Goal: Task Accomplishment & Management: Manage account settings

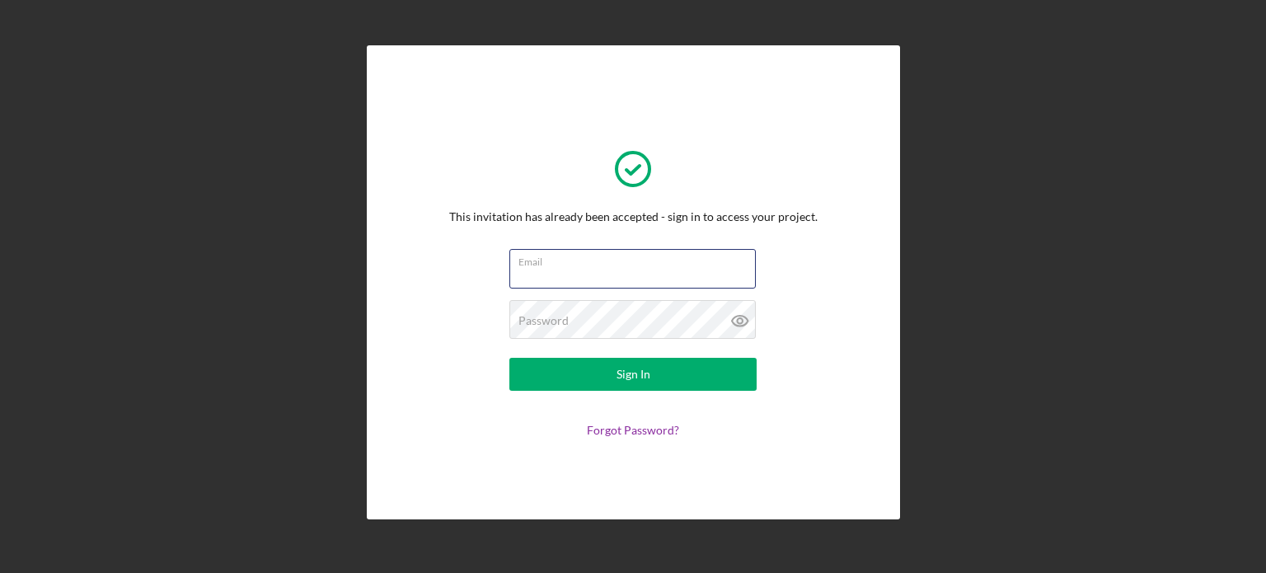
type input "[EMAIL_ADDRESS][DOMAIN_NAME]"
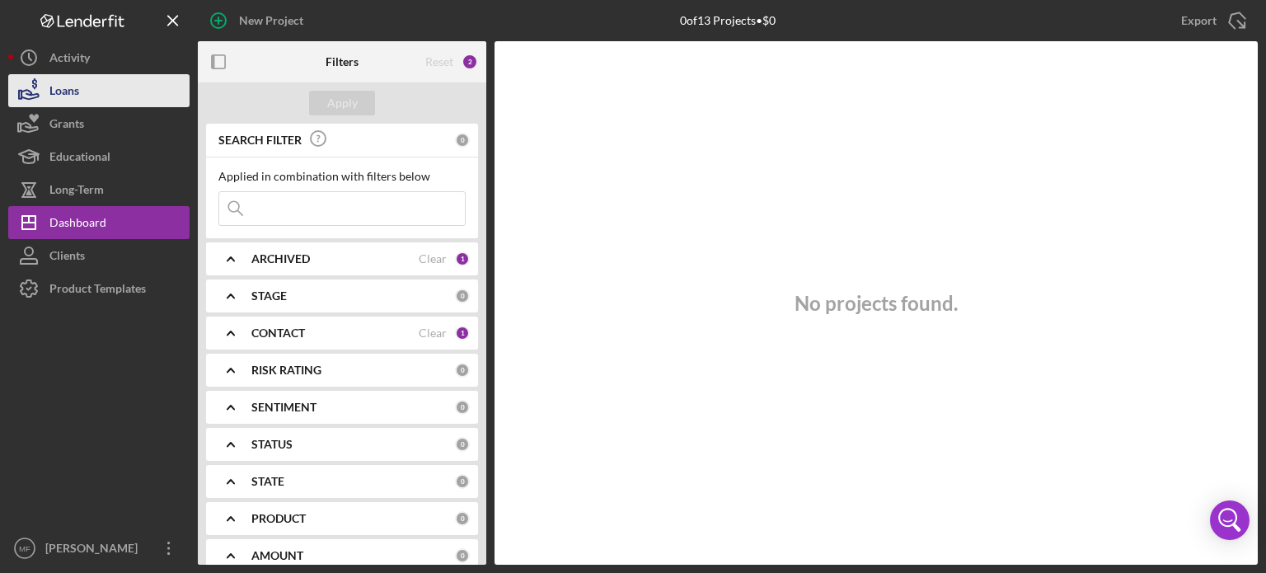
click at [92, 91] on button "Loans" at bounding box center [98, 90] width 181 height 33
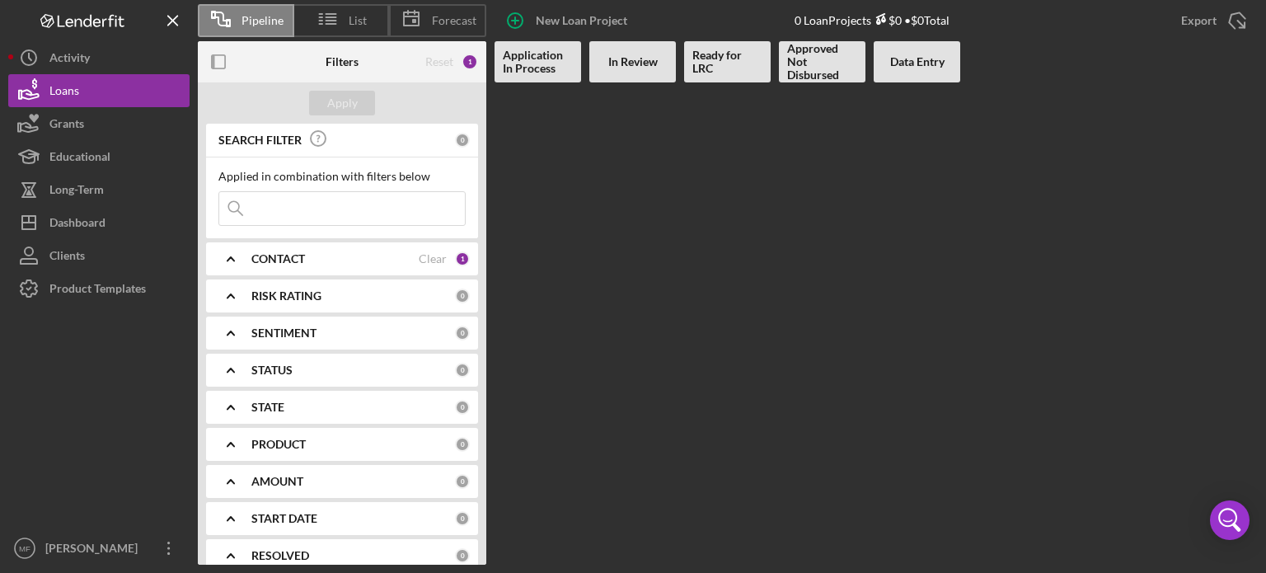
click at [307, 254] on div "CONTACT" at bounding box center [334, 258] width 167 height 13
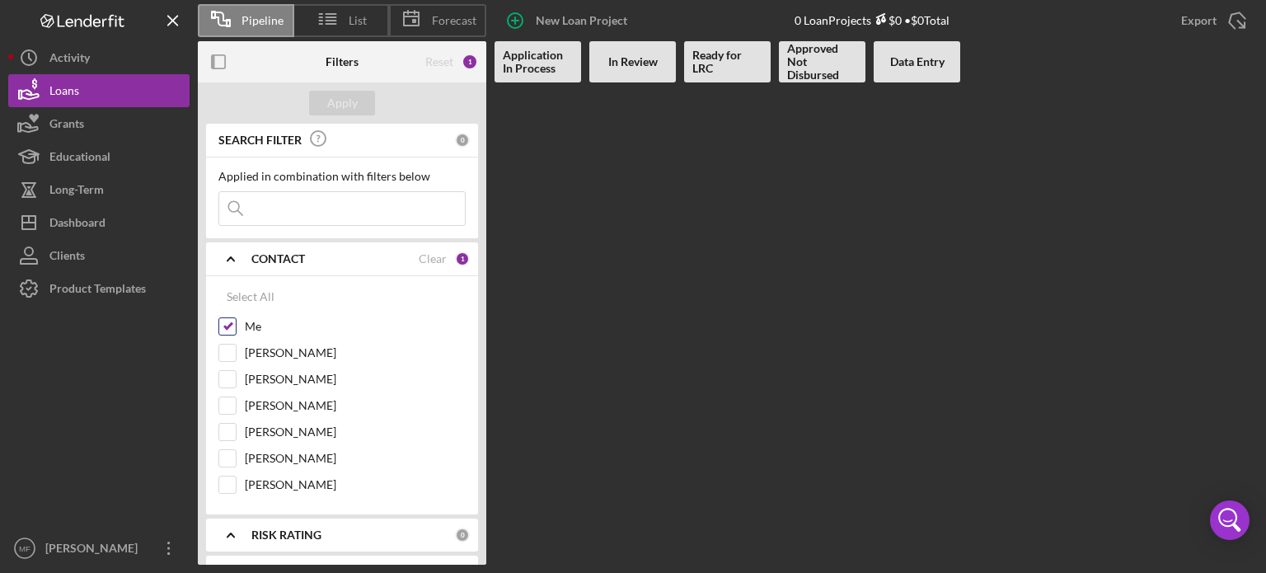
click at [227, 322] on input "Me" at bounding box center [227, 326] width 16 height 16
checkbox input "false"
click at [336, 98] on div "Apply" at bounding box center [342, 103] width 30 height 25
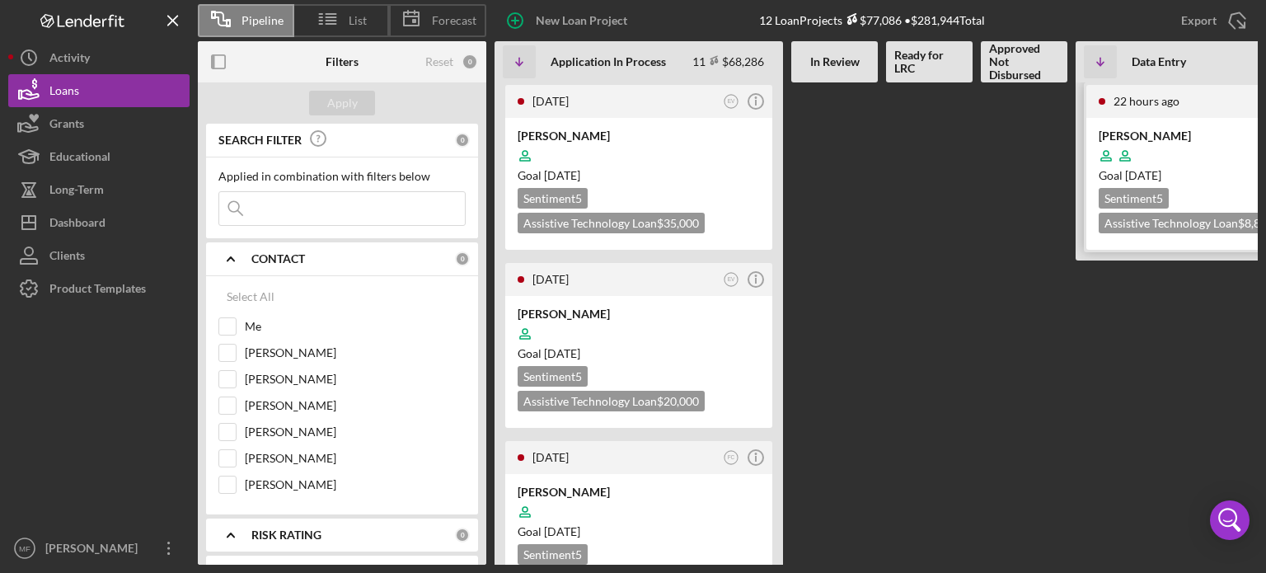
click at [1183, 141] on div at bounding box center [1219, 155] width 242 height 31
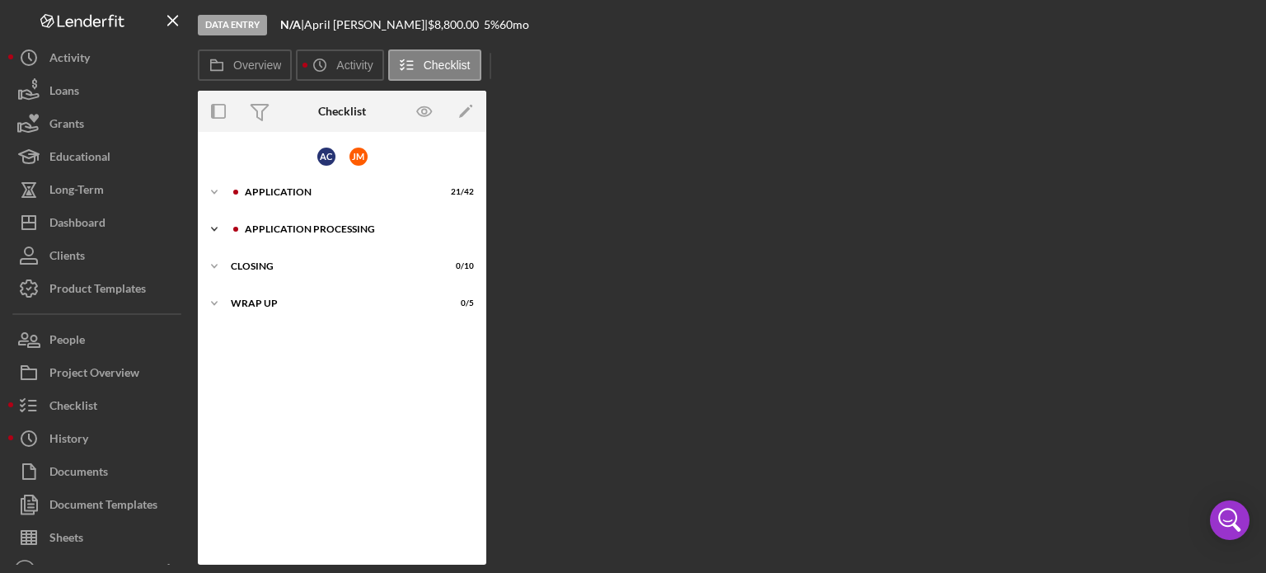
click at [290, 228] on div "Application Processing" at bounding box center [355, 229] width 221 height 10
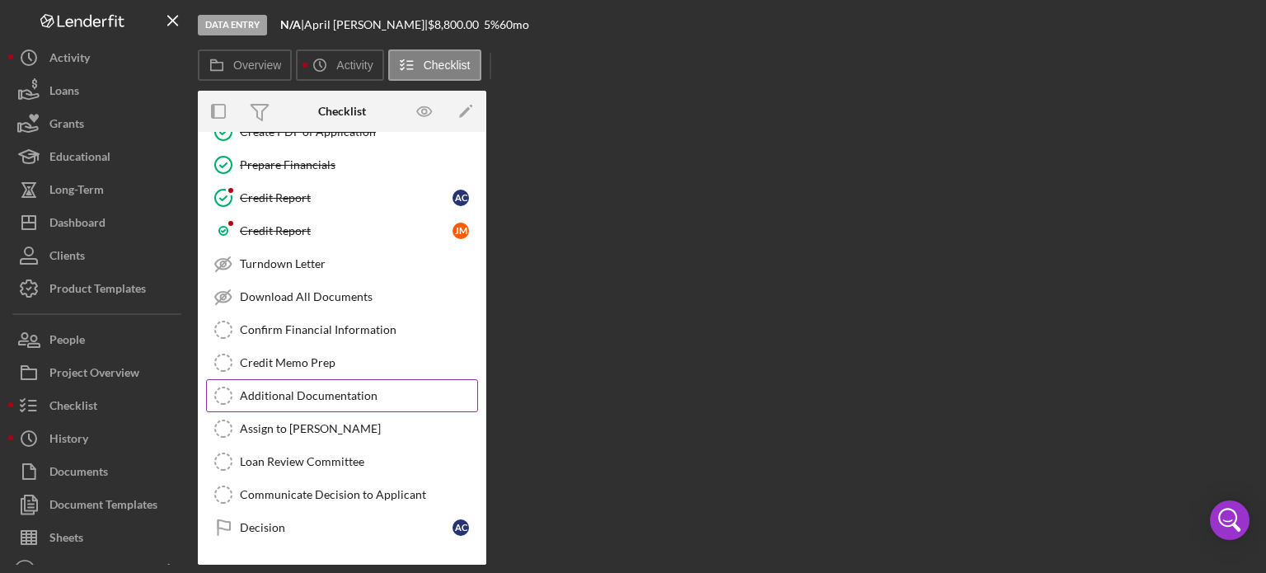
scroll to position [228, 0]
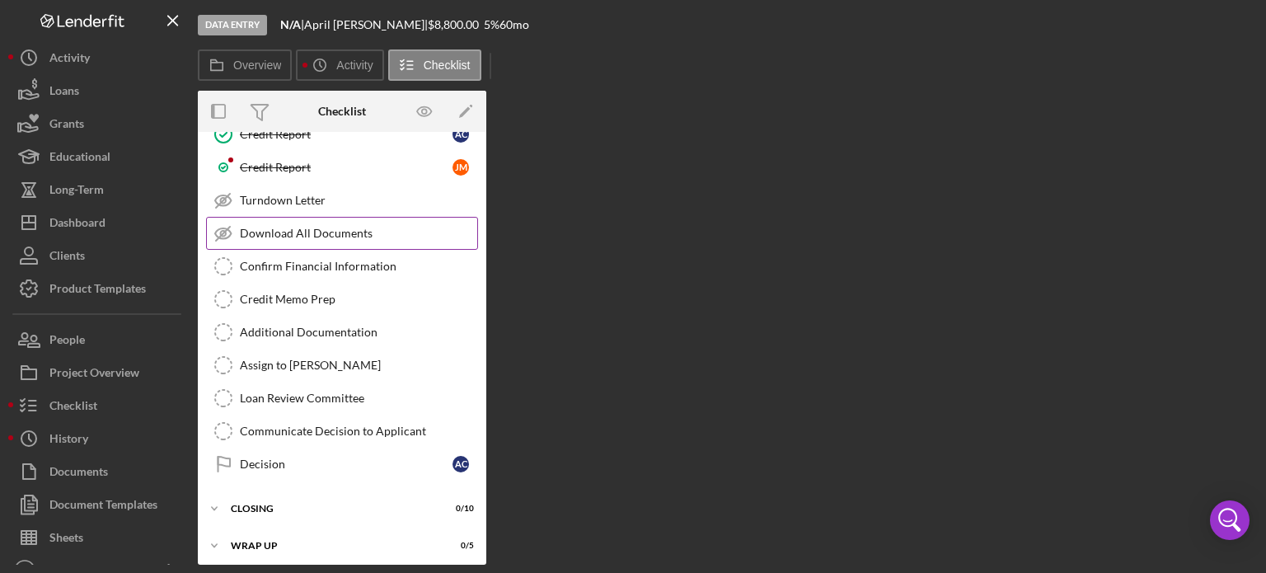
click at [329, 241] on div "Review Application and Documents Review Application and Documents Create PDF of…" at bounding box center [342, 254] width 288 height 470
click at [350, 260] on div "Confirm Financial Information" at bounding box center [358, 266] width 237 height 13
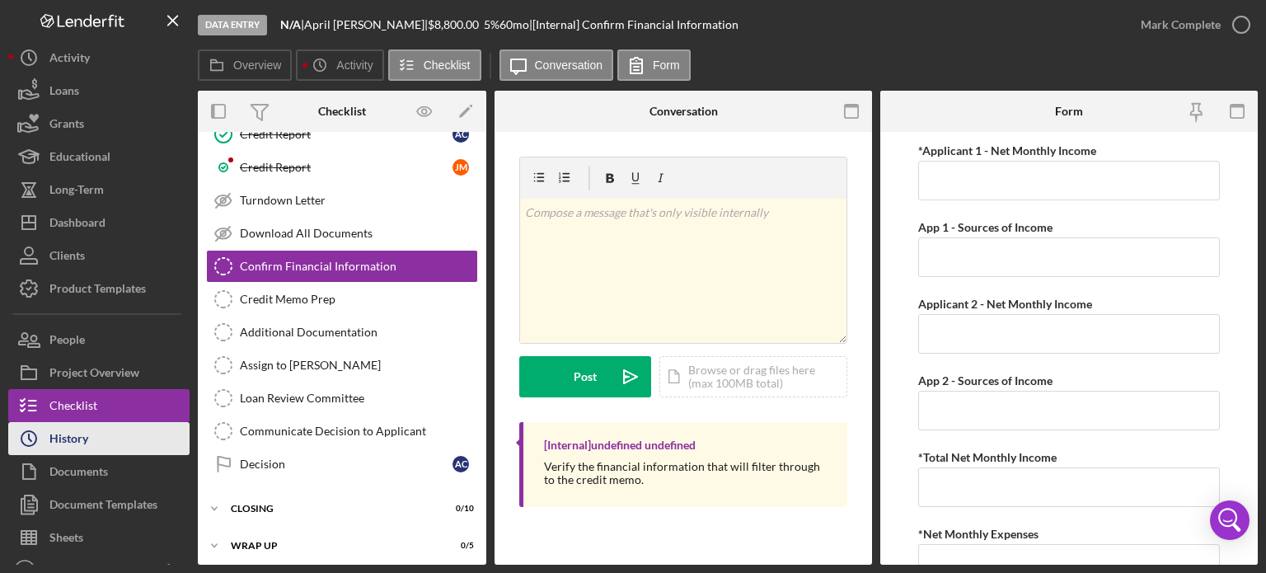
scroll to position [21, 0]
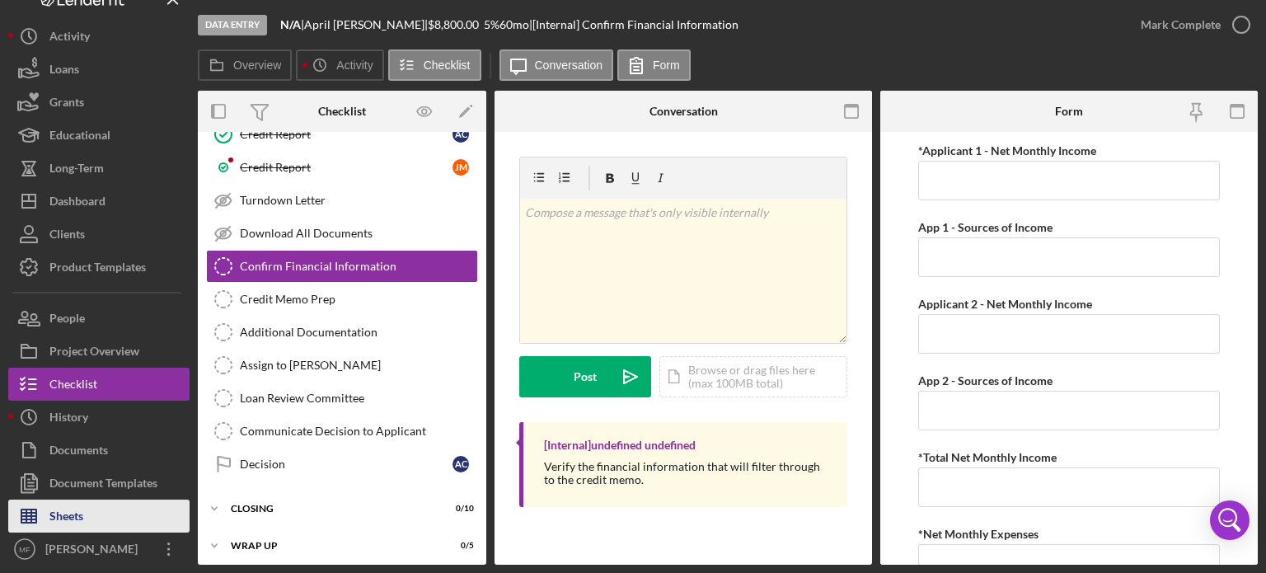
click at [68, 517] on div "Sheets" at bounding box center [66, 517] width 34 height 37
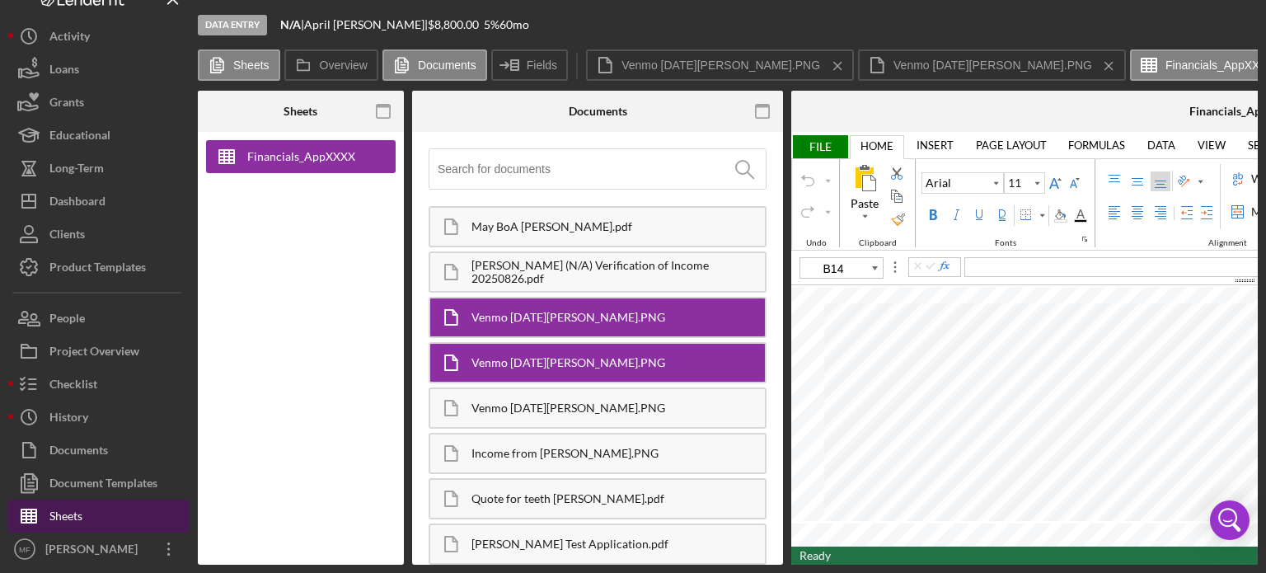
type input "10"
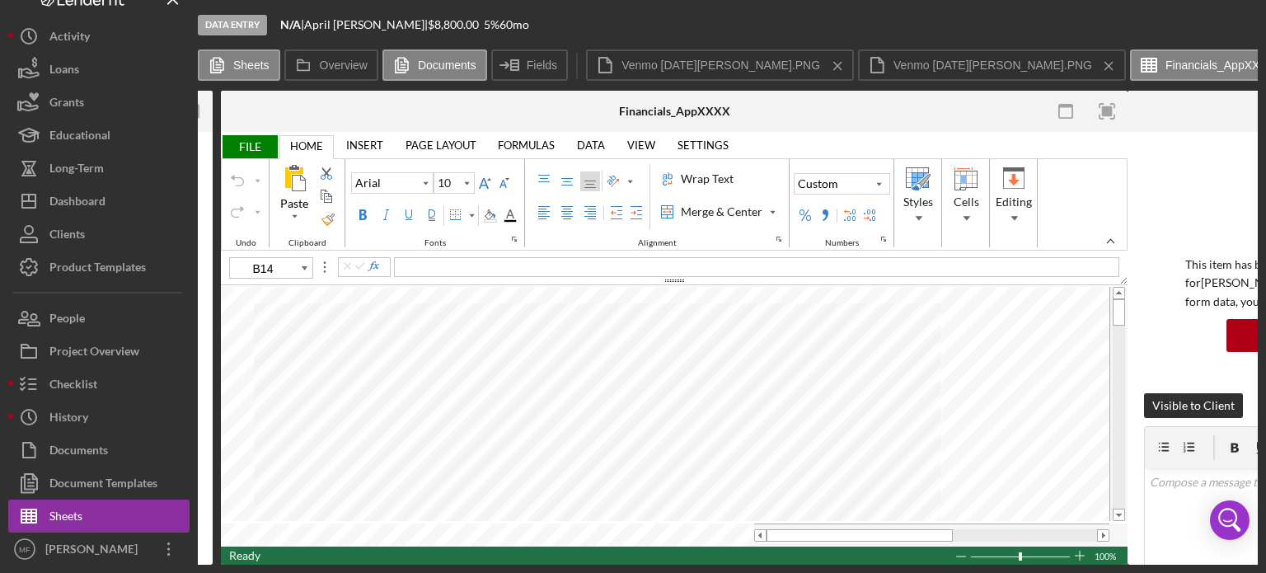
scroll to position [0, 564]
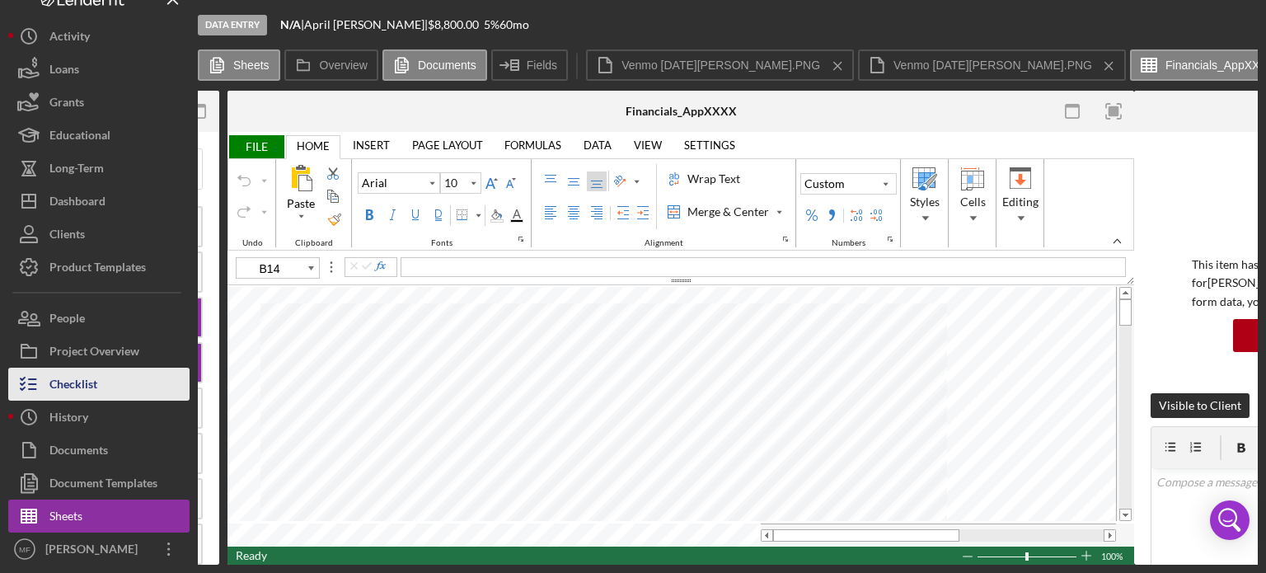
click at [99, 377] on button "Checklist" at bounding box center [98, 384] width 181 height 33
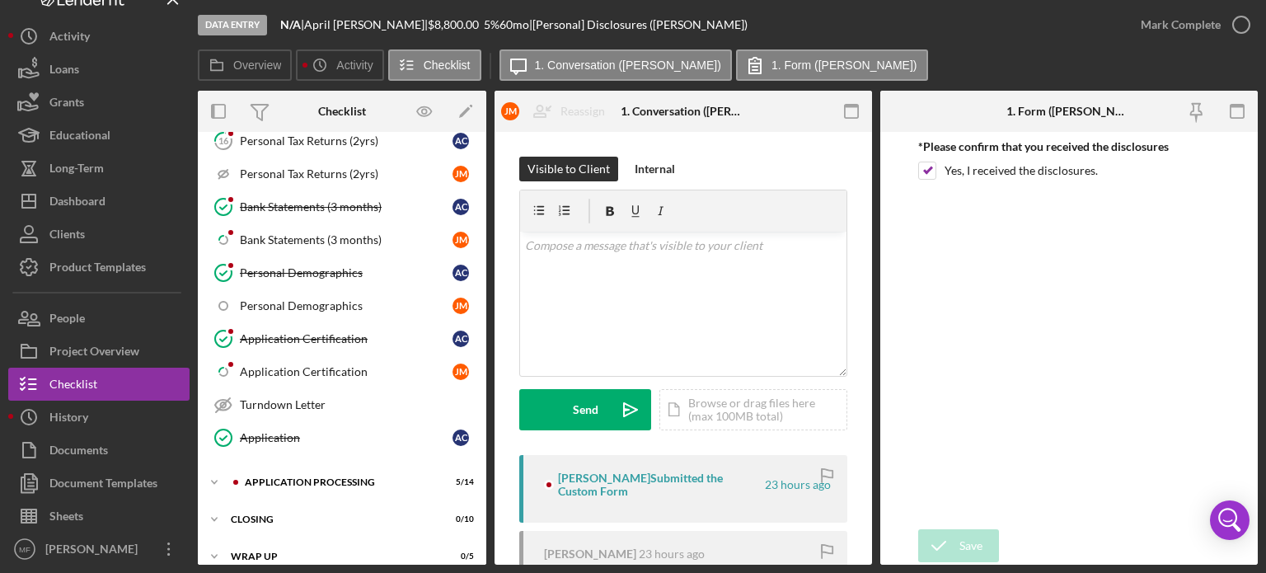
scroll to position [1142, 0]
click at [358, 475] on div "Application Processing" at bounding box center [355, 480] width 221 height 10
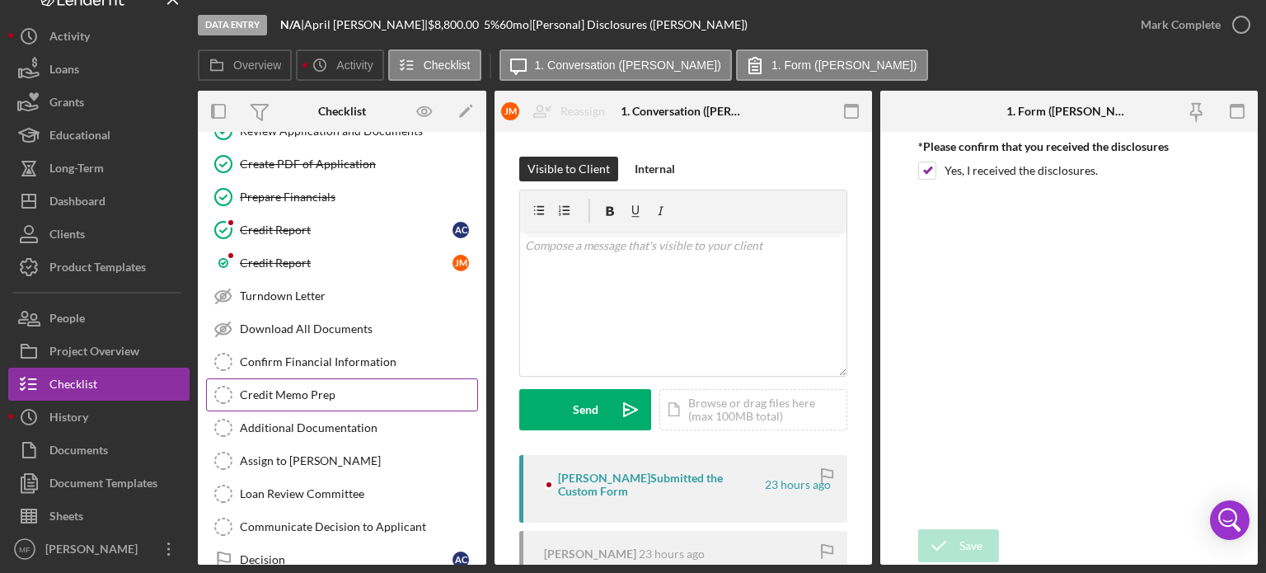
scroll to position [1554, 0]
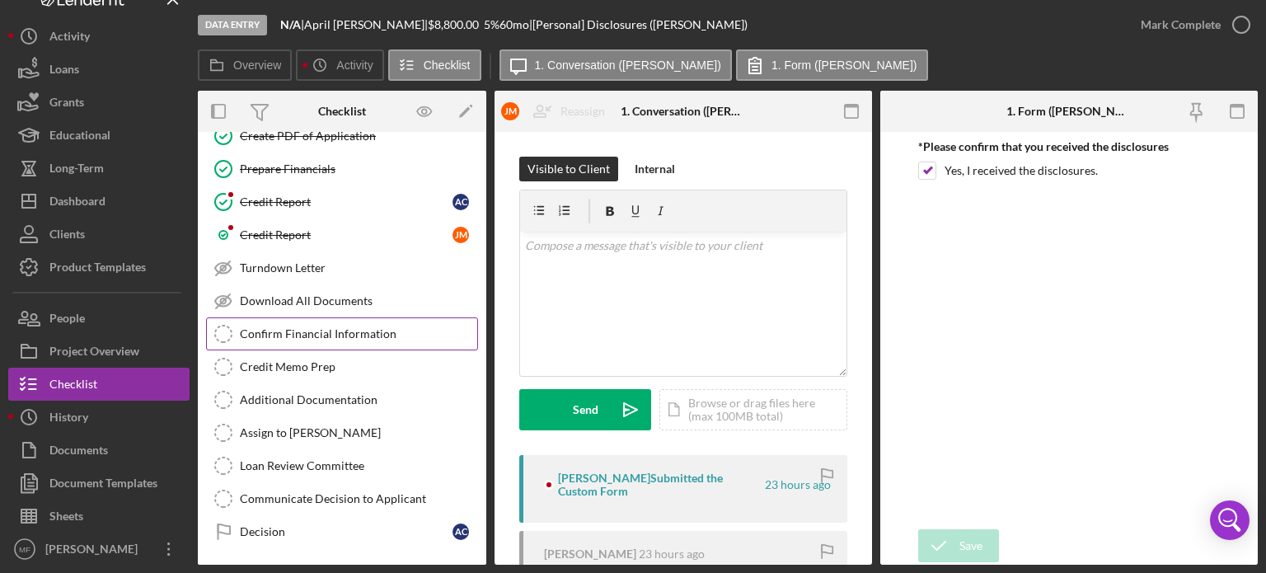
click at [375, 327] on div "Confirm Financial Information" at bounding box center [358, 333] width 237 height 13
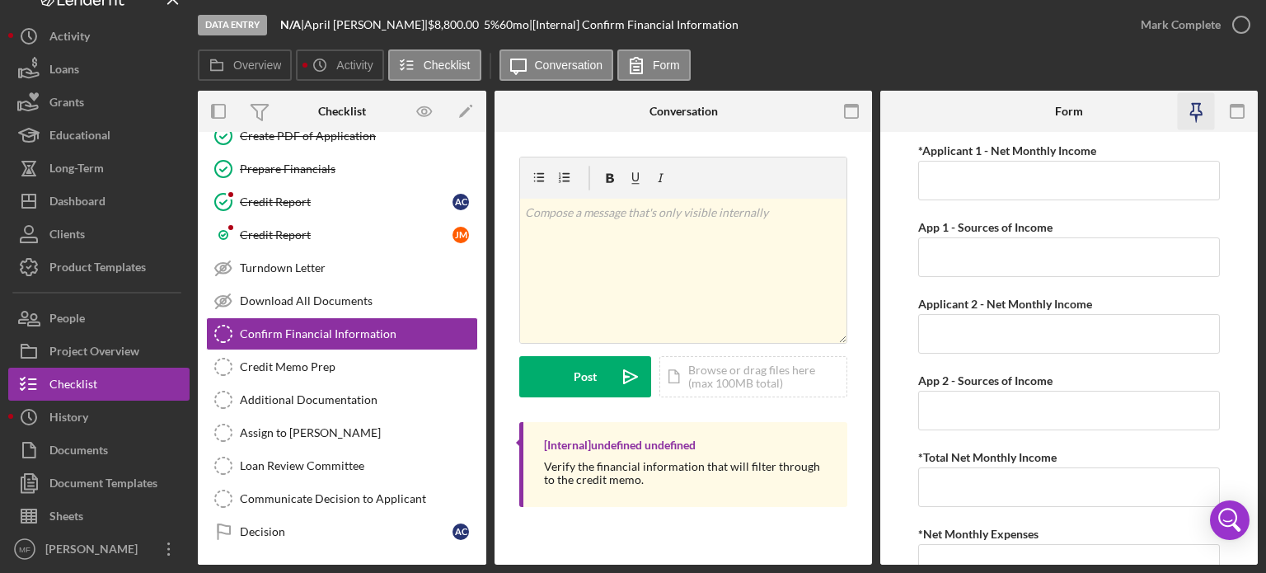
click at [1193, 116] on icon "button" at bounding box center [1196, 111] width 37 height 37
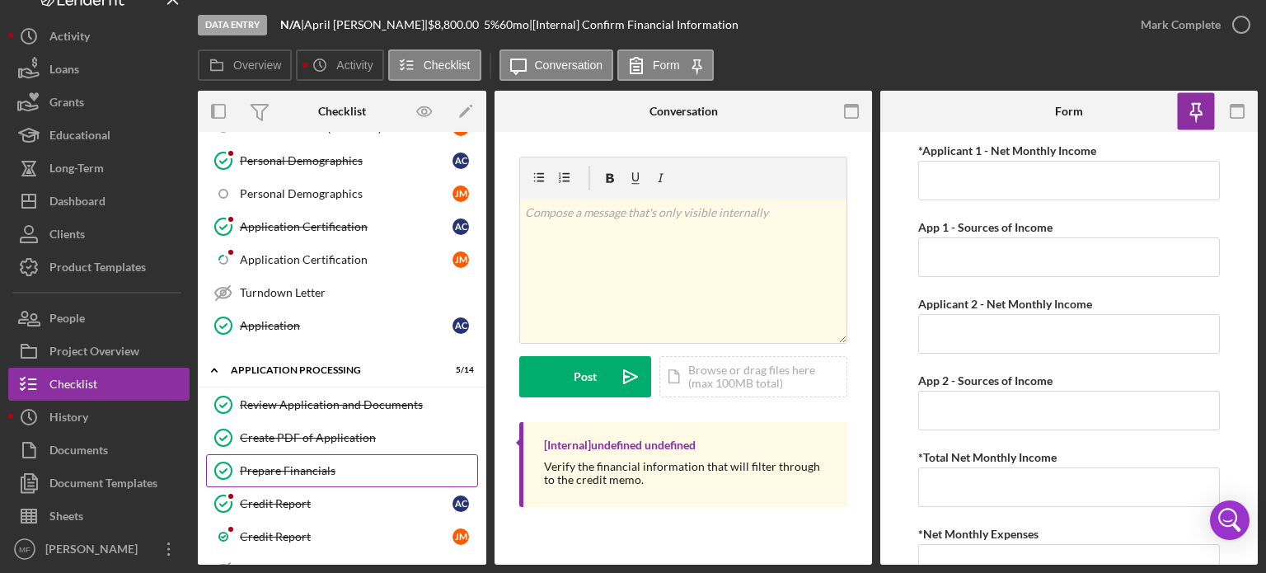
scroll to position [1225, 0]
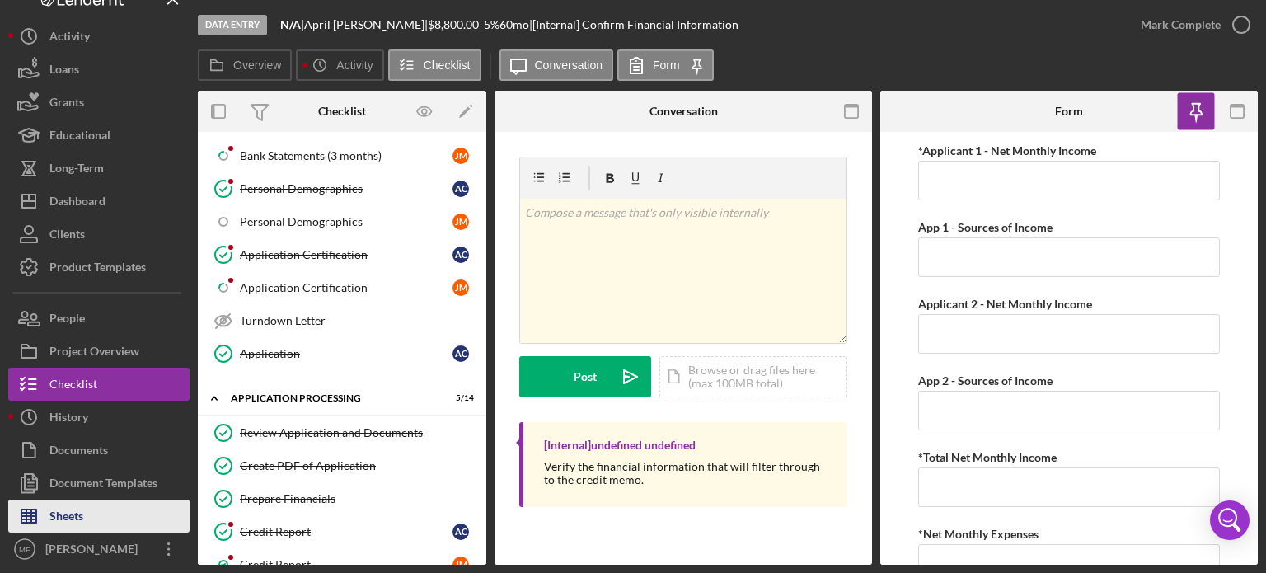
click at [74, 513] on div "Sheets" at bounding box center [66, 517] width 34 height 37
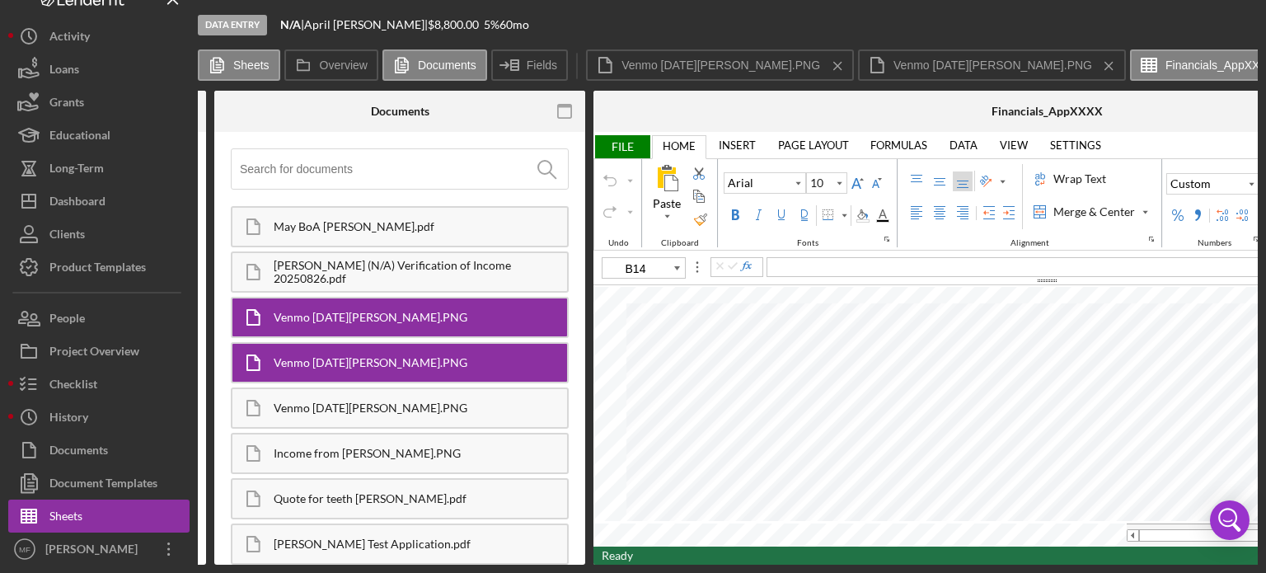
scroll to position [0, 138]
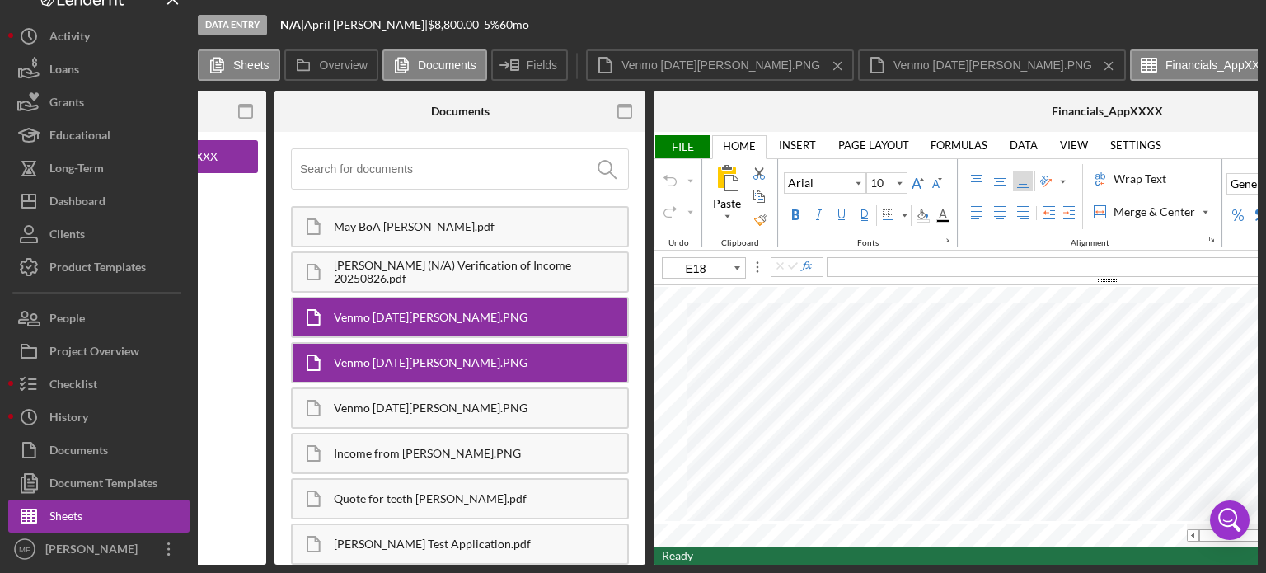
type input "E19"
click at [531, 66] on label "Fields" at bounding box center [542, 65] width 30 height 13
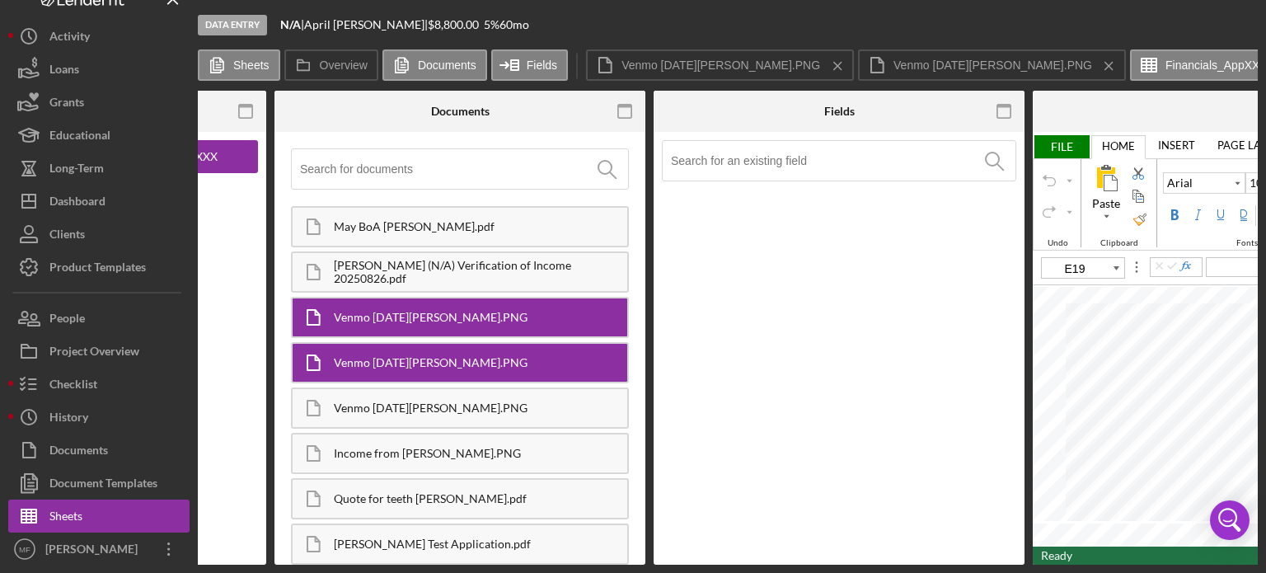
click at [814, 161] on input at bounding box center [843, 161] width 344 height 40
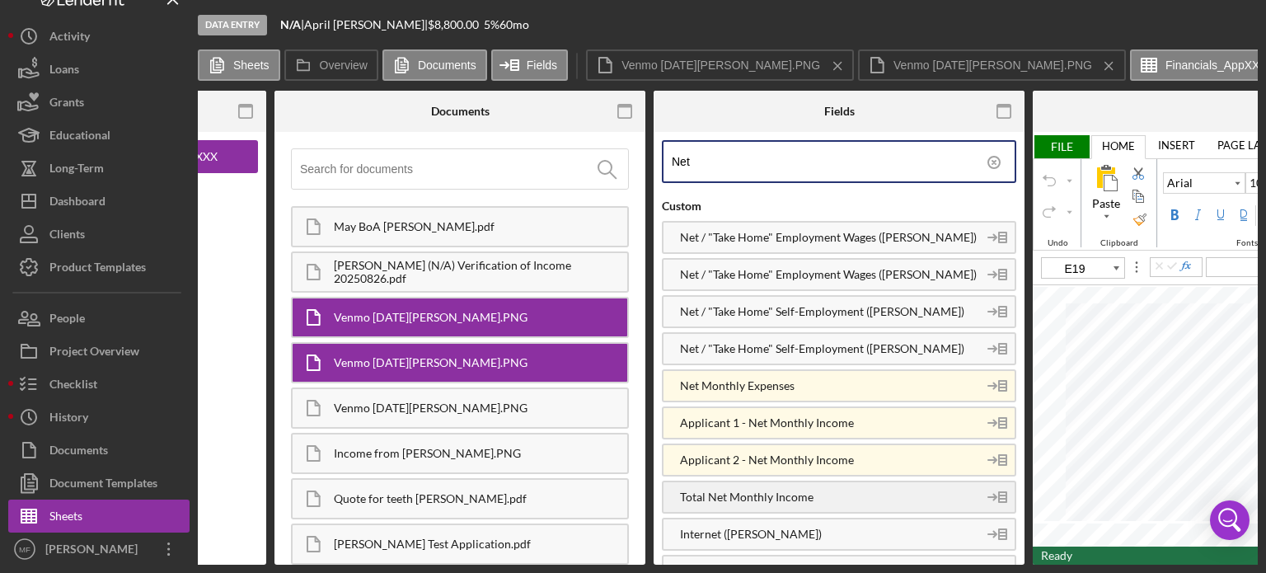
type input "Net"
click at [805, 490] on div "Total Net Monthly Income" at bounding box center [820, 496] width 314 height 13
click at [655, 559] on div "Net Custom Net / "Take Home" Employment Wages ([PERSON_NAME]) Net / "Take Home"…" at bounding box center [838, 348] width 371 height 433
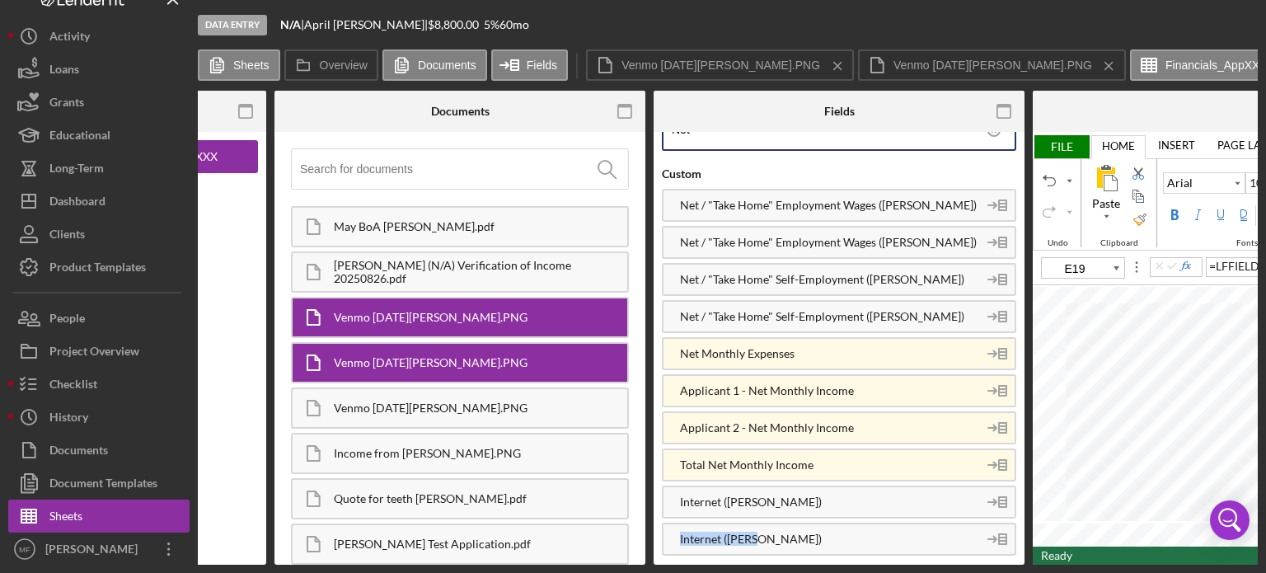
drag, startPoint x: 656, startPoint y: 559, endPoint x: 697, endPoint y: 572, distance: 43.3
click at [739, 557] on div "Net Custom Net / "Take Home" Employment Wages ([PERSON_NAME]) Net / "Take Home"…" at bounding box center [838, 348] width 371 height 433
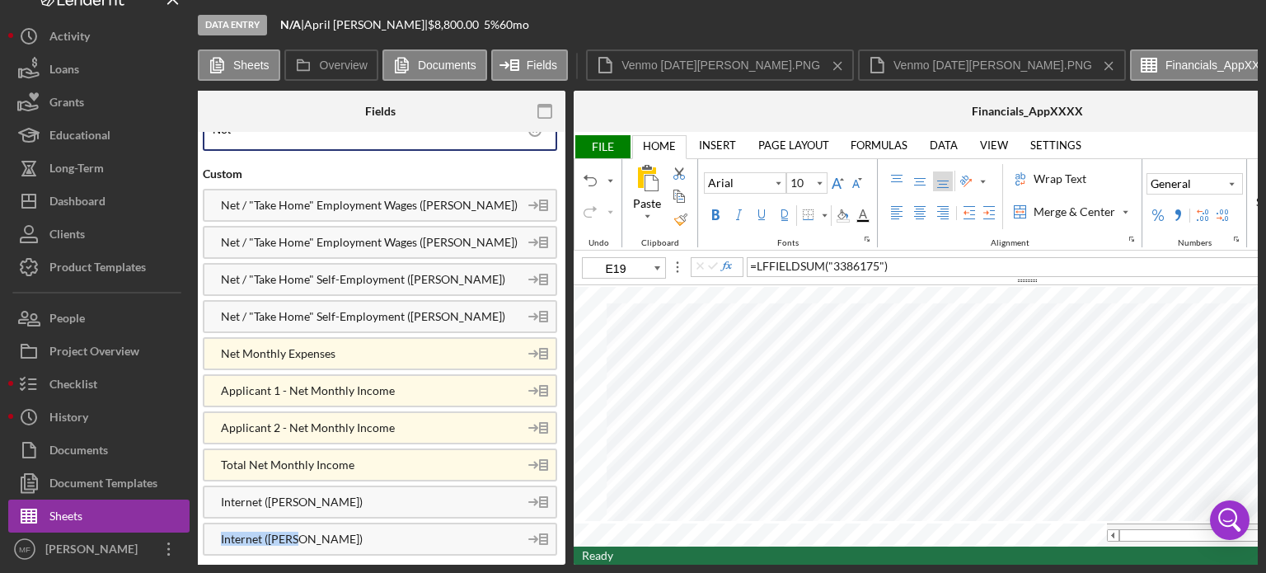
scroll to position [0, 620]
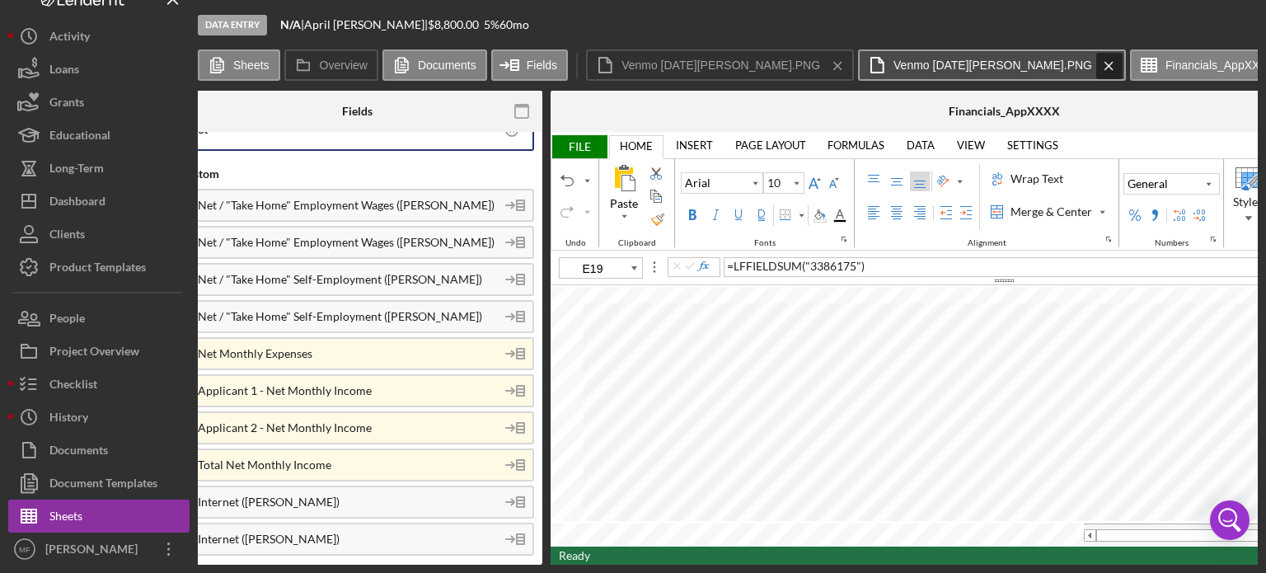
click at [1094, 65] on icon "Icon/Menu Close" at bounding box center [1108, 65] width 29 height 41
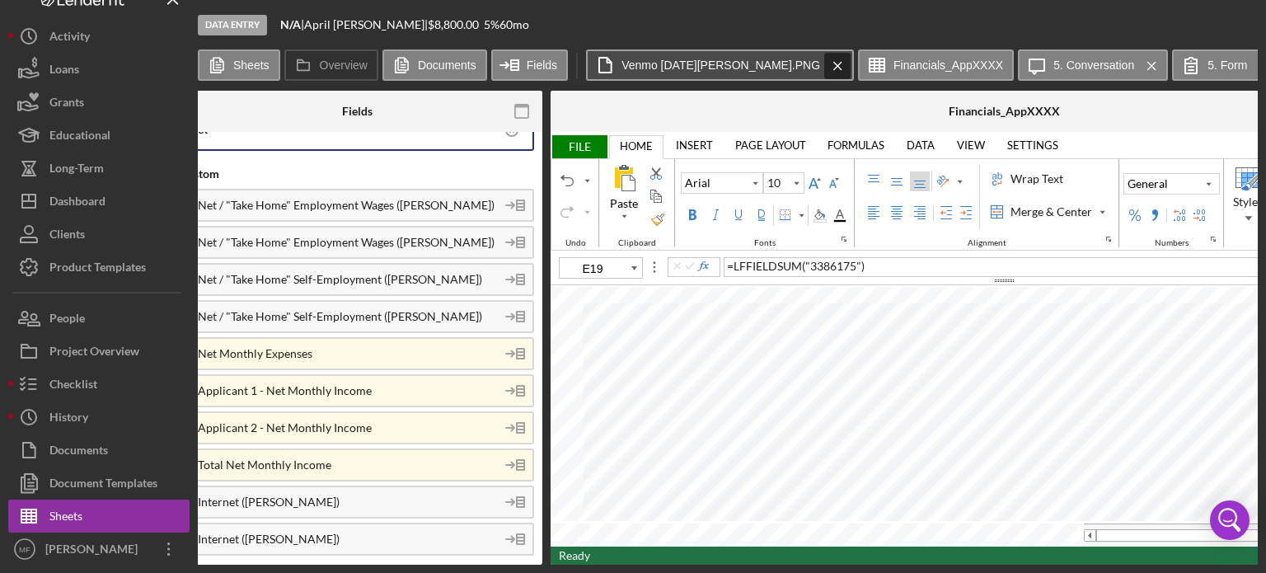
click at [823, 63] on icon "Icon/Menu Close" at bounding box center [837, 65] width 29 height 41
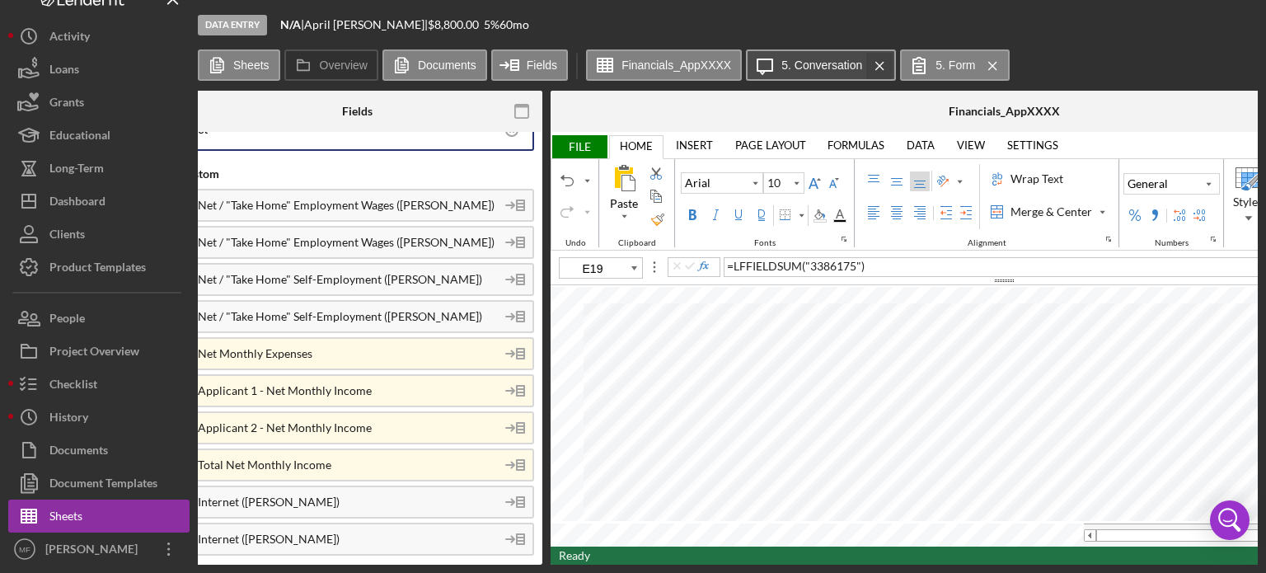
click at [873, 63] on icon "Icon/Menu Close" at bounding box center [879, 65] width 29 height 41
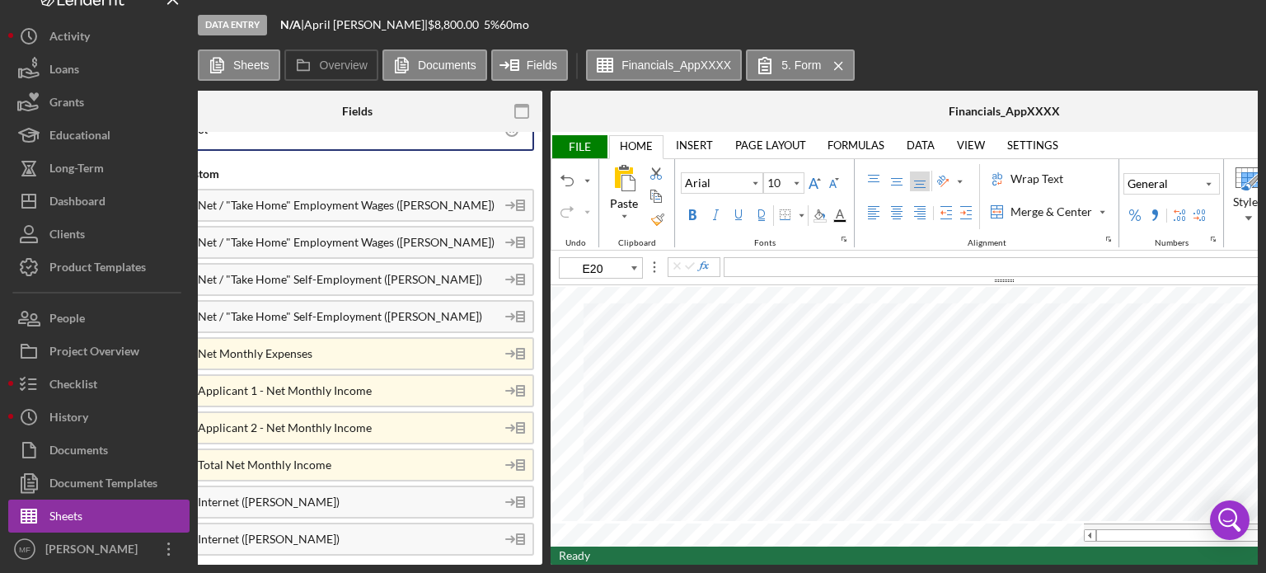
type input "E19"
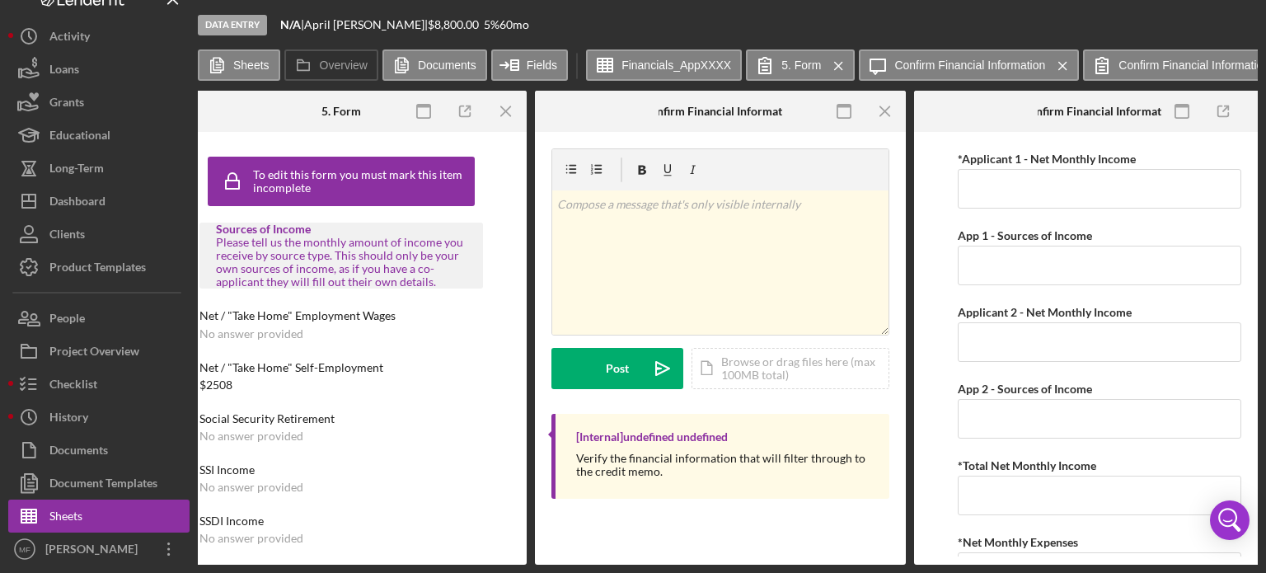
scroll to position [0, 1955]
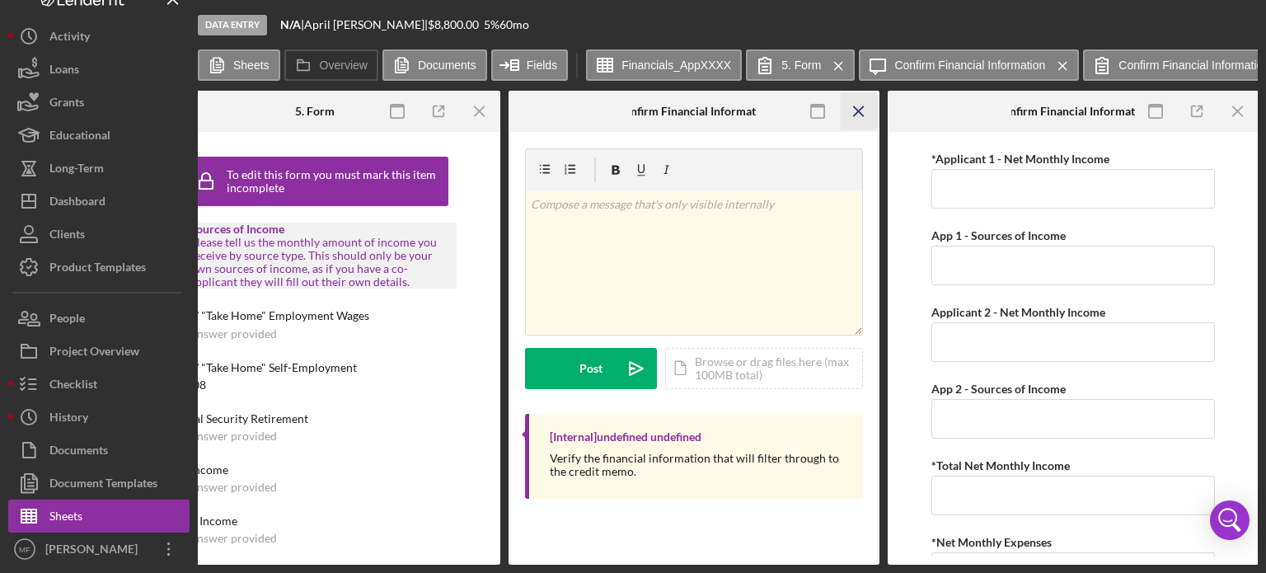
click at [858, 113] on icon "Icon/Menu Close" at bounding box center [859, 111] width 37 height 37
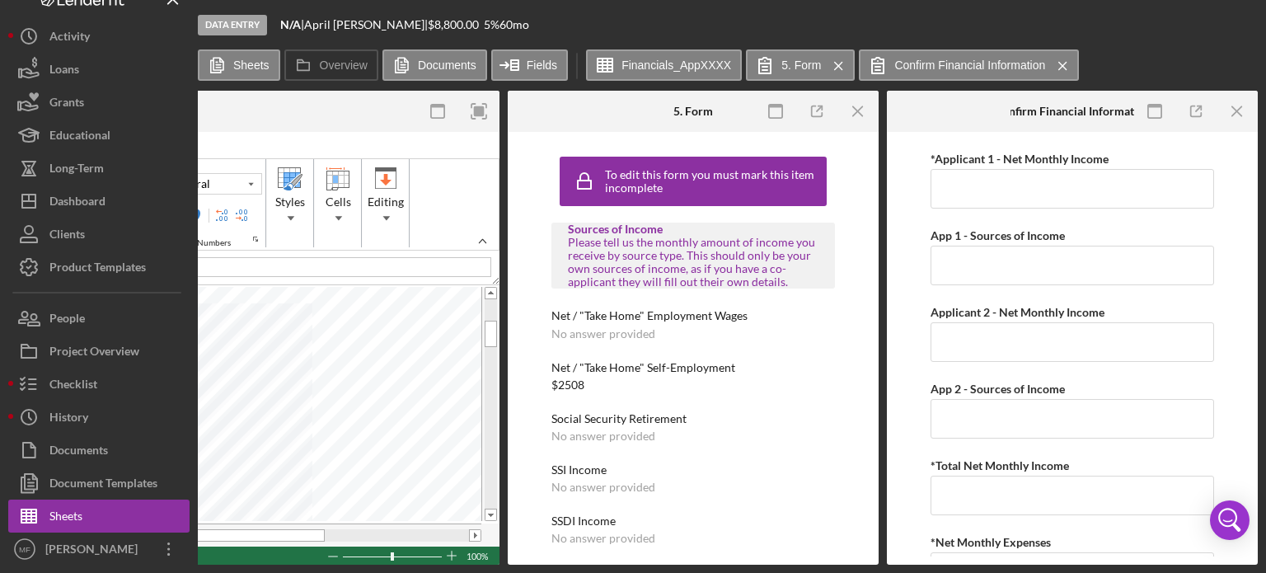
scroll to position [0, 1576]
click at [856, 110] on line "button" at bounding box center [858, 110] width 9 height 9
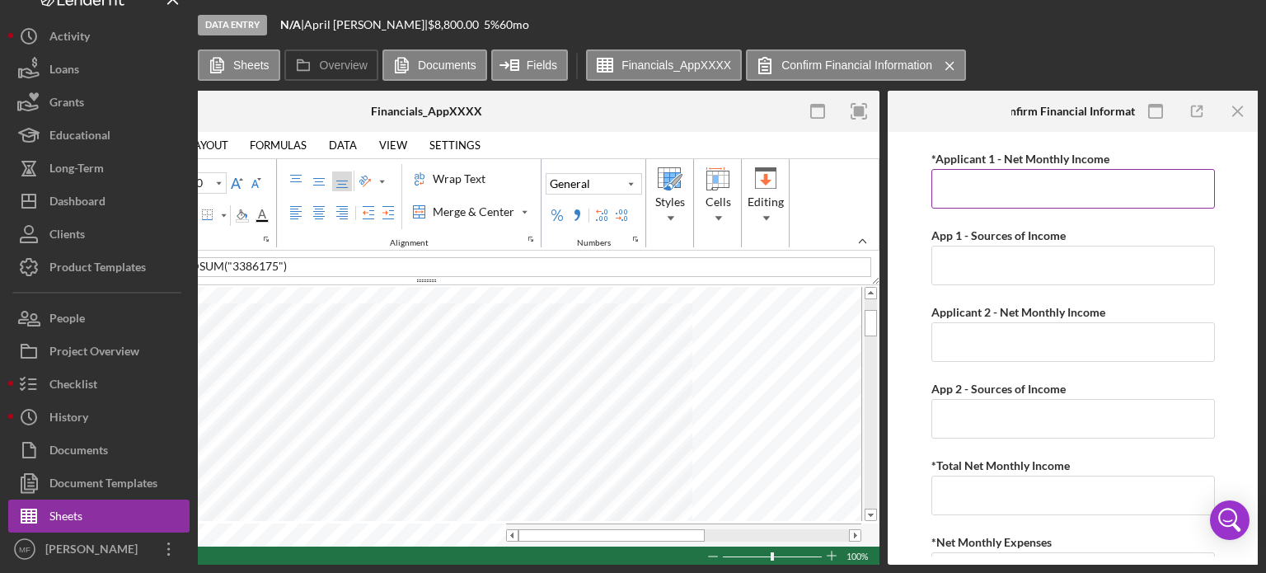
click at [1015, 188] on input "*Applicant 1 - Net Monthly Income" at bounding box center [1072, 189] width 283 height 40
type input "$2,600"
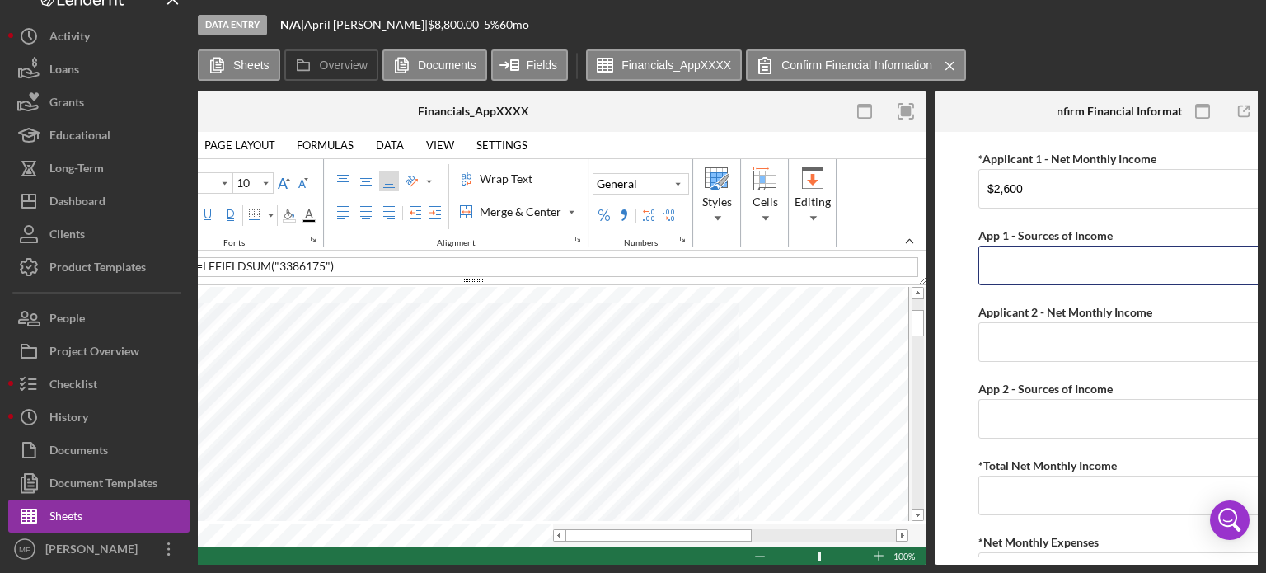
scroll to position [0, 1138]
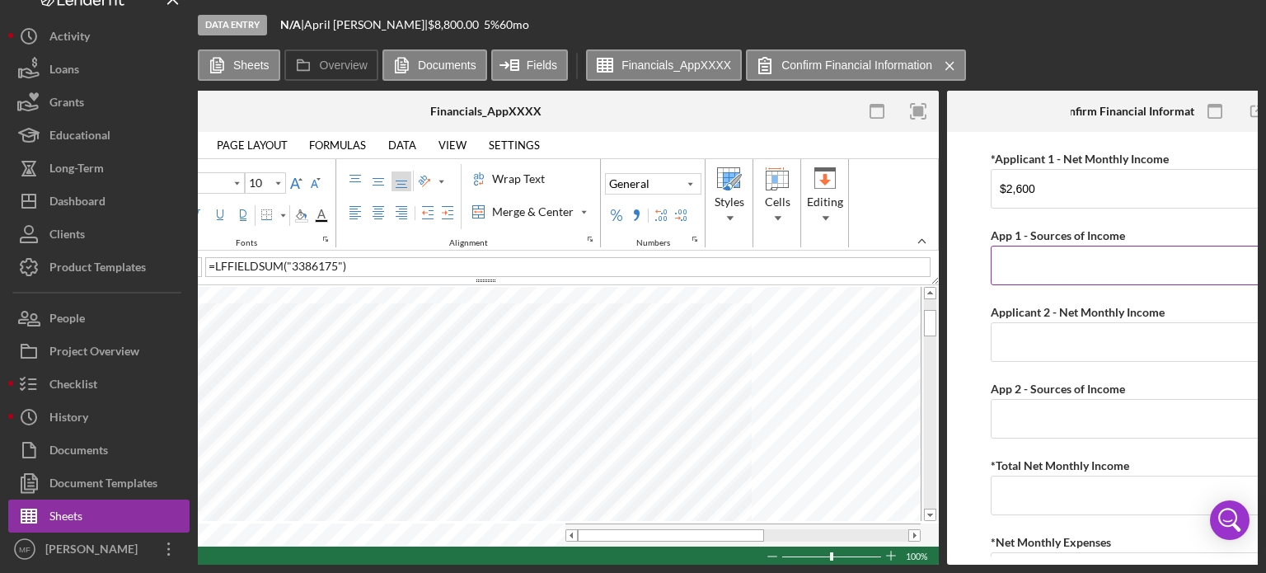
click at [1028, 266] on input "App 1 - Sources of Income" at bounding box center [1131, 266] width 283 height 40
type input "A10"
click at [1030, 266] on input "App 1 - Sources of Income" at bounding box center [1131, 266] width 283 height 40
paste input "Self Employment"
type input "Self Employment"
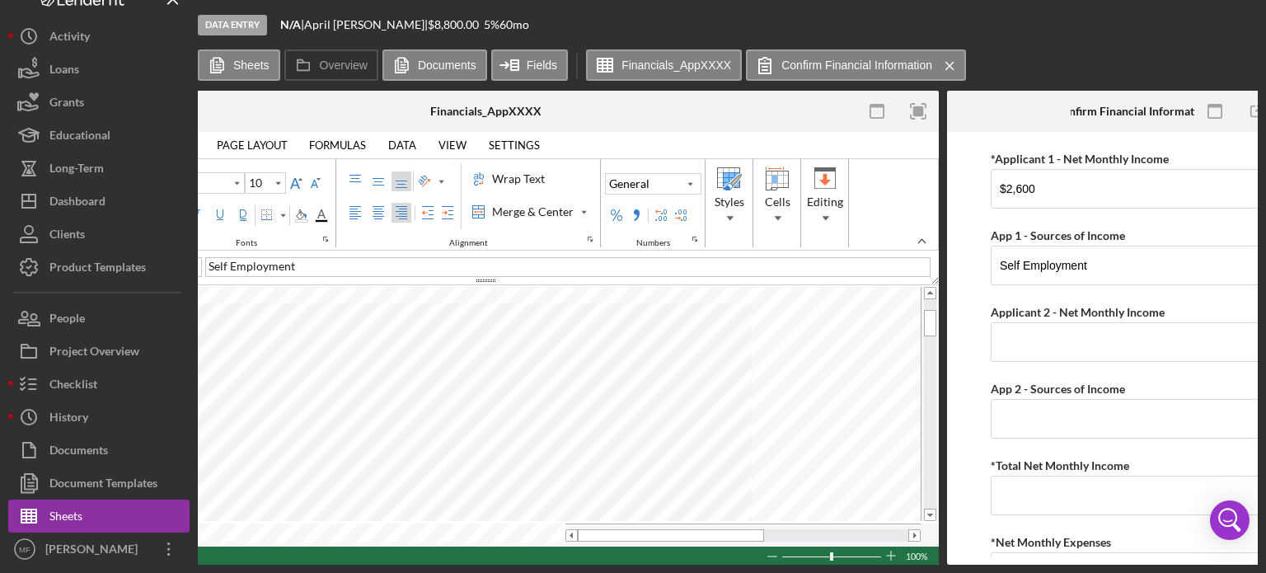
type input "C9"
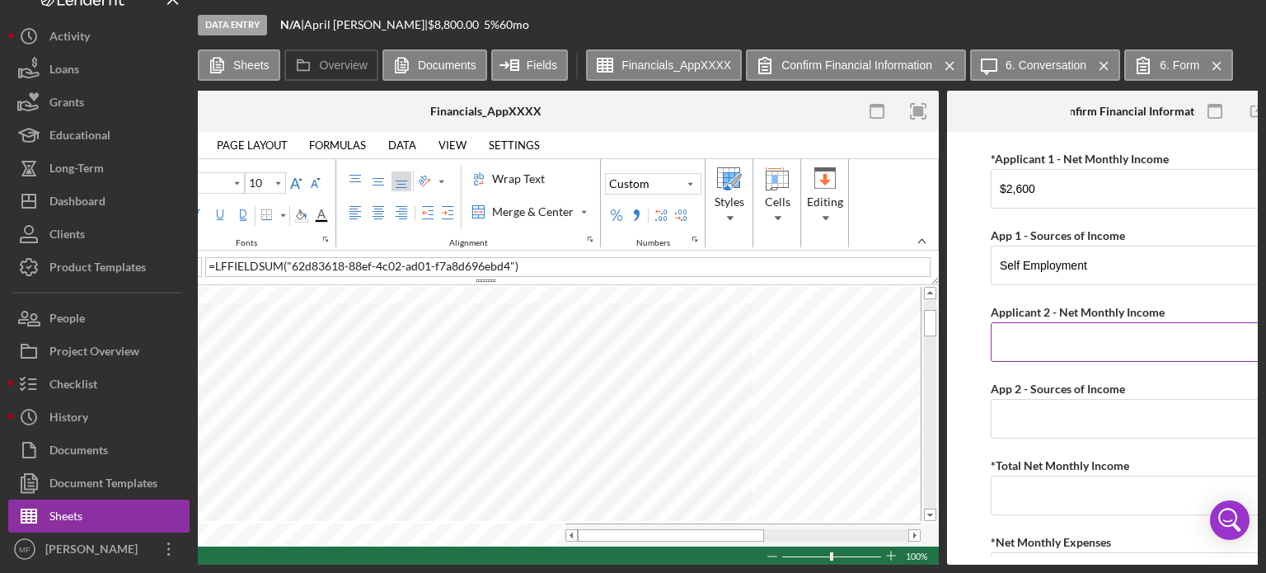
click at [1066, 339] on input "Applicant 2 - Net Monthly Income" at bounding box center [1131, 342] width 283 height 40
paste input "$5,124.00"
type input "$5,124.00"
type input "A9"
click at [1065, 437] on input "App 2 - Sources of Income" at bounding box center [1131, 419] width 283 height 40
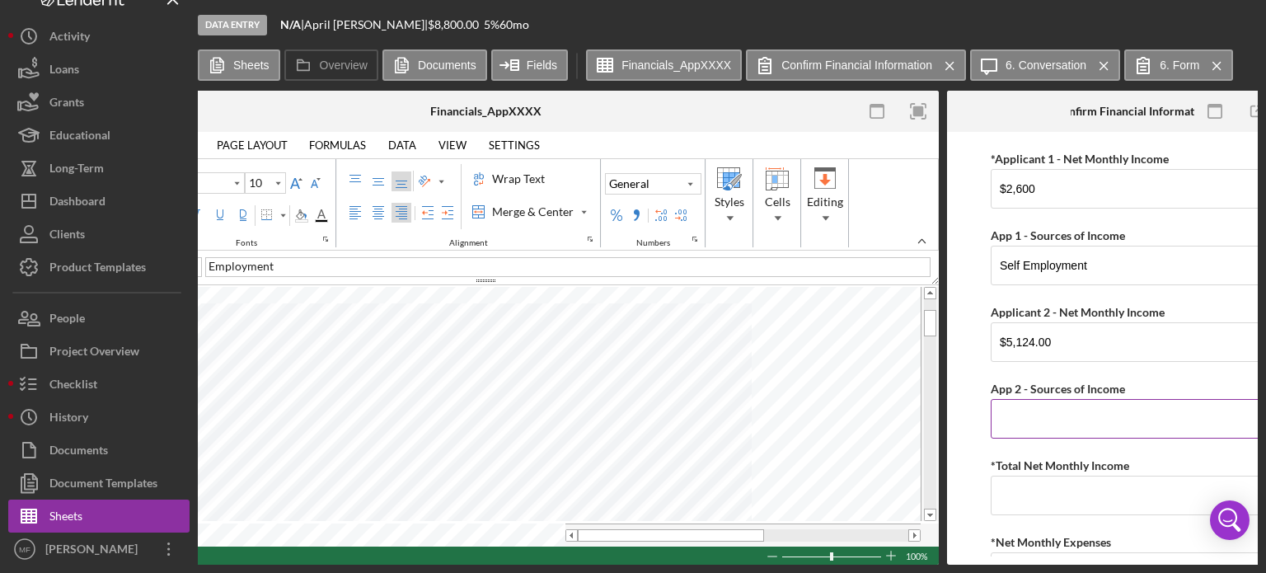
paste input "Employment"
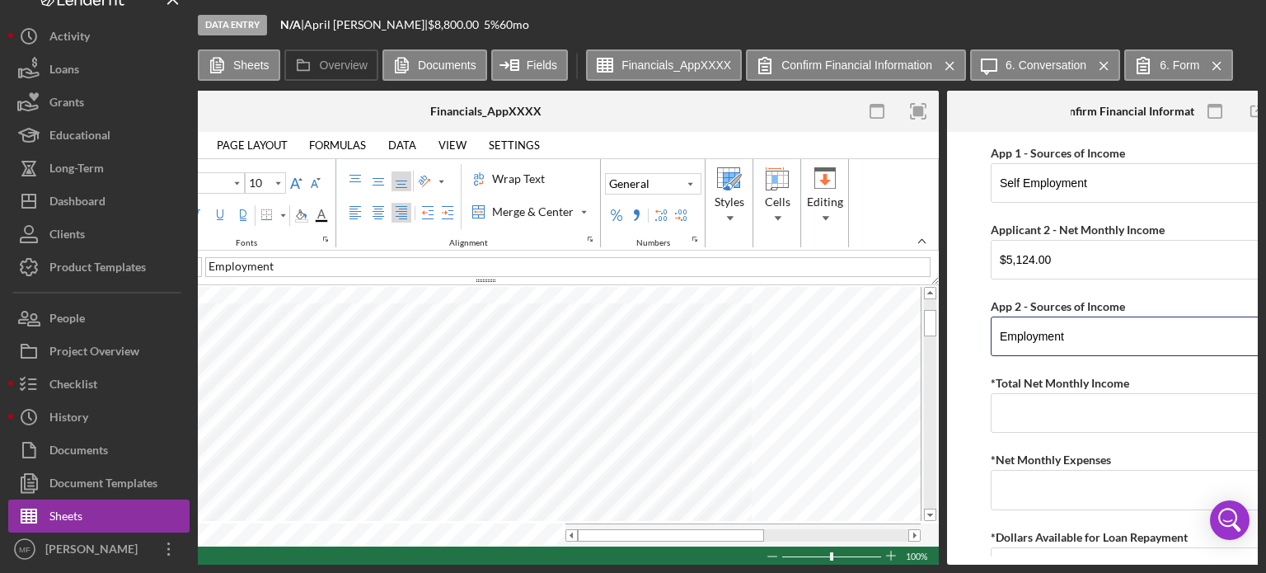
scroll to position [0, 0]
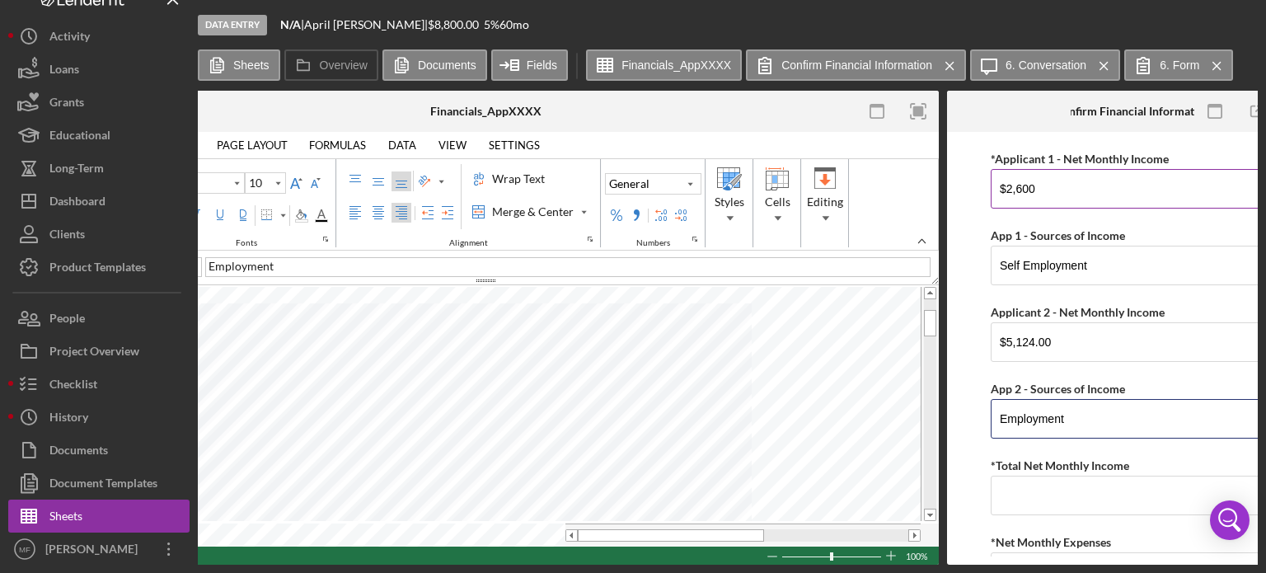
type input "Employment"
drag, startPoint x: 1067, startPoint y: 187, endPoint x: 872, endPoint y: 207, distance: 196.3
click at [872, 207] on div "Sheets Financials_AppXXXX Overview Internal Workflow Stage Data Entry Icon/Drop…" at bounding box center [728, 328] width 1060 height 474
type input "$2,825"
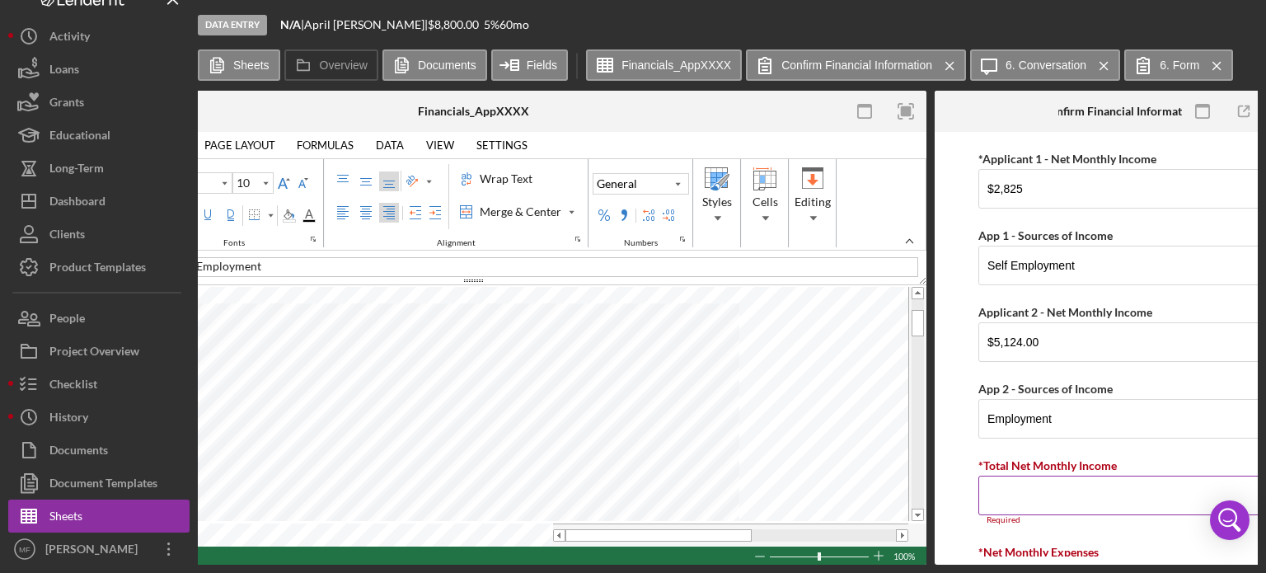
click at [1075, 502] on input "*Total Net Monthly Income" at bounding box center [1119, 495] width 283 height 40
click at [1047, 490] on input "*Total Net Monthly Income" at bounding box center [1119, 495] width 283 height 40
type input "$7,949"
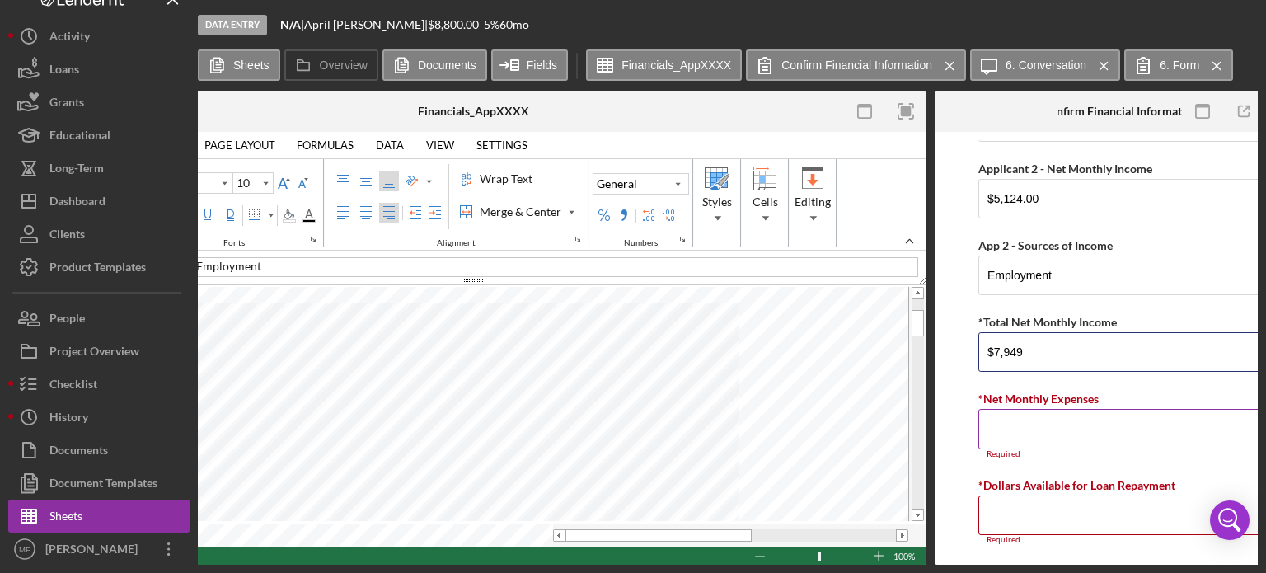
scroll to position [165, 0]
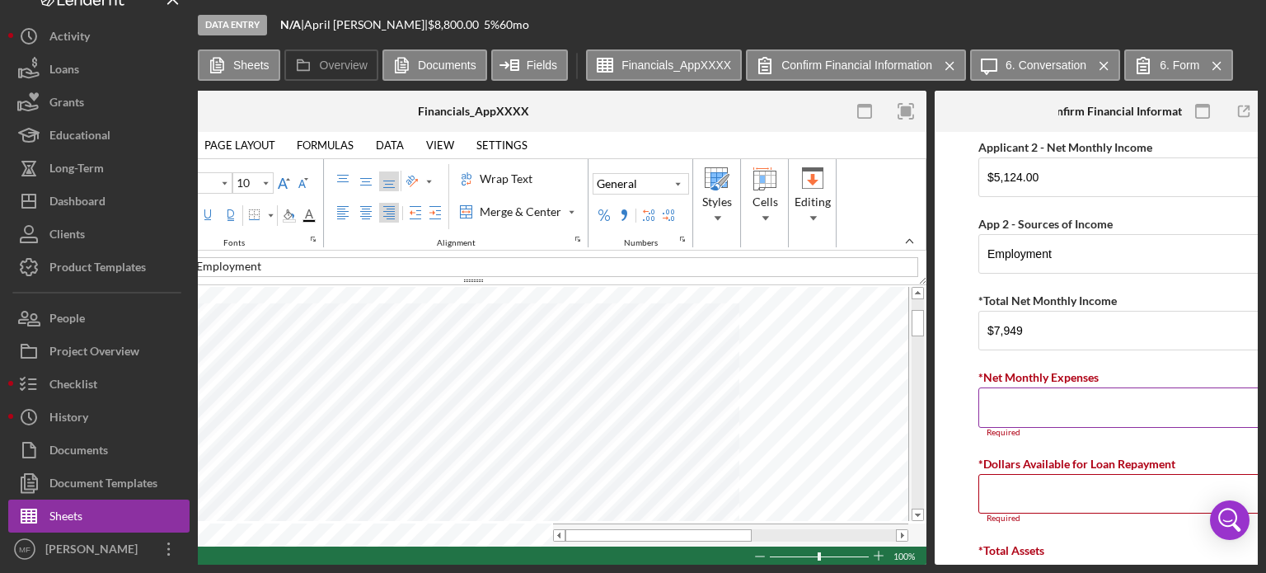
click at [1034, 417] on input "*Net Monthly Expenses" at bounding box center [1119, 407] width 283 height 40
click at [1012, 409] on input "*Net Monthly Expenses" at bounding box center [1119, 407] width 283 height 40
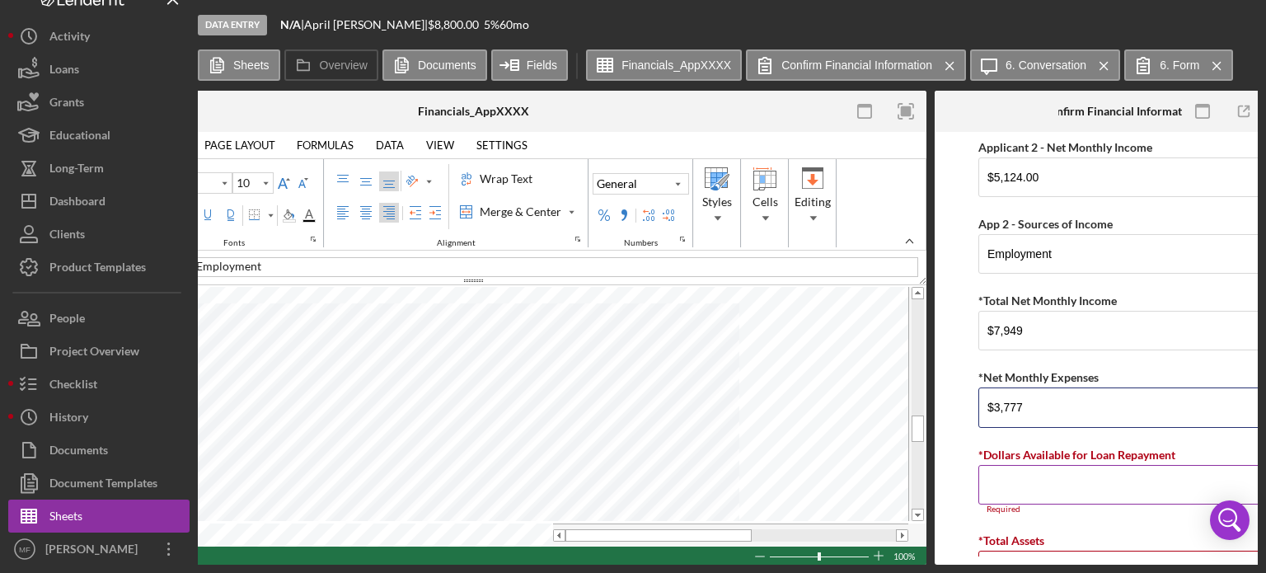
type input "$3,777"
click at [1042, 481] on input "*Dollars Available for Loan Repayment" at bounding box center [1119, 485] width 283 height 40
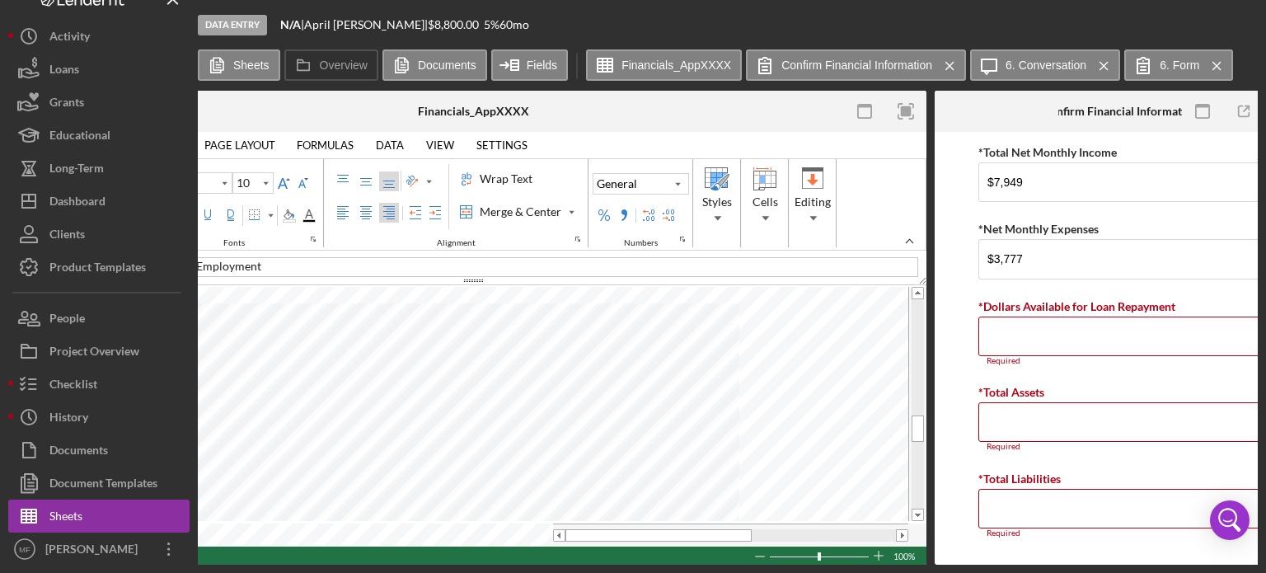
scroll to position [330, 0]
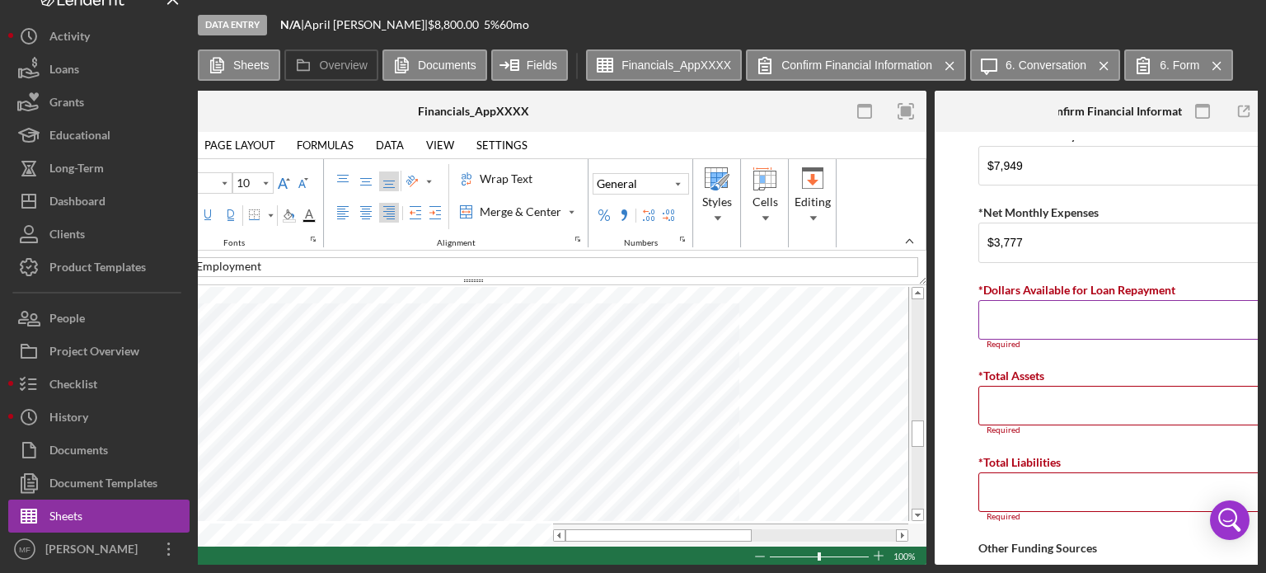
click at [1032, 322] on input "*Dollars Available for Loan Repayment" at bounding box center [1119, 320] width 283 height 40
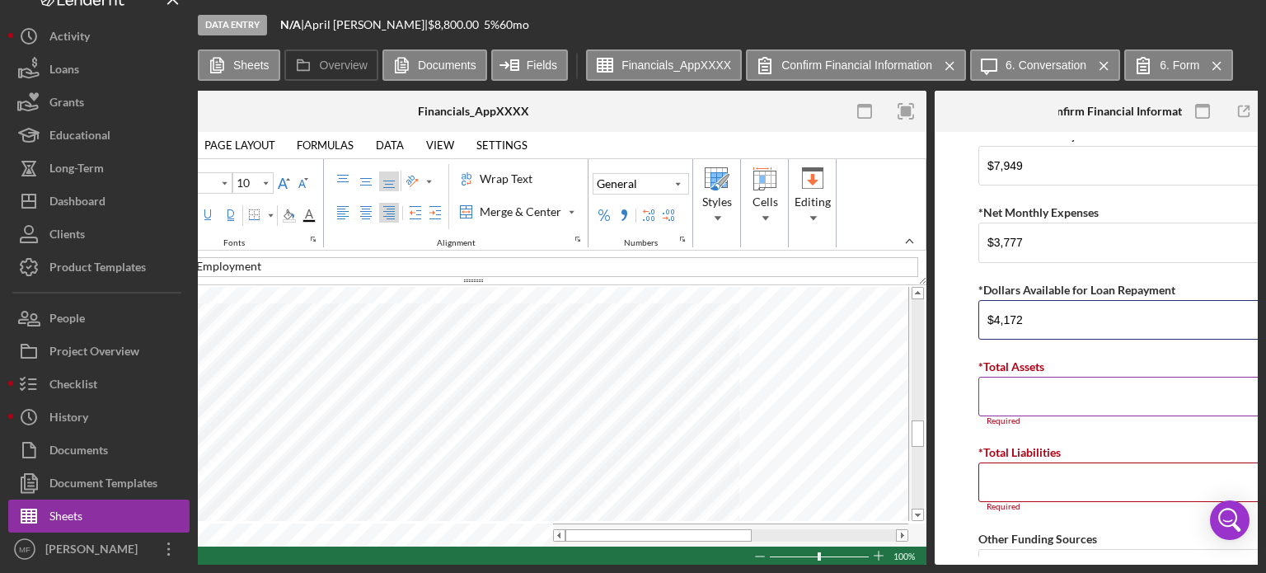
type input "$4,172"
click at [1025, 399] on input "*Total Assets" at bounding box center [1119, 397] width 283 height 40
click at [657, 533] on span at bounding box center [658, 535] width 11 height 11
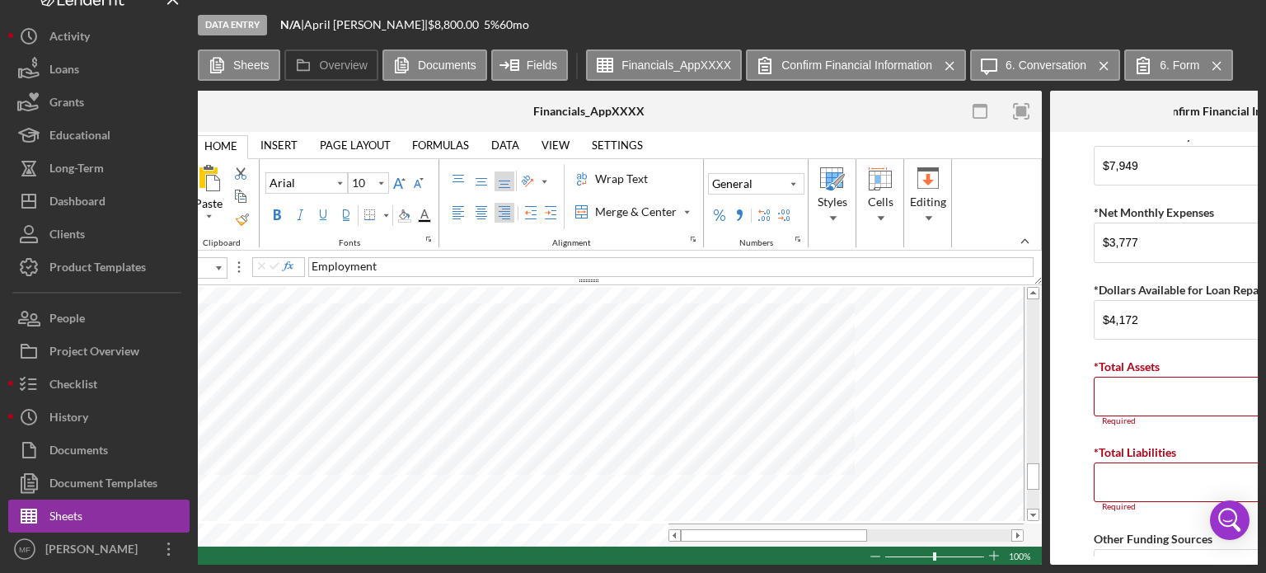
scroll to position [0, 1072]
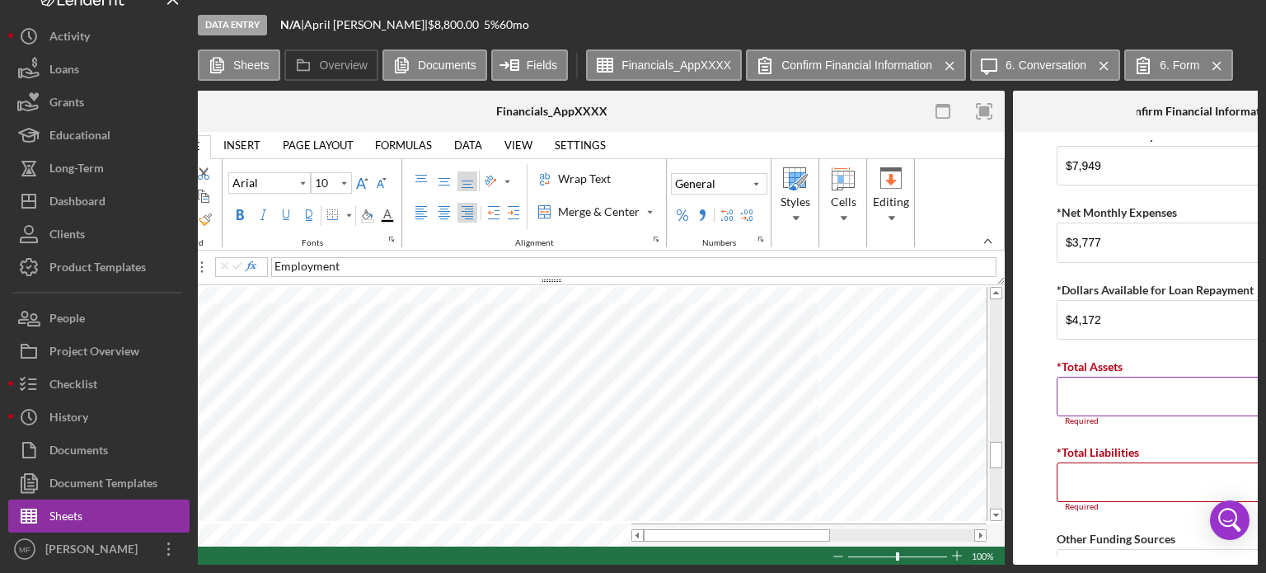
click at [1137, 386] on input "*Total Assets" at bounding box center [1197, 397] width 283 height 40
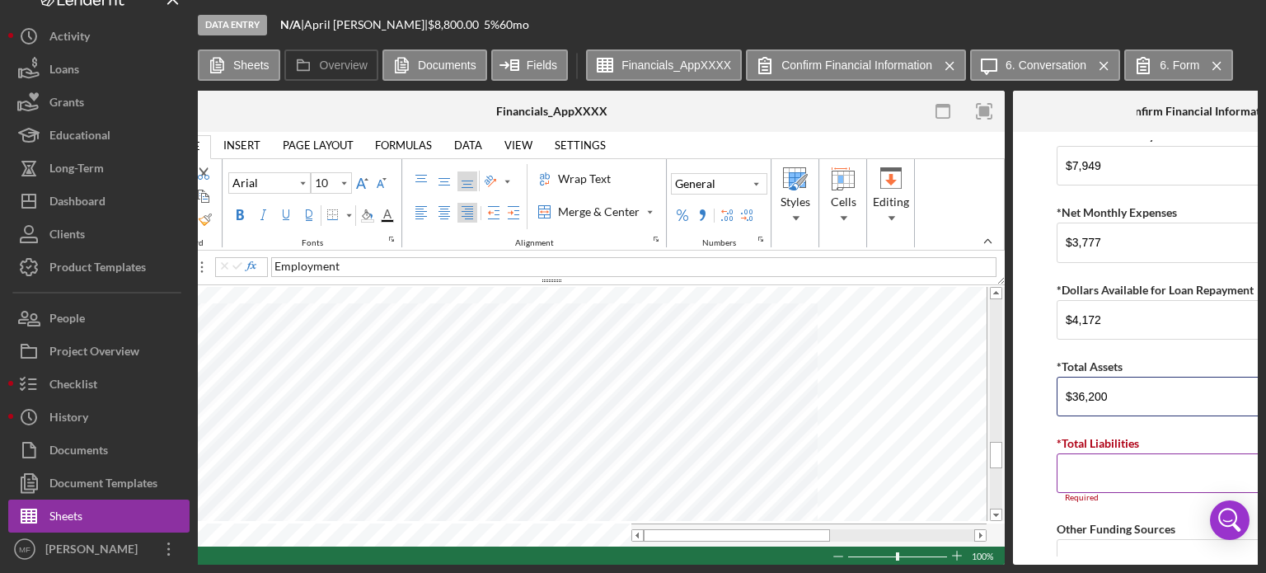
type input "$36,200"
click at [1144, 472] on input "*Total Liabilities" at bounding box center [1197, 473] width 283 height 40
click at [1092, 471] on input "*Total Liabilities" at bounding box center [1197, 473] width 283 height 40
type input "B98"
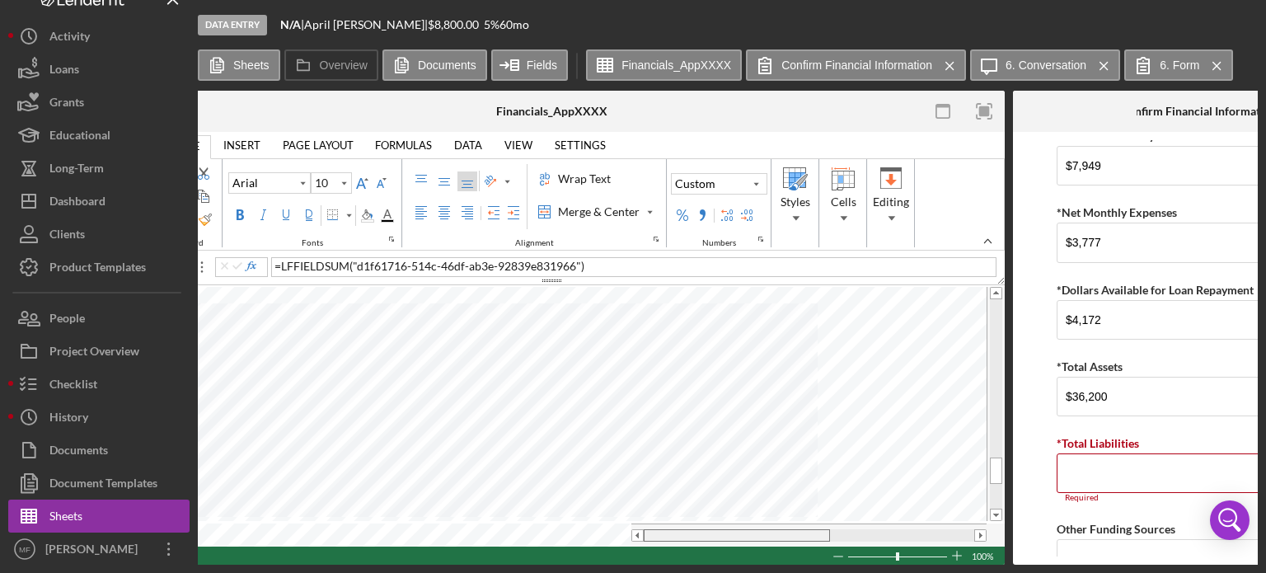
drag, startPoint x: 690, startPoint y: 532, endPoint x: 620, endPoint y: 554, distance: 73.5
click at [620, 554] on div "FILE HOME INSERT PAGE LAYOUT FORMULAS DATA VIEW SETTINGS TABLE DESIGN PICTURE F…" at bounding box center [551, 348] width 906 height 433
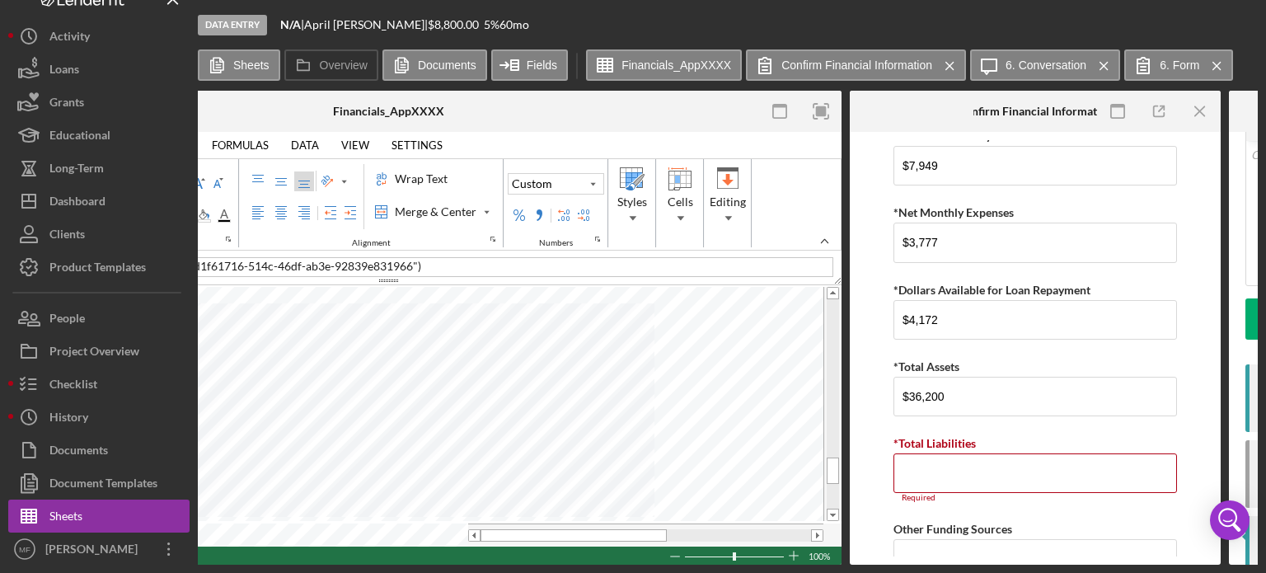
scroll to position [0, 1249]
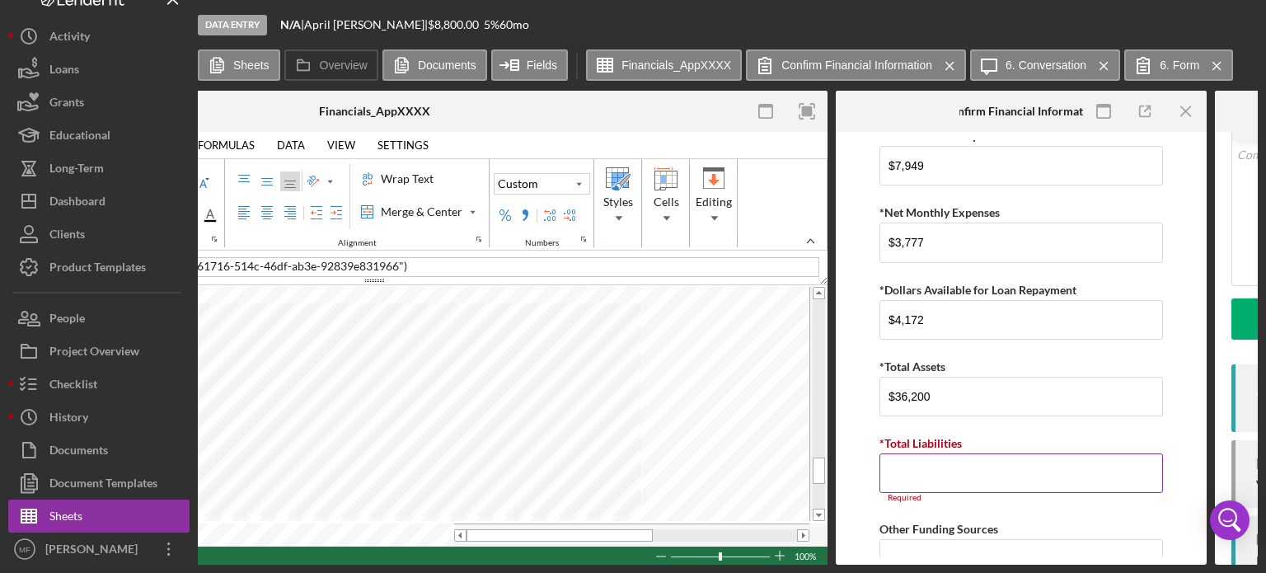
click at [907, 467] on input "*Total Liabilities" at bounding box center [1020, 473] width 283 height 40
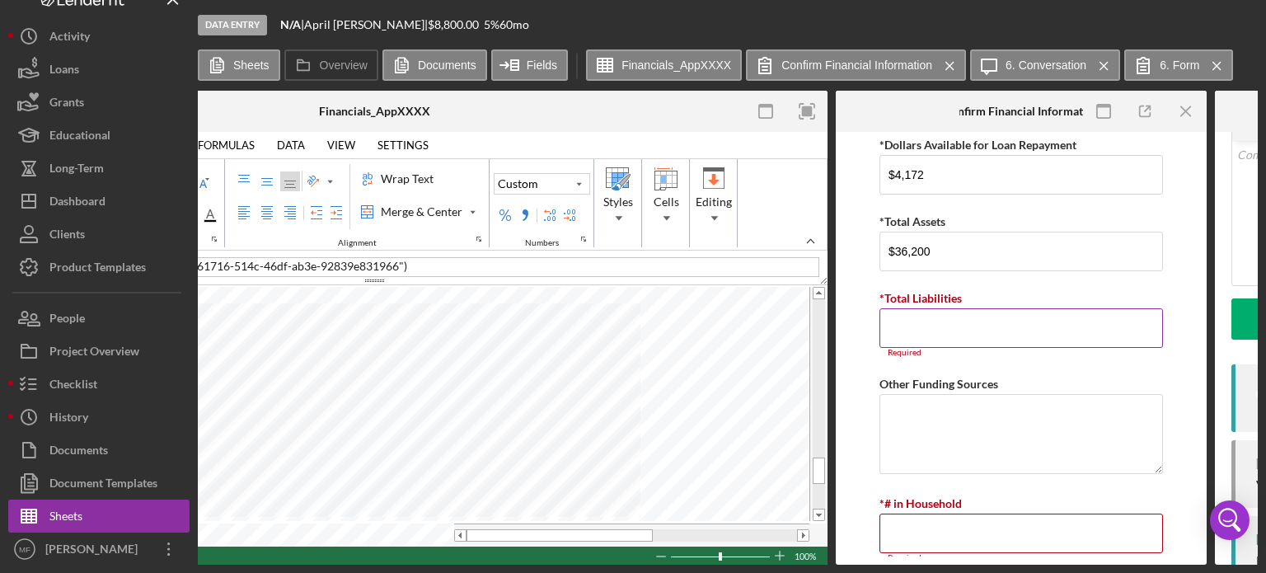
scroll to position [494, 0]
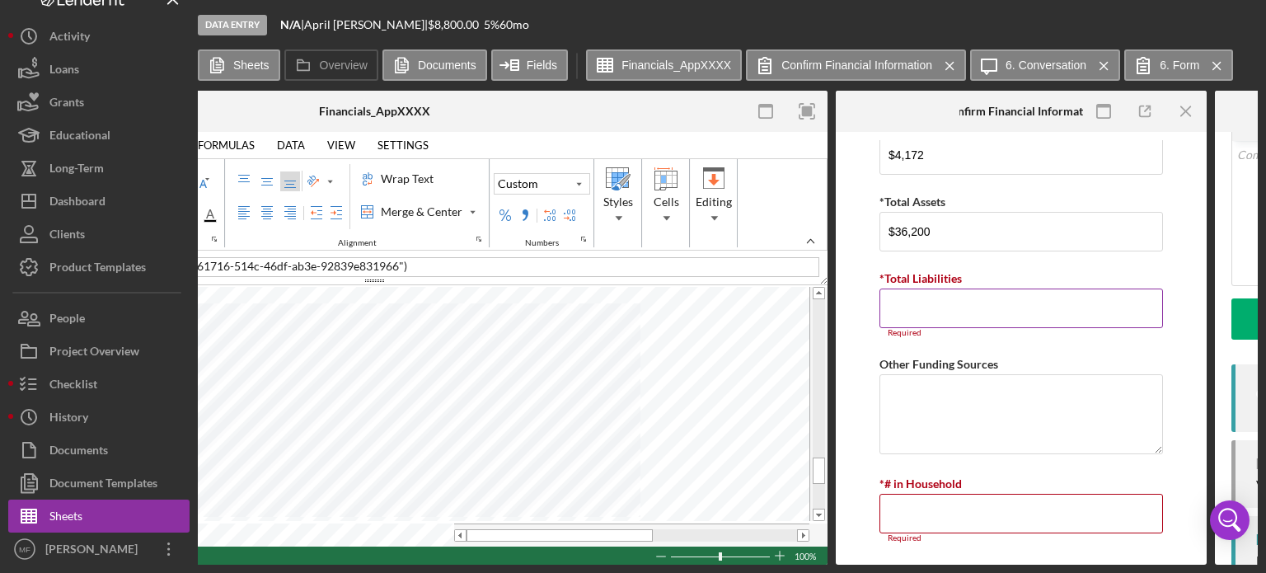
click at [966, 306] on input "*Total Liabilities" at bounding box center [1020, 308] width 283 height 40
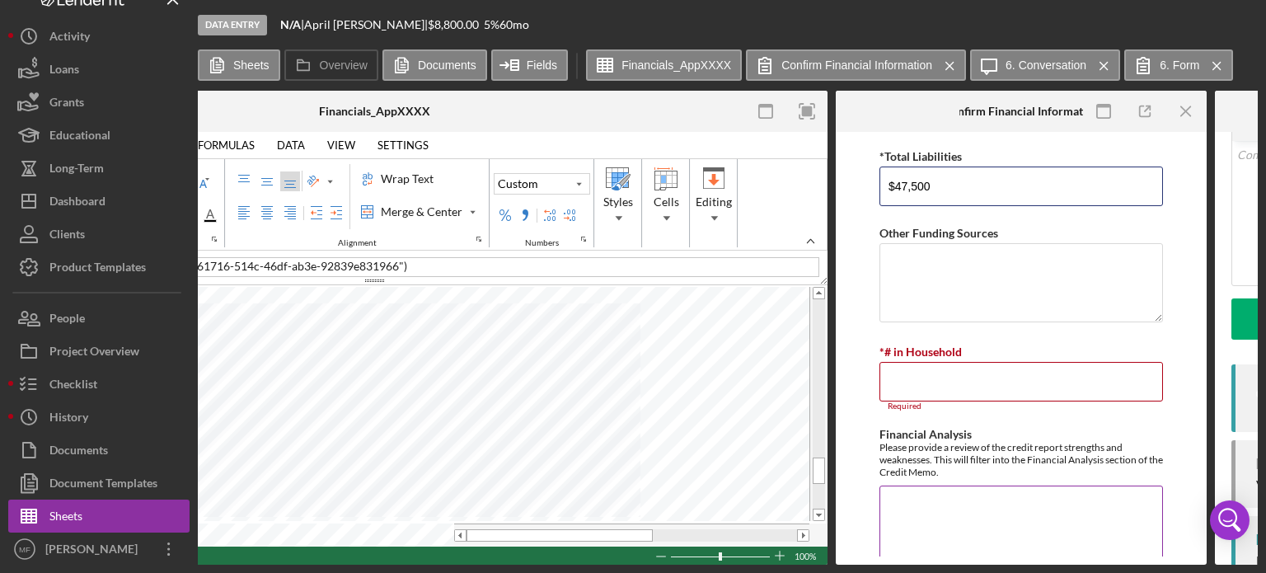
scroll to position [659, 0]
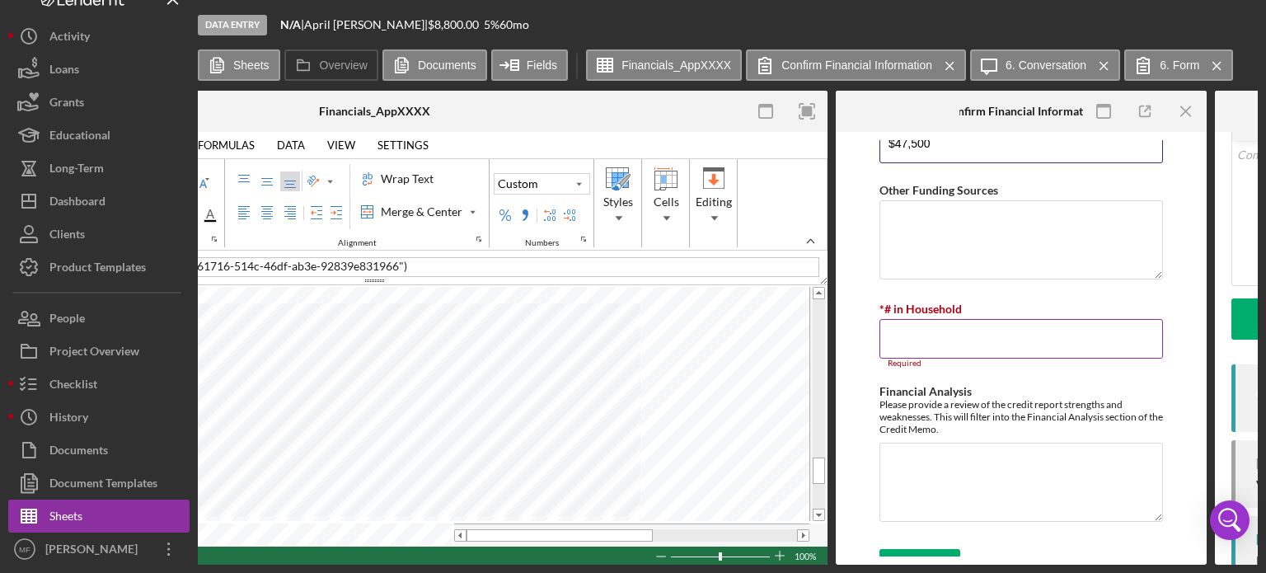
type input "$47,500"
click at [934, 322] on input "*# in Household" at bounding box center [1020, 339] width 283 height 40
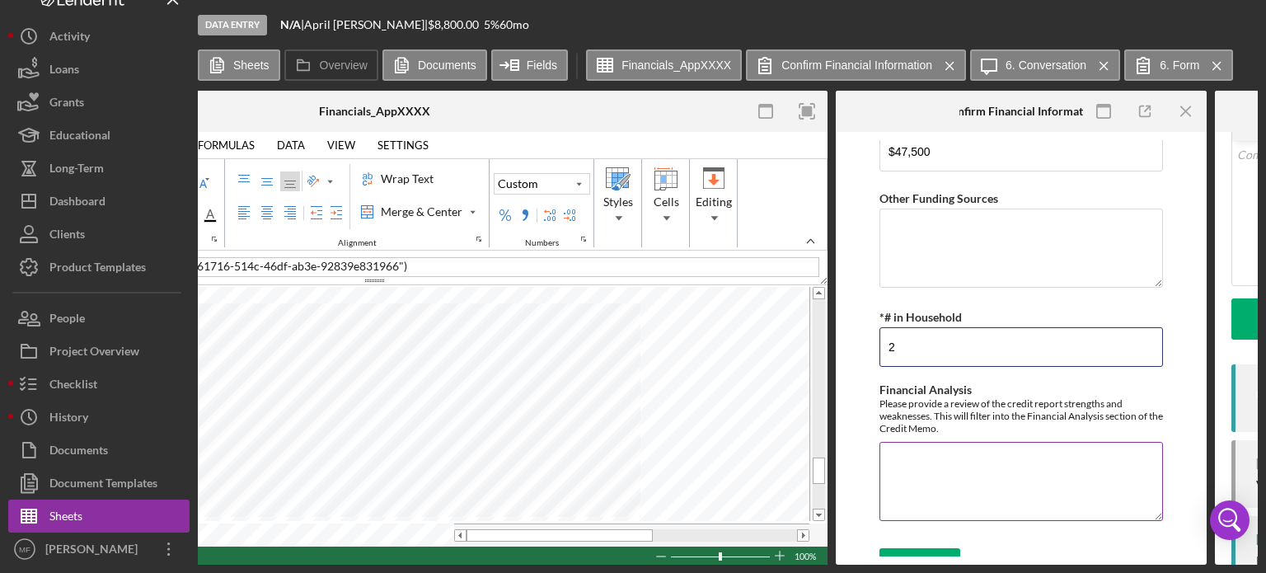
scroll to position [679, 0]
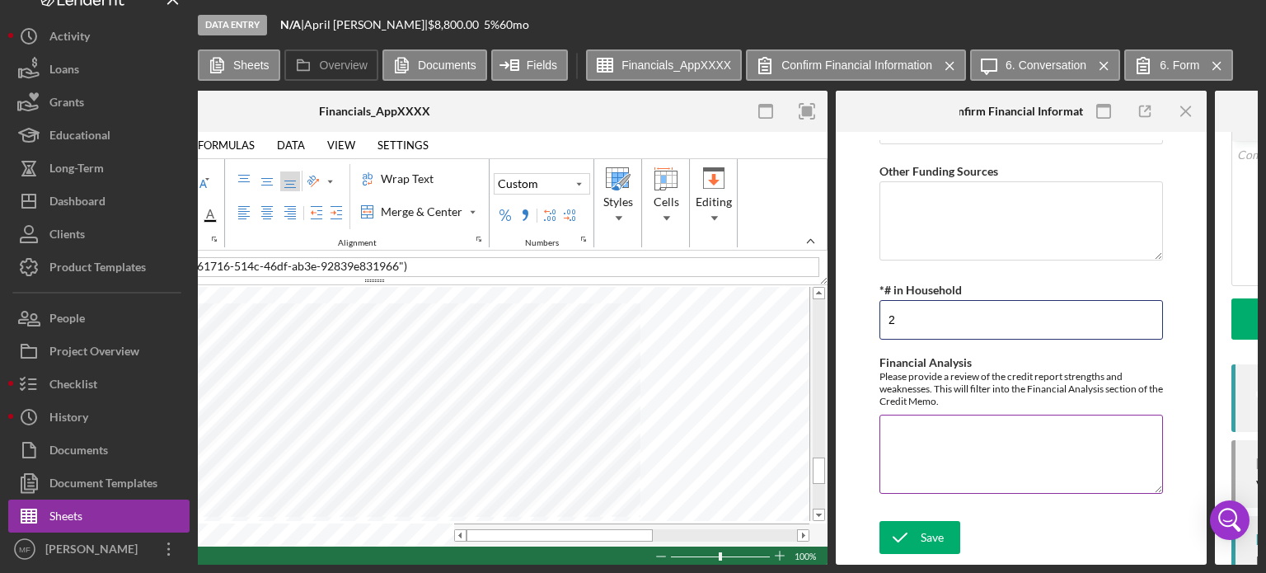
type input "2"
click at [939, 438] on textarea "Financial Analysis" at bounding box center [1020, 453] width 283 height 79
click at [926, 421] on textarea "Financial Analysis" at bounding box center [1020, 453] width 283 height 79
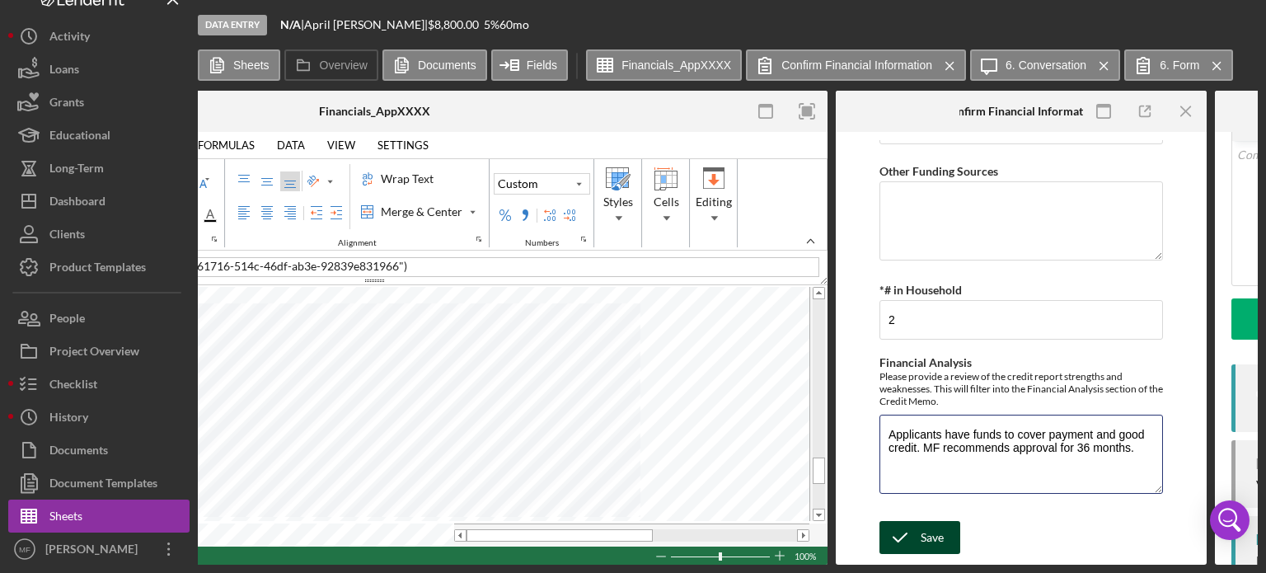
type textarea "Applicants have funds to cover payment and good credit. MF recommends approval …"
click at [922, 527] on div "Save" at bounding box center [931, 537] width 23 height 33
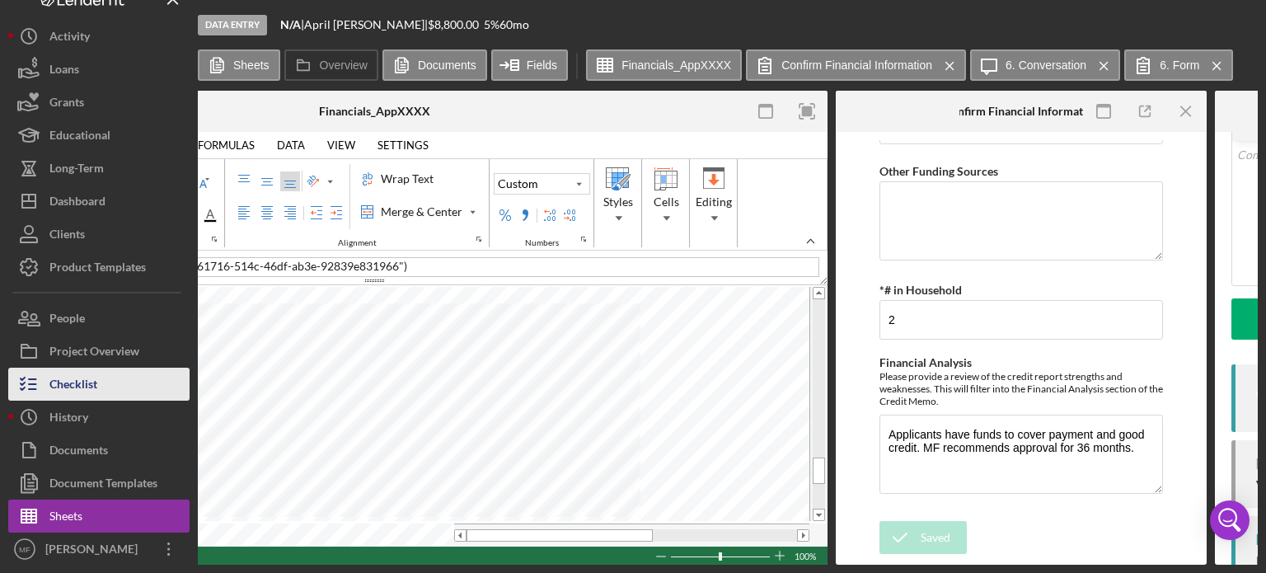
click at [83, 385] on div "Checklist" at bounding box center [73, 386] width 48 height 37
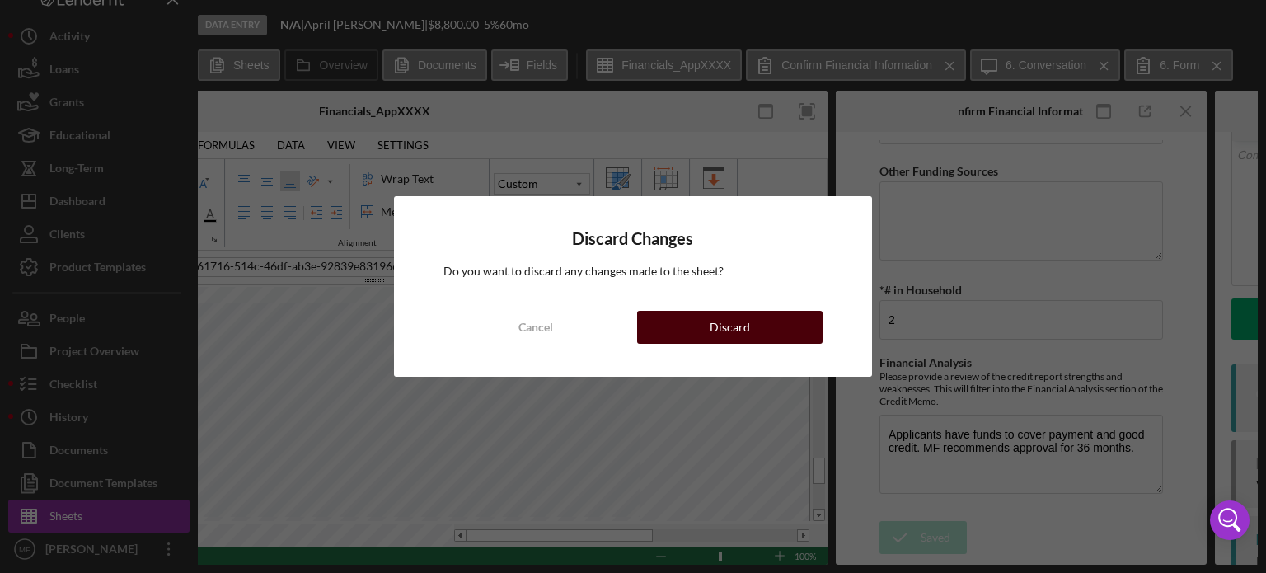
click at [756, 323] on button "Discard" at bounding box center [729, 327] width 185 height 33
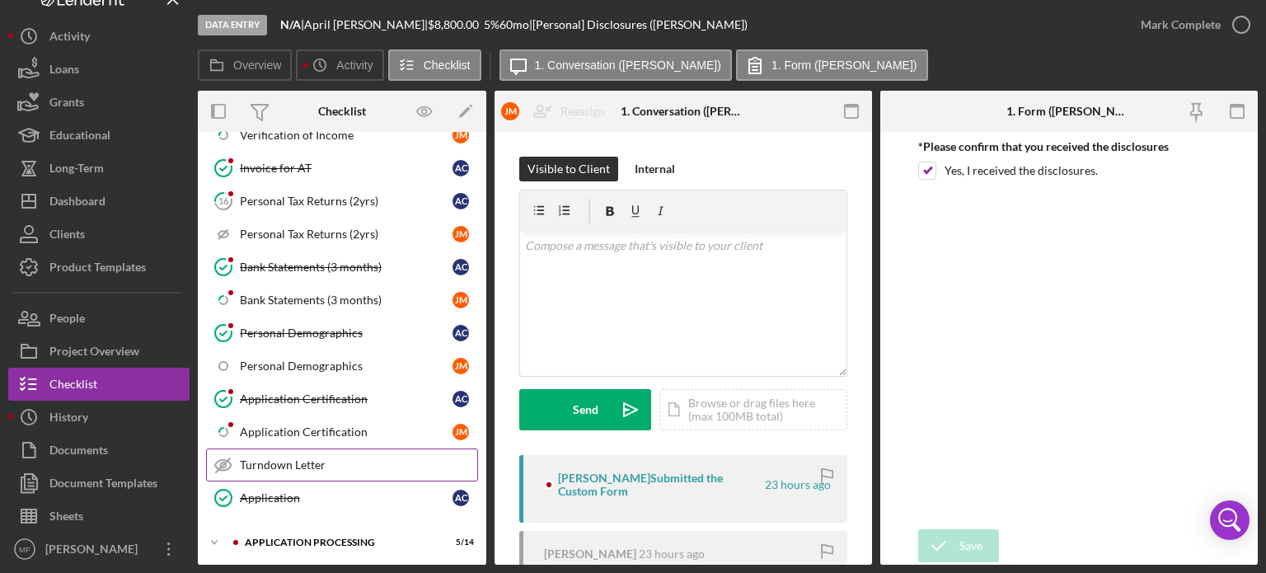
scroll to position [1142, 0]
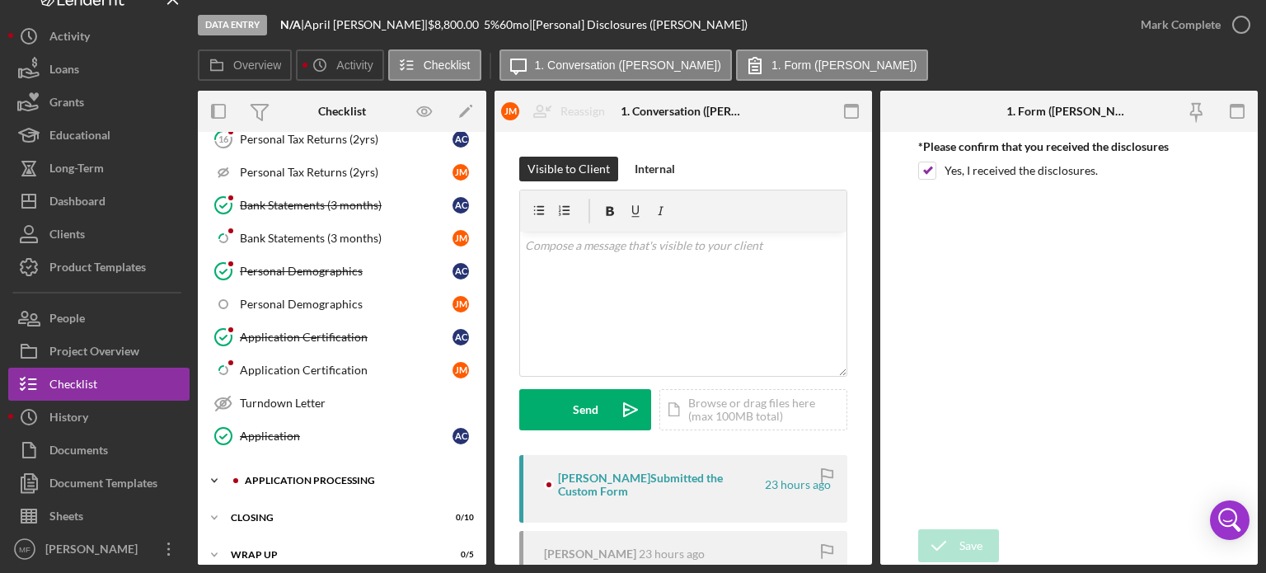
click at [356, 475] on div "Application Processing" at bounding box center [355, 480] width 221 height 10
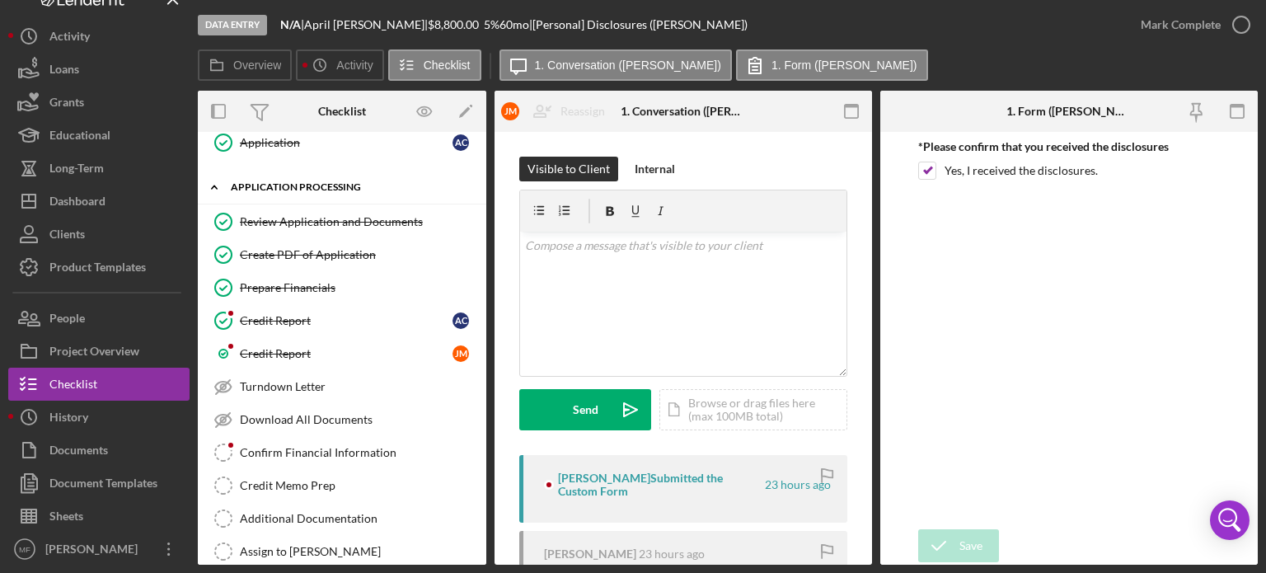
scroll to position [1472, 0]
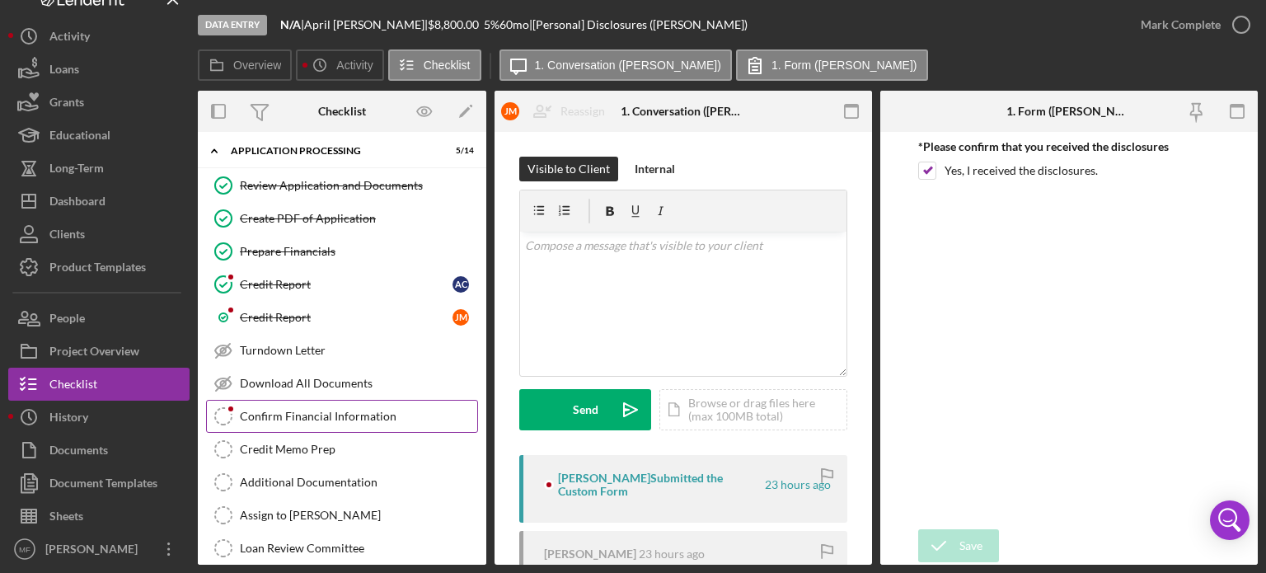
click at [337, 410] on div "Confirm Financial Information" at bounding box center [358, 416] width 237 height 13
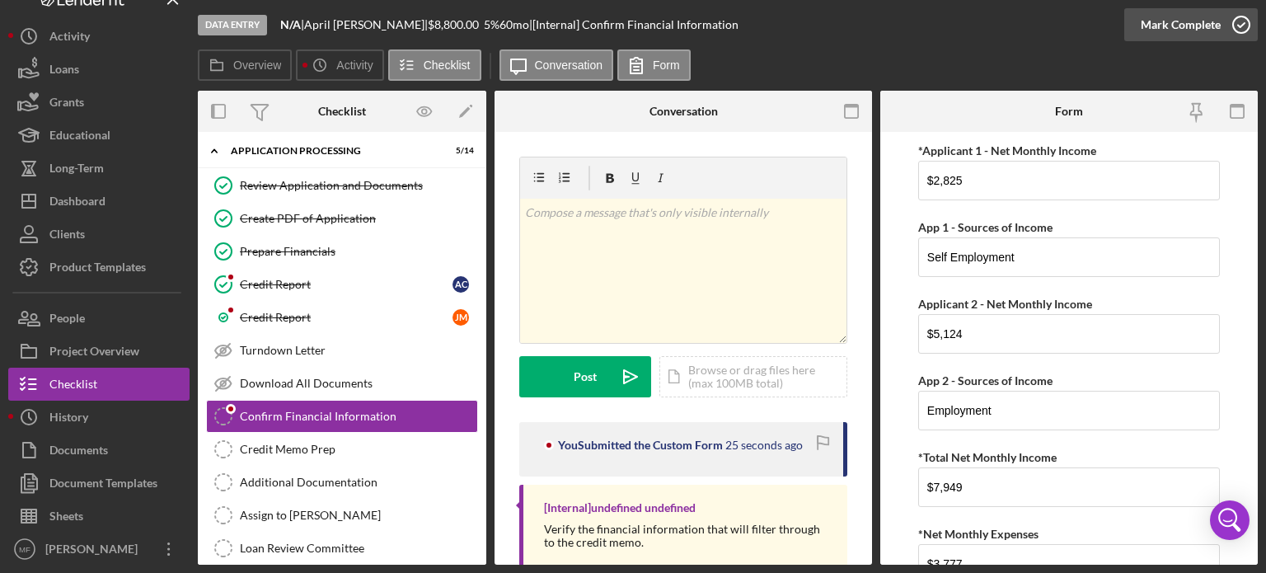
click at [1233, 24] on icon "button" at bounding box center [1240, 24] width 41 height 41
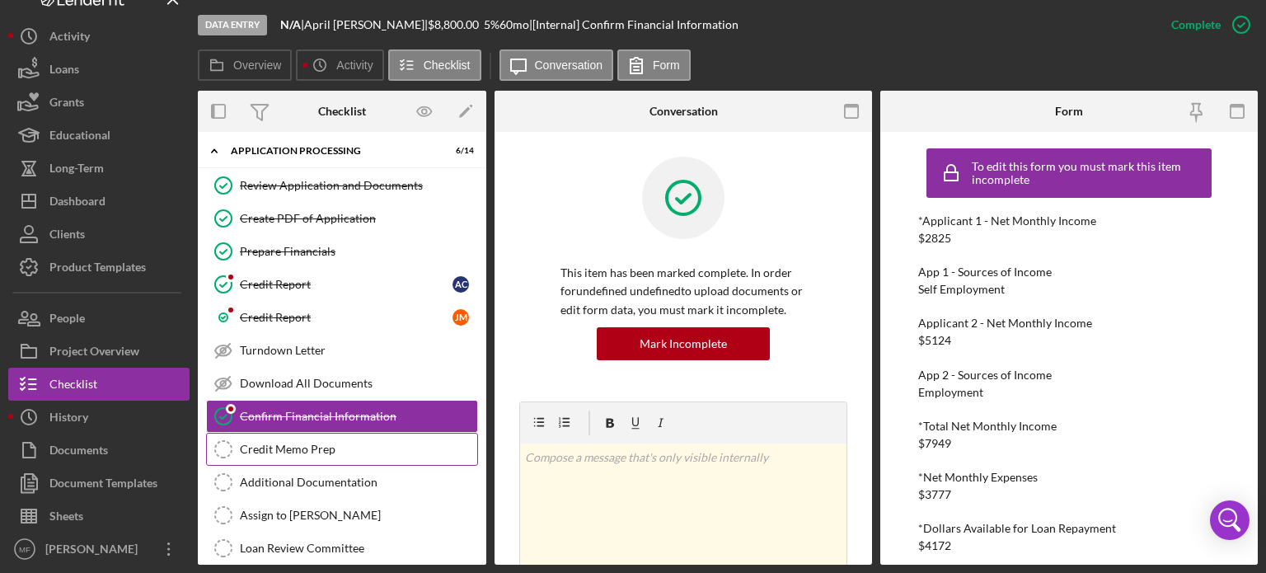
click at [327, 443] on div "Credit Memo Prep" at bounding box center [358, 449] width 237 height 13
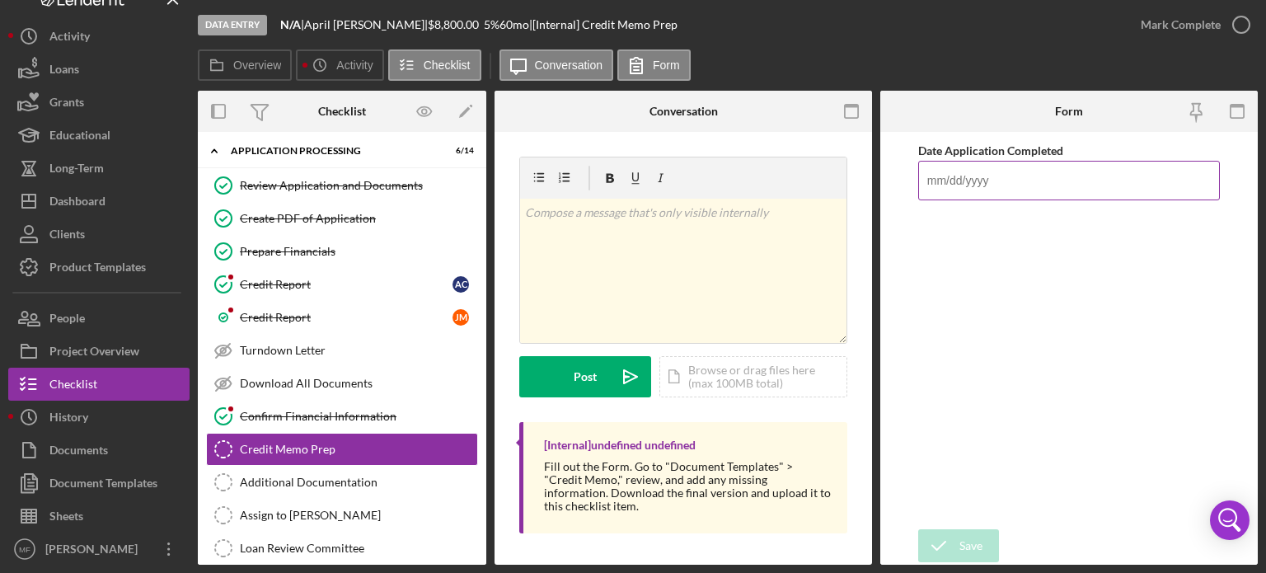
click at [996, 190] on input "Date Application Completed" at bounding box center [1069, 181] width 302 height 40
type input "[DATE]"
click at [962, 546] on div "Save" at bounding box center [970, 545] width 23 height 33
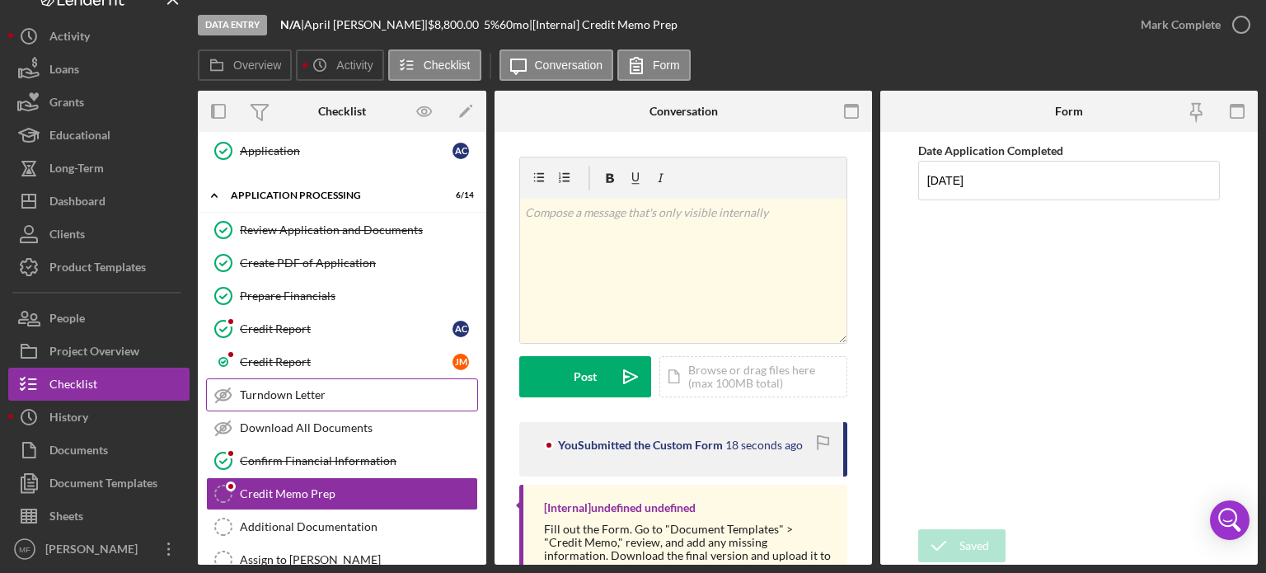
scroll to position [1389, 0]
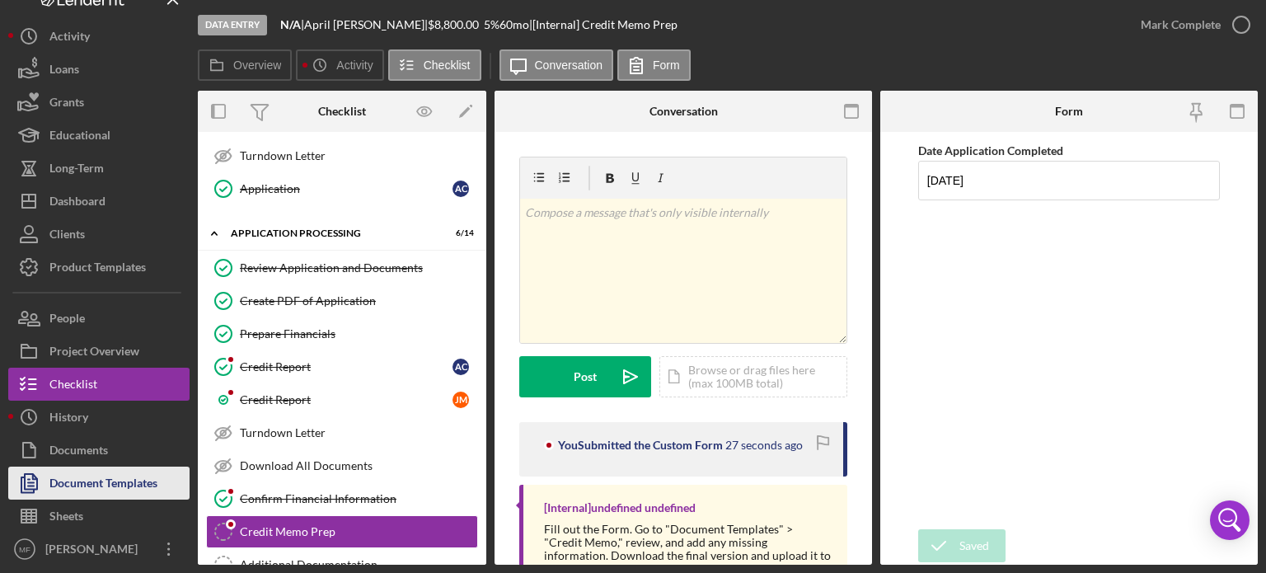
click at [118, 484] on div "Document Templates" at bounding box center [103, 484] width 108 height 37
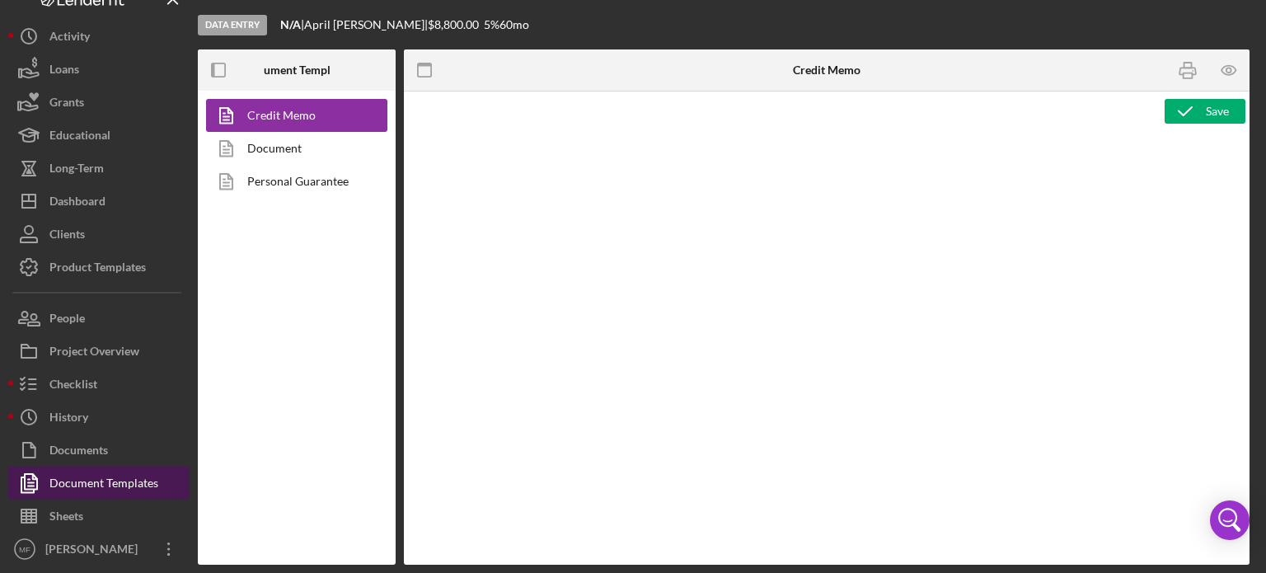
type textarea "<h1 style="margin: 0in; text-align: center; break-after: avoid; font-size: 12pt…"
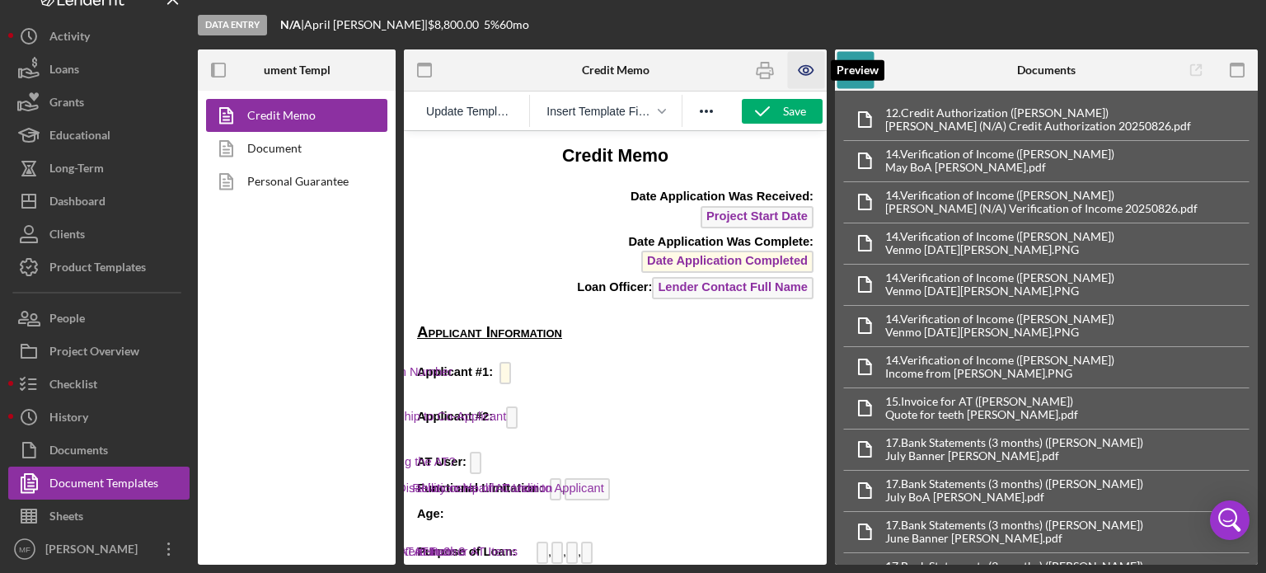
click at [808, 74] on icon "button" at bounding box center [805, 70] width 14 height 9
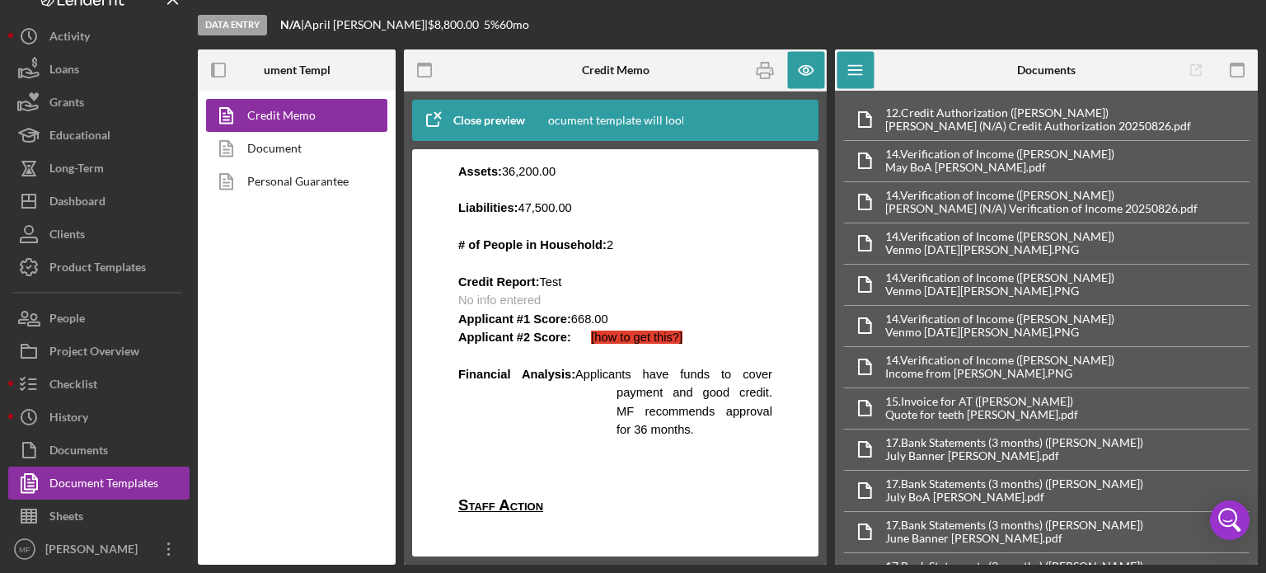
scroll to position [1071, 0]
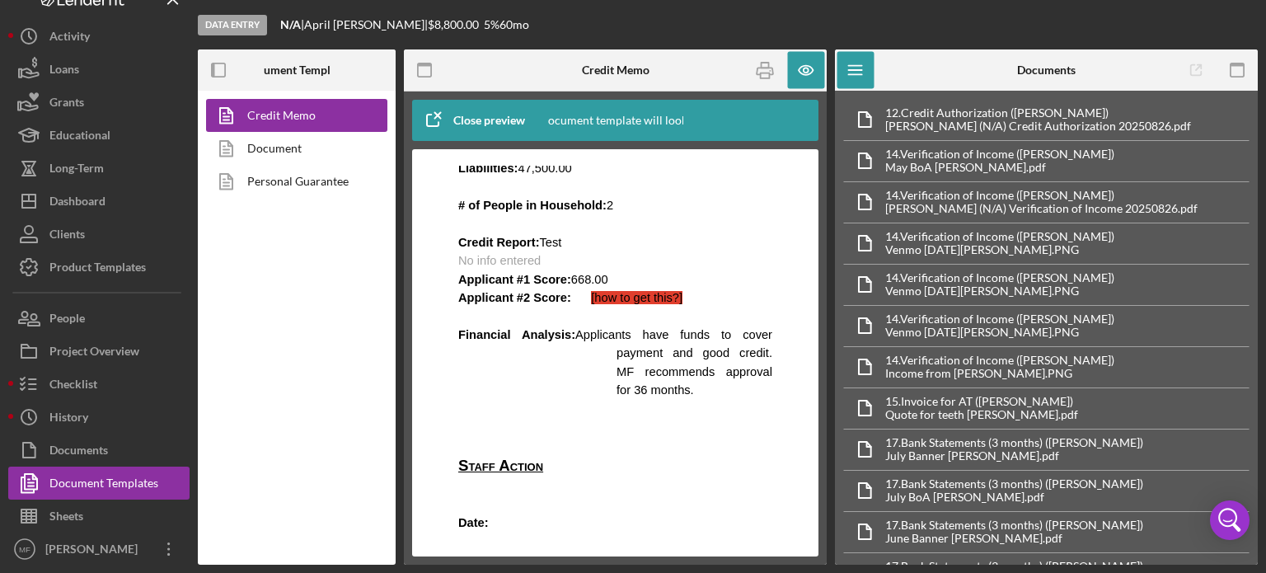
click at [480, 121] on div "Close preview" at bounding box center [489, 120] width 72 height 33
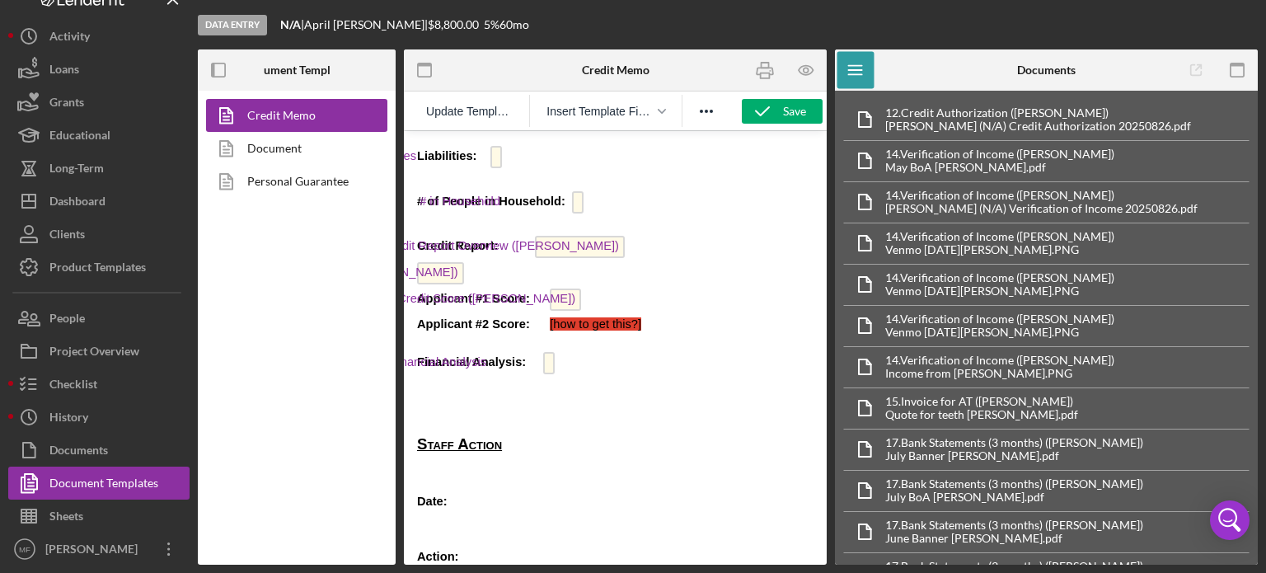
drag, startPoint x: 667, startPoint y: 325, endPoint x: 548, endPoint y: 330, distance: 119.6
click at [548, 330] on span "[how to get this?]" at bounding box center [585, 323] width 111 height 13
click at [661, 110] on icon "button" at bounding box center [662, 111] width 8 height 8
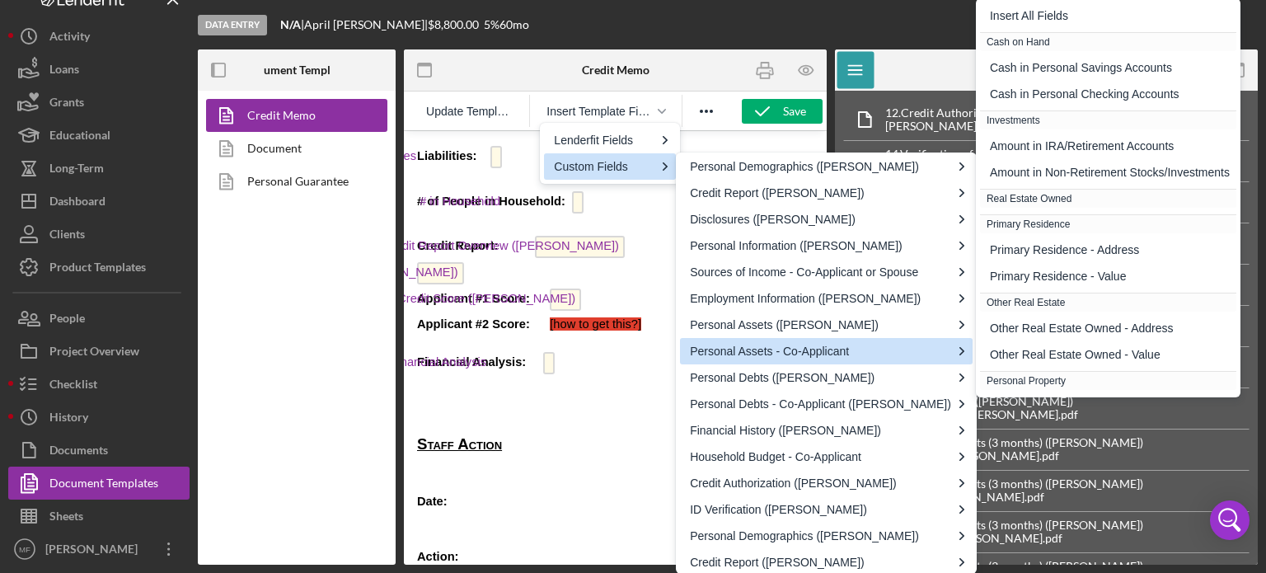
scroll to position [642, 0]
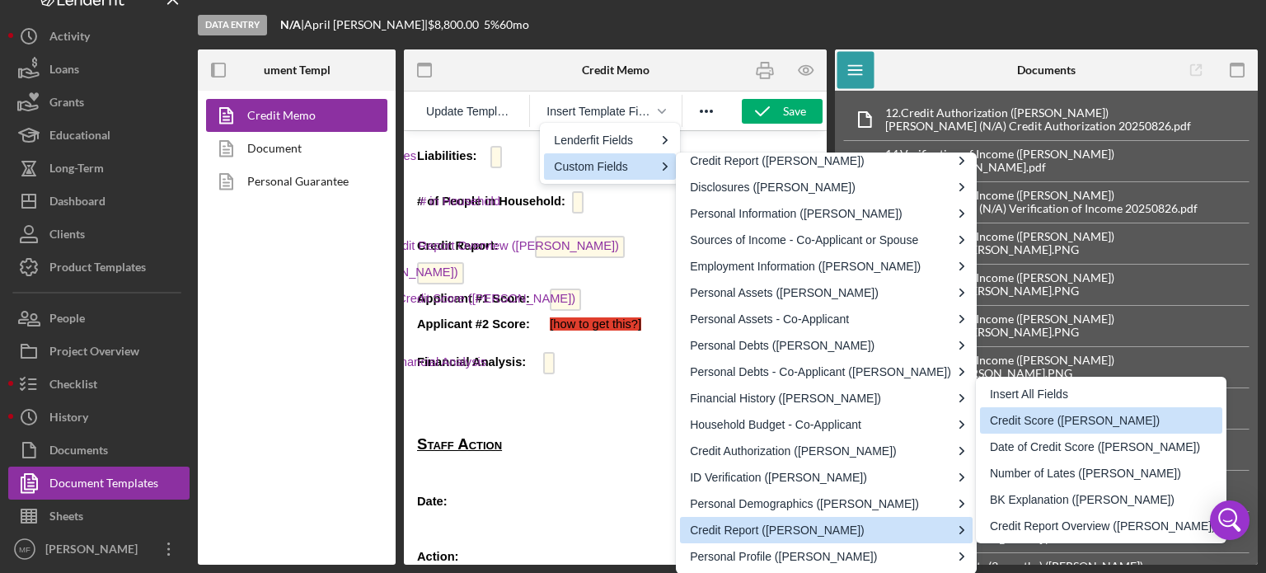
click at [1115, 424] on div "Credit Score ([PERSON_NAME])" at bounding box center [1103, 420] width 226 height 20
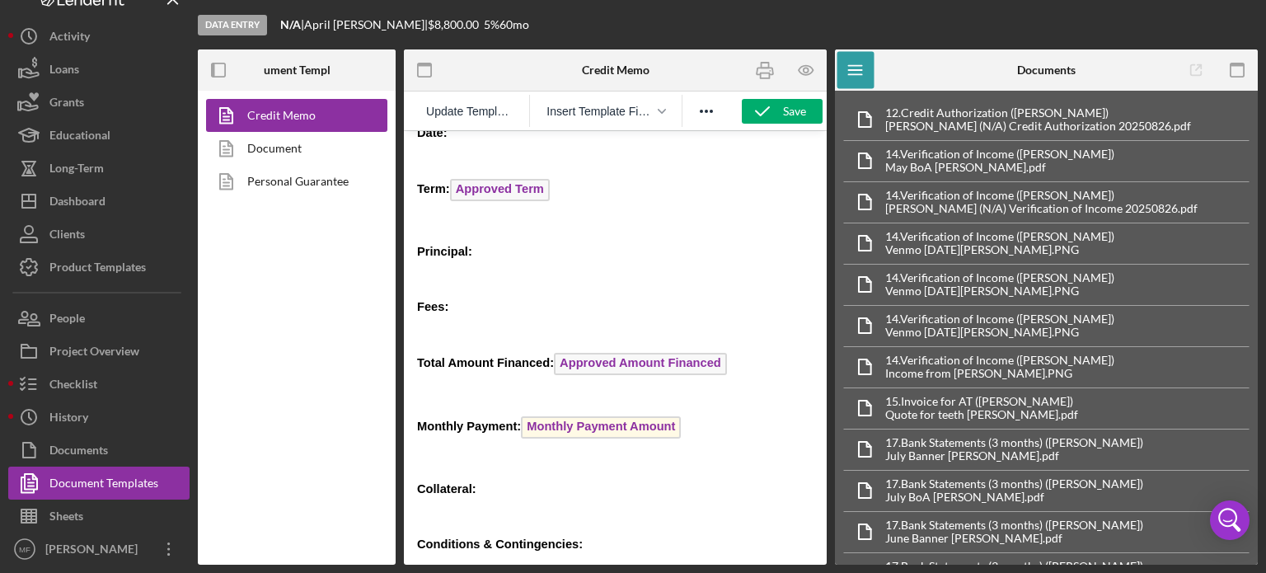
scroll to position [1595, 0]
click at [783, 110] on div "Save" at bounding box center [794, 111] width 23 height 25
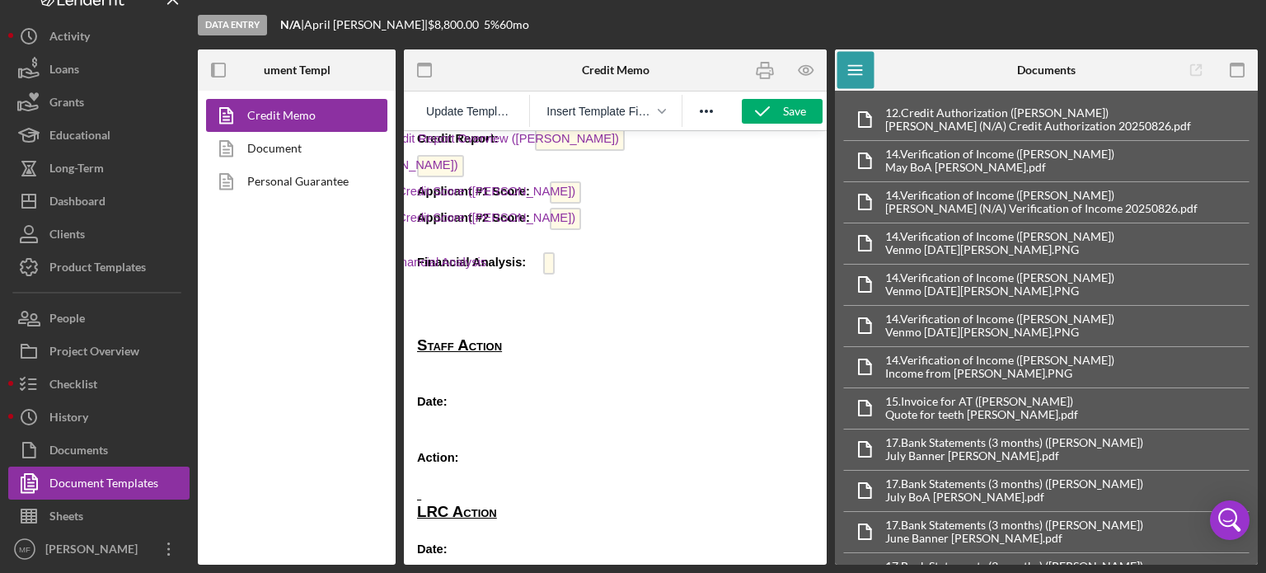
scroll to position [1183, 0]
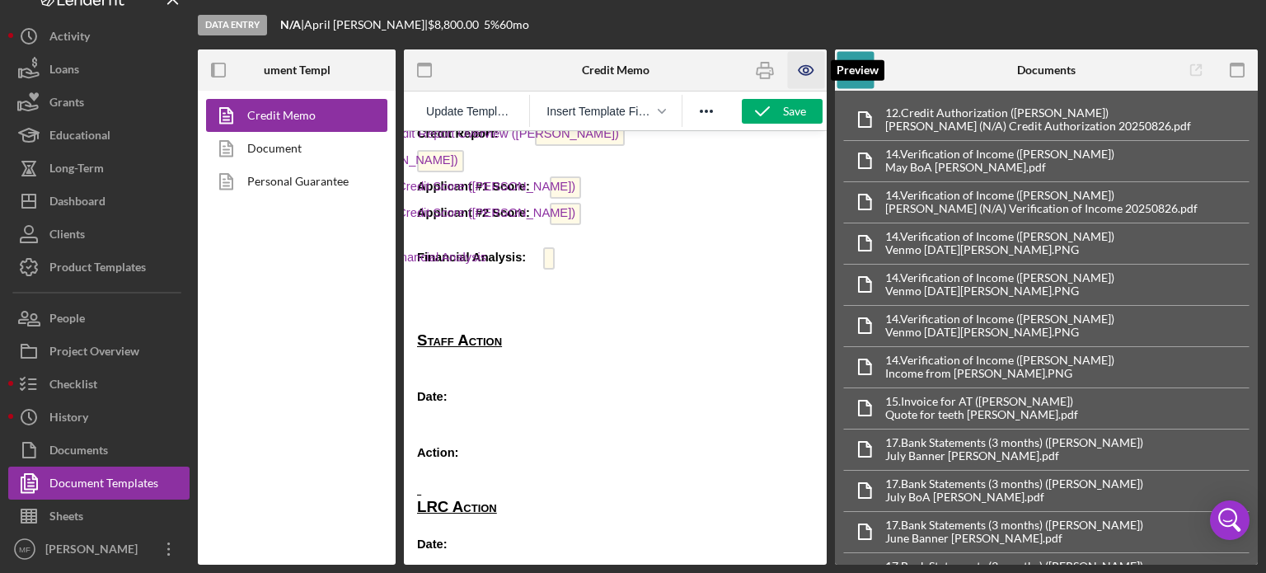
click at [806, 66] on icon "button" at bounding box center [805, 70] width 14 height 9
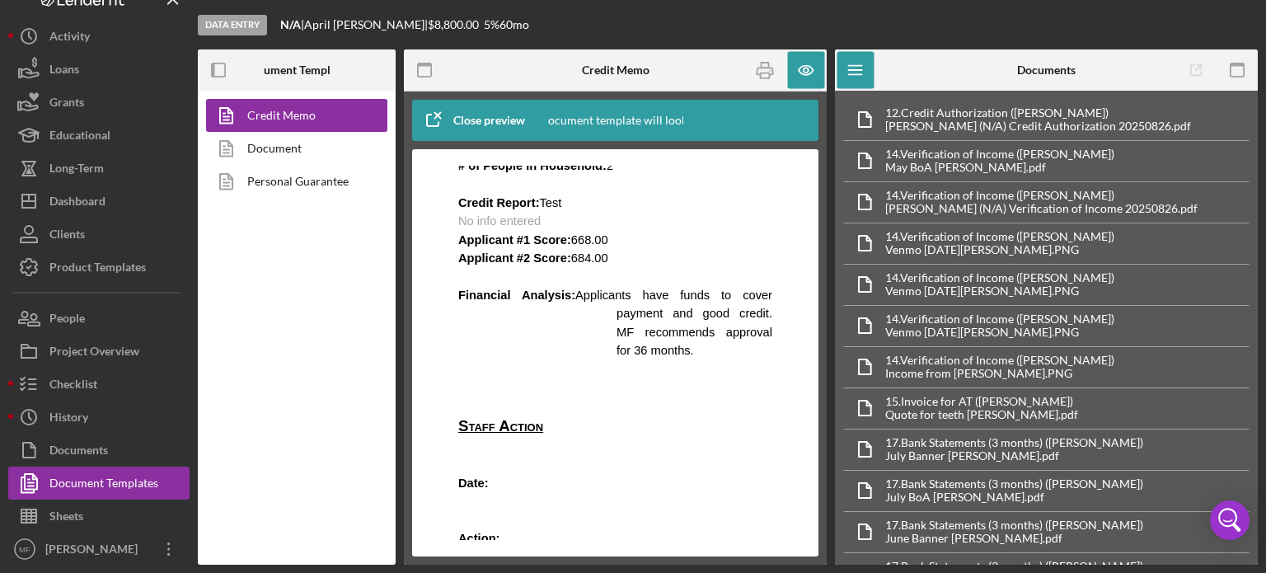
scroll to position [1154, 0]
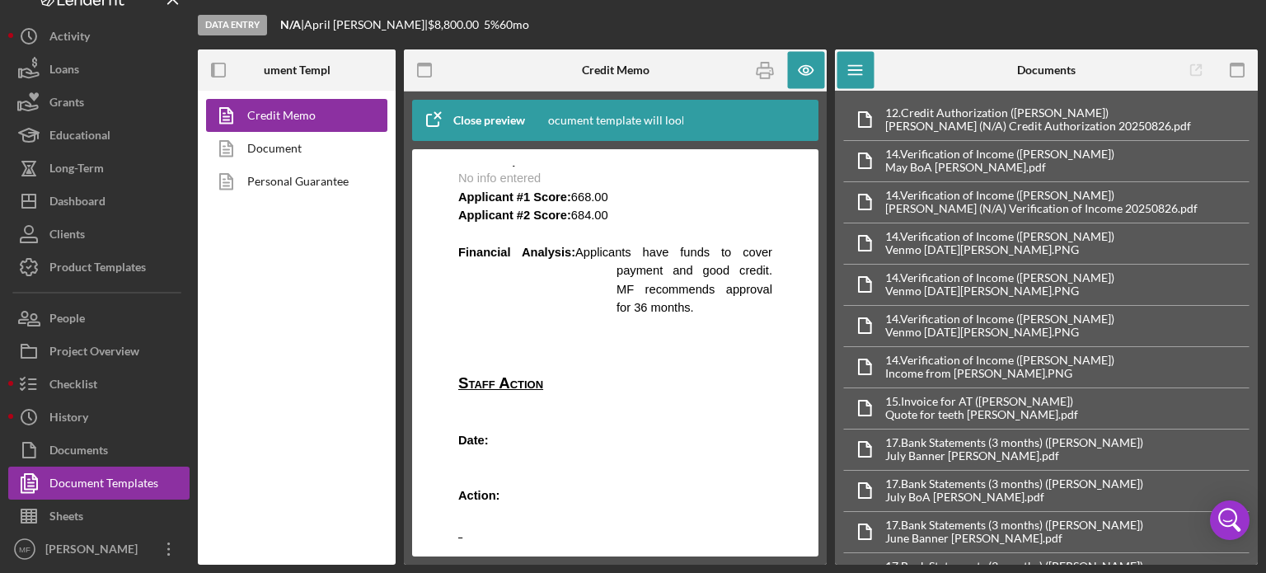
click at [498, 118] on div "Close preview" at bounding box center [489, 120] width 72 height 33
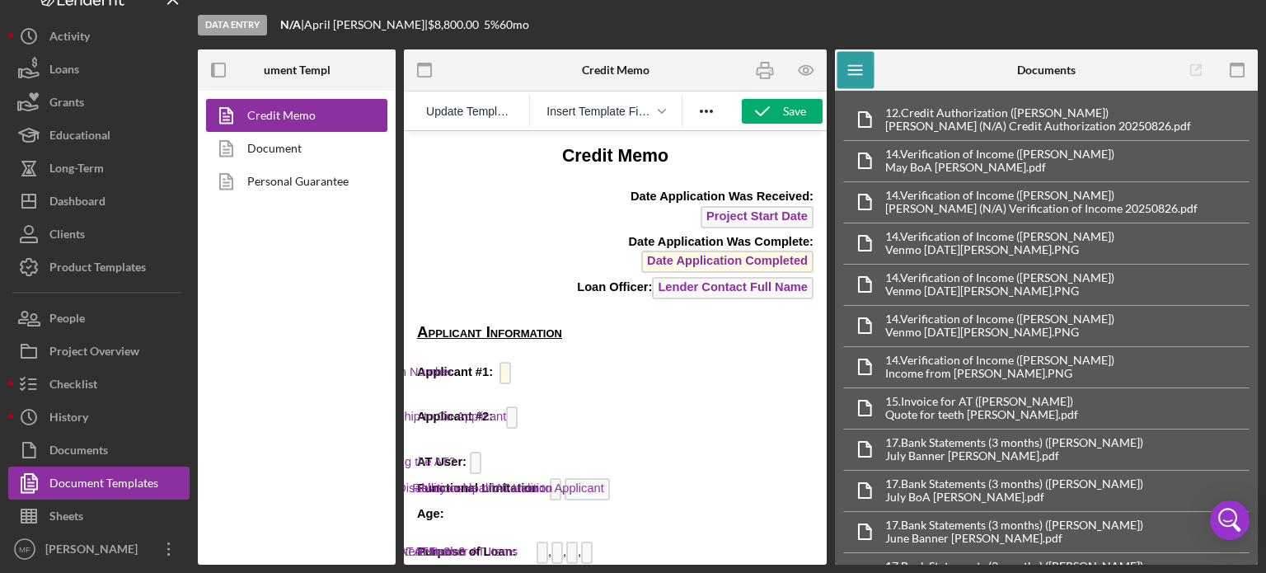
scroll to position [0, 0]
click at [793, 104] on div "Save" at bounding box center [794, 111] width 23 height 25
click at [82, 386] on div "Checklist" at bounding box center [73, 386] width 48 height 37
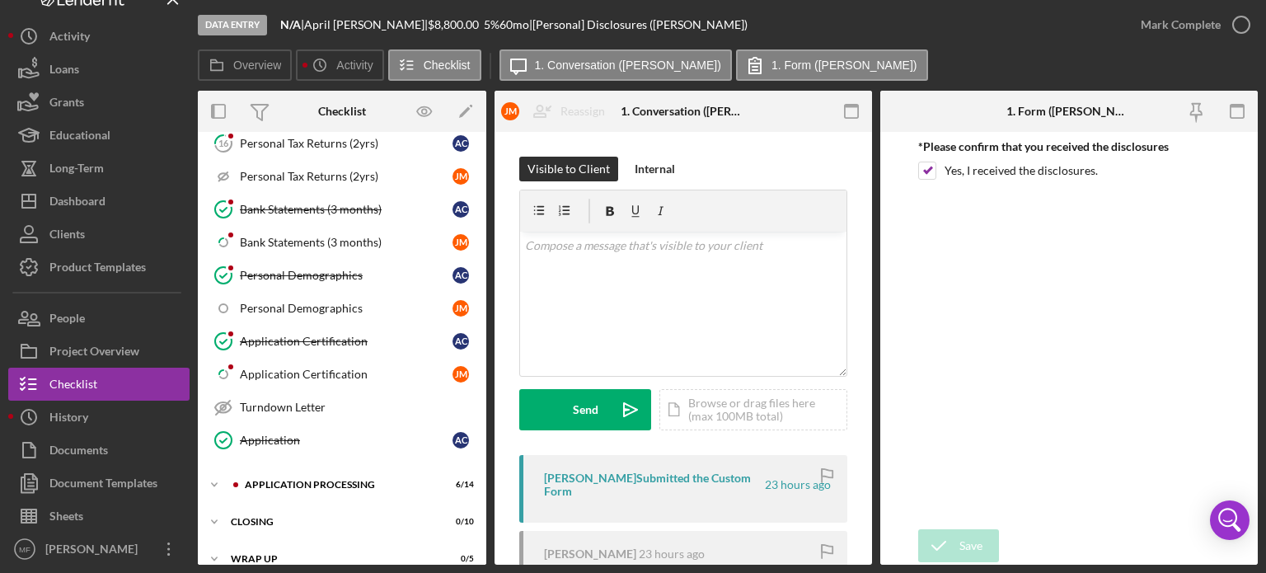
scroll to position [1142, 0]
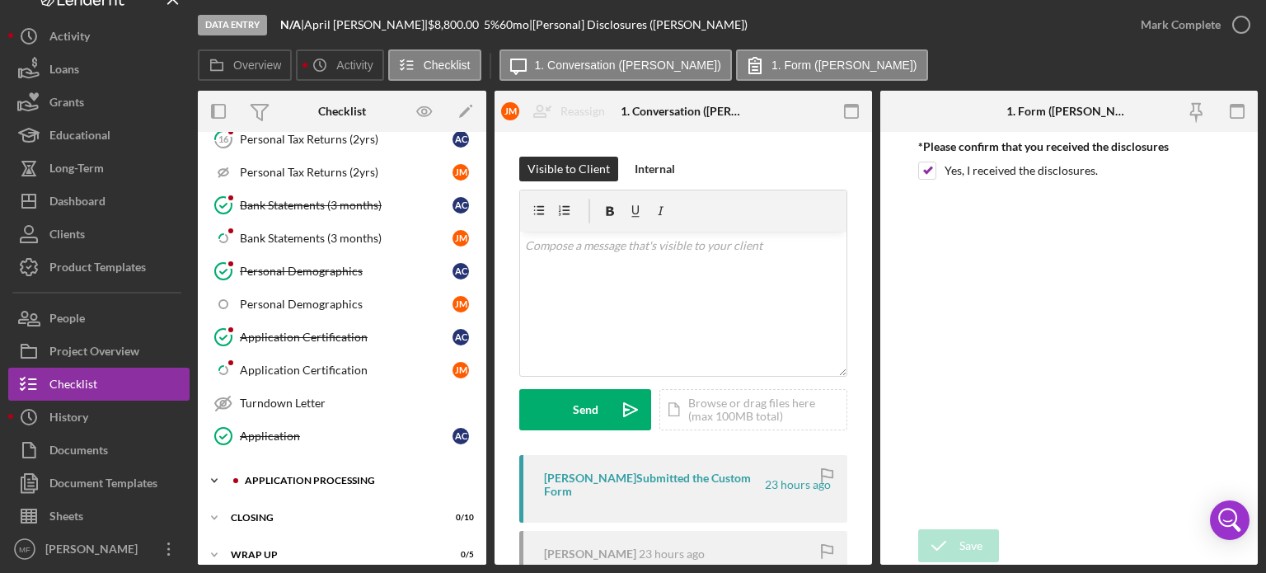
click at [334, 475] on div "Application Processing" at bounding box center [355, 480] width 221 height 10
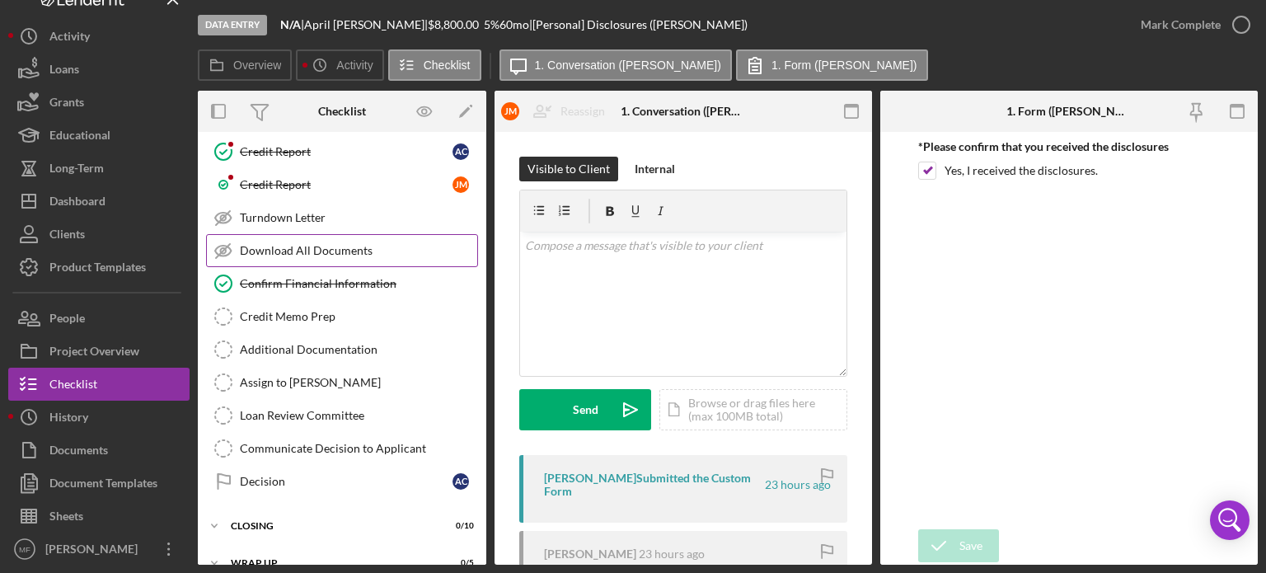
scroll to position [1608, 0]
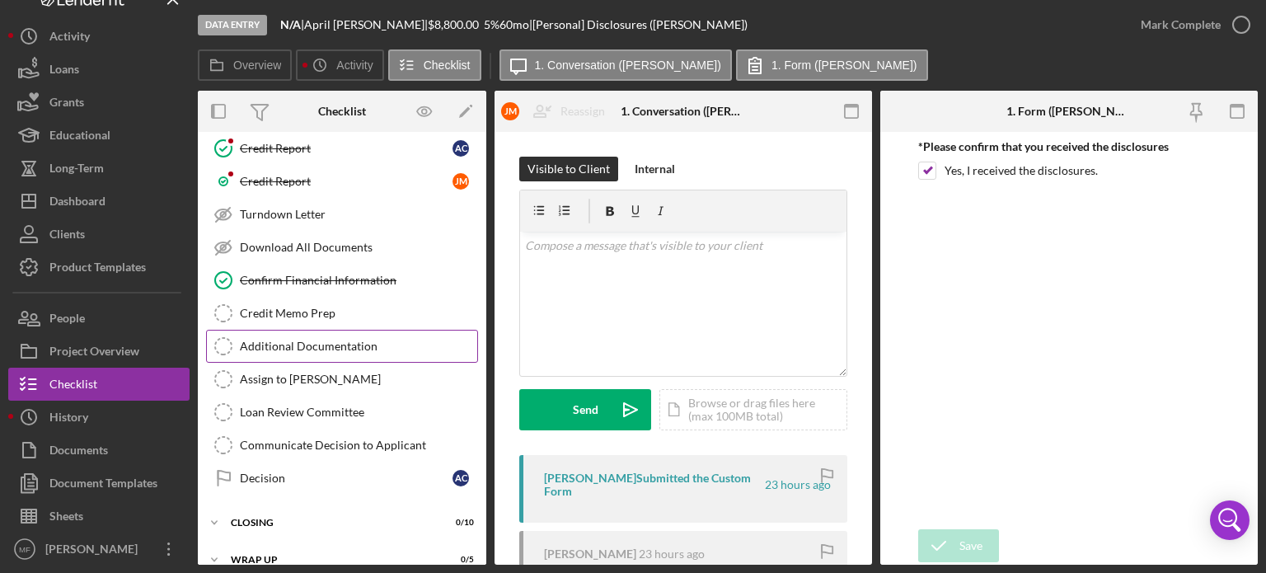
click at [336, 340] on div "Additional Documentation" at bounding box center [358, 346] width 237 height 13
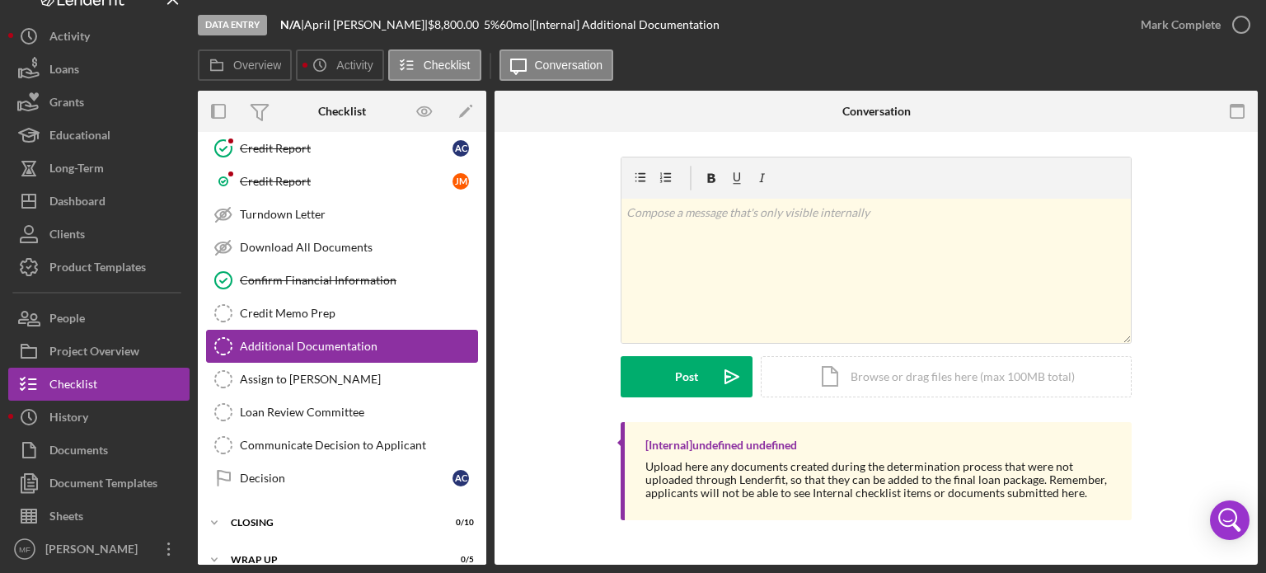
scroll to position [1608, 0]
click at [1243, 26] on icon "button" at bounding box center [1240, 24] width 41 height 41
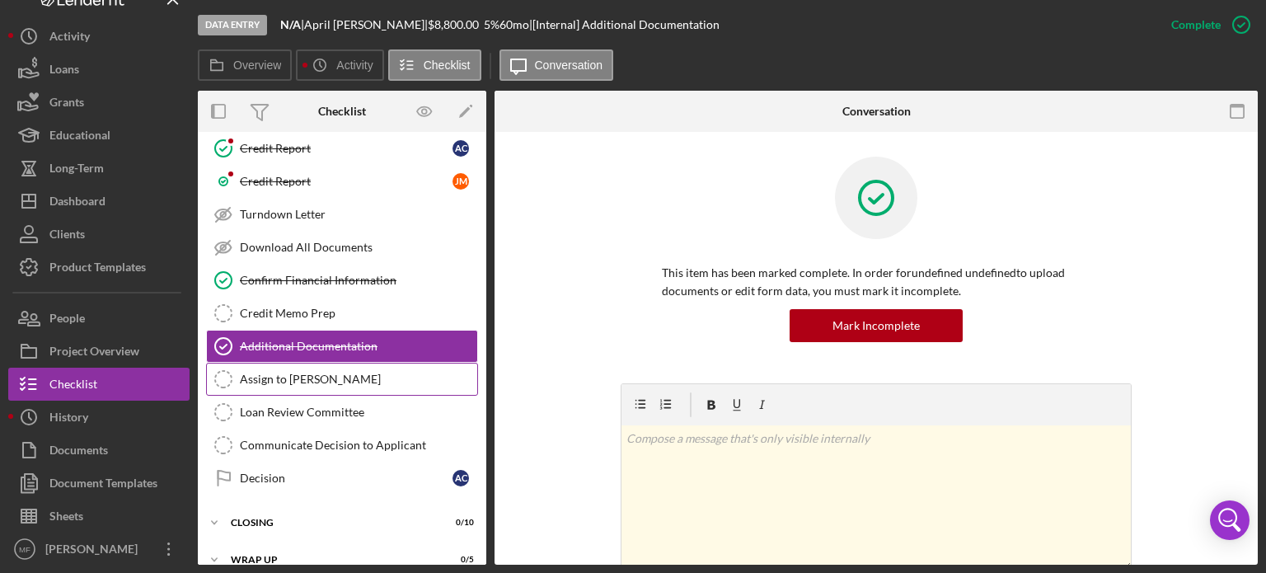
click at [310, 372] on div "Assign to [PERSON_NAME]" at bounding box center [358, 378] width 237 height 13
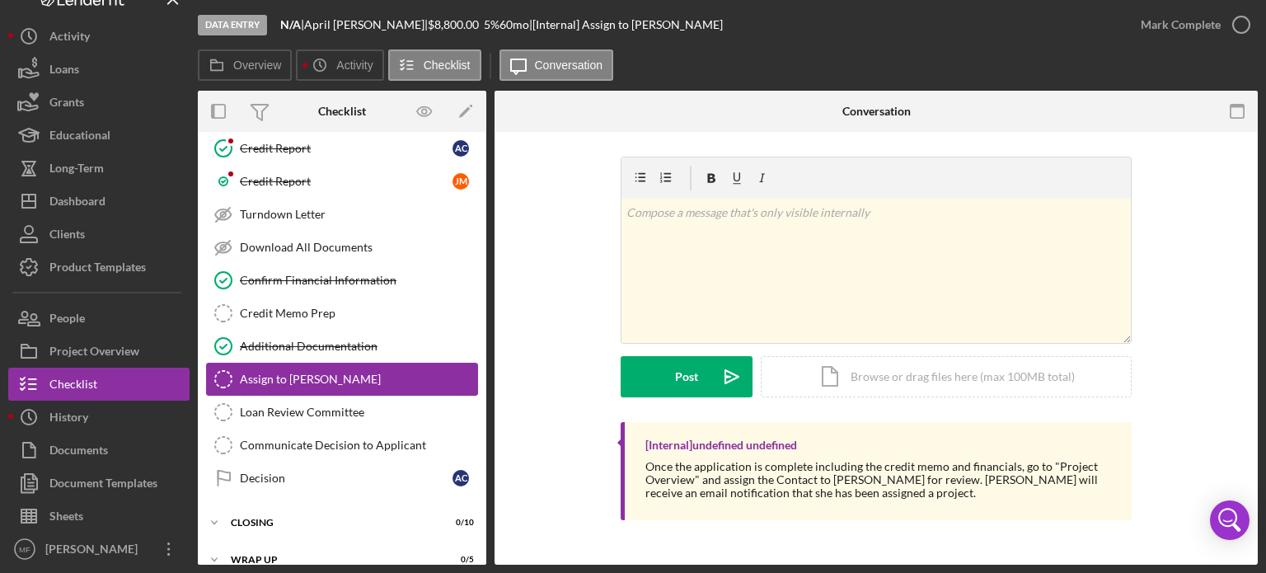
scroll to position [1608, 0]
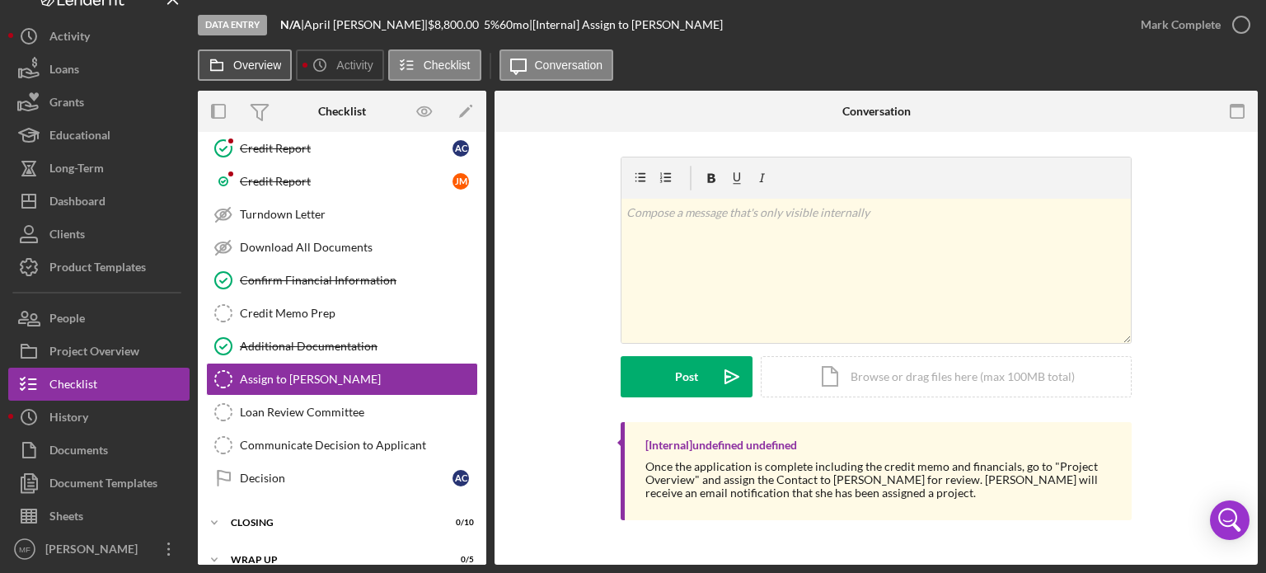
click at [241, 60] on label "Overview" at bounding box center [257, 65] width 48 height 13
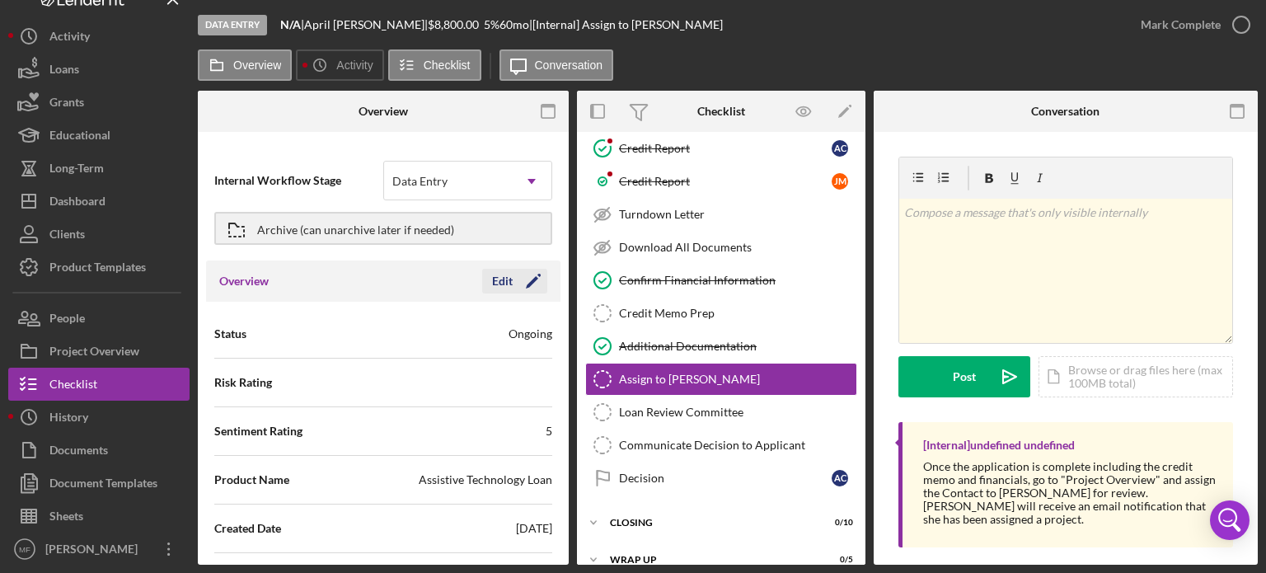
click at [527, 280] on polygon "button" at bounding box center [532, 282] width 12 height 12
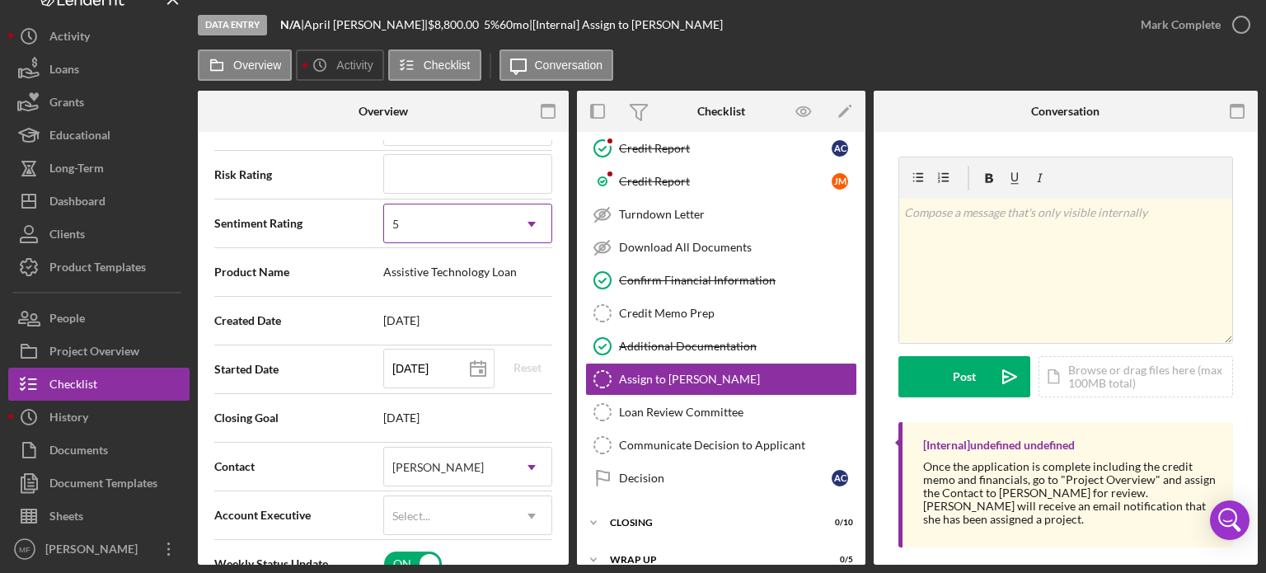
scroll to position [247, 0]
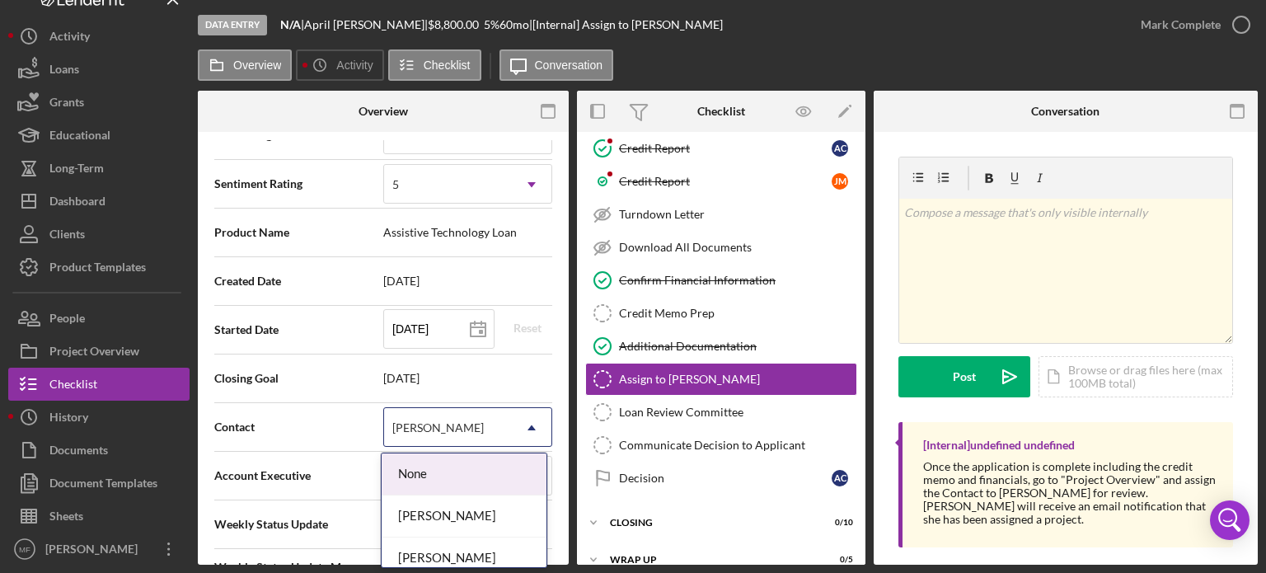
click at [512, 424] on icon "Icon/Dropdown Arrow" at bounding box center [532, 428] width 40 height 40
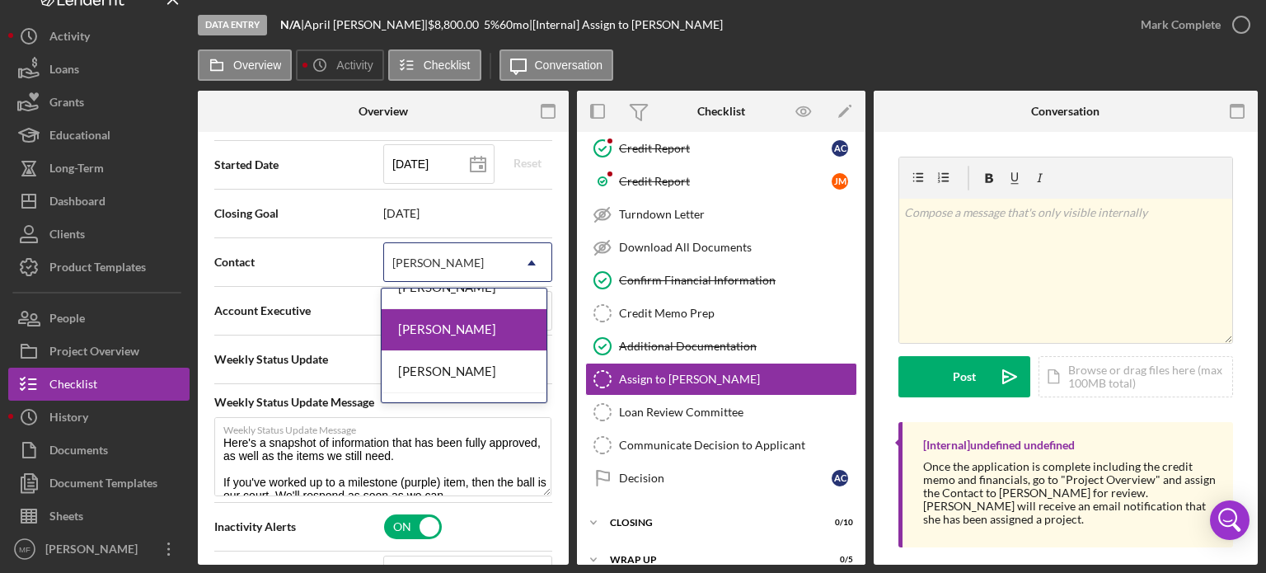
scroll to position [165, 0]
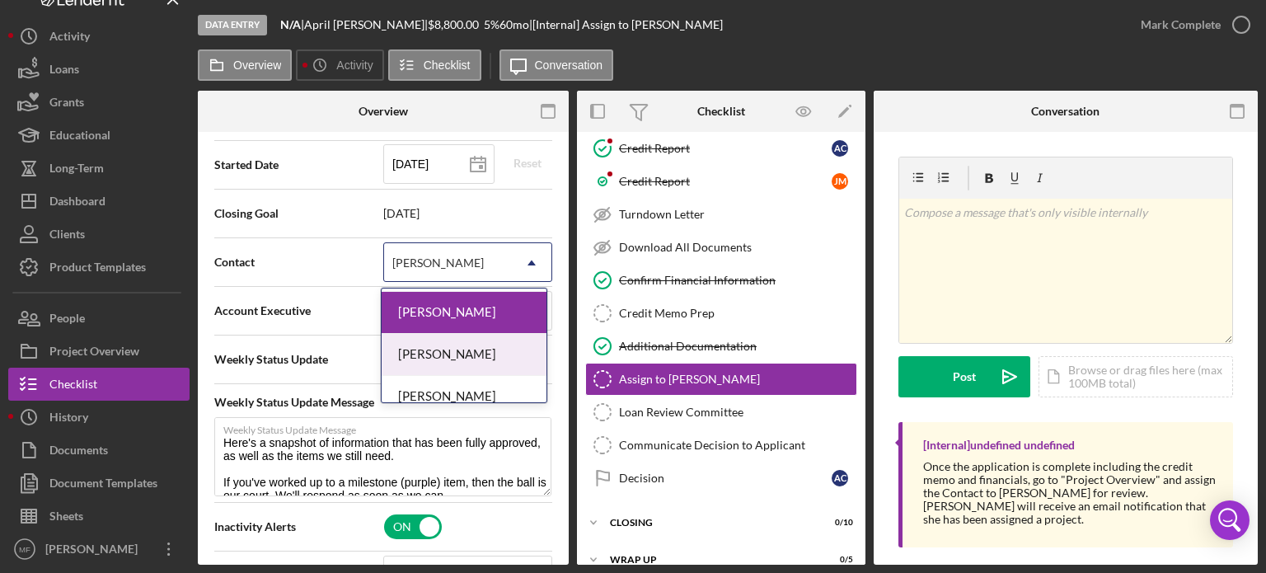
click at [488, 352] on div "[PERSON_NAME]" at bounding box center [464, 355] width 165 height 42
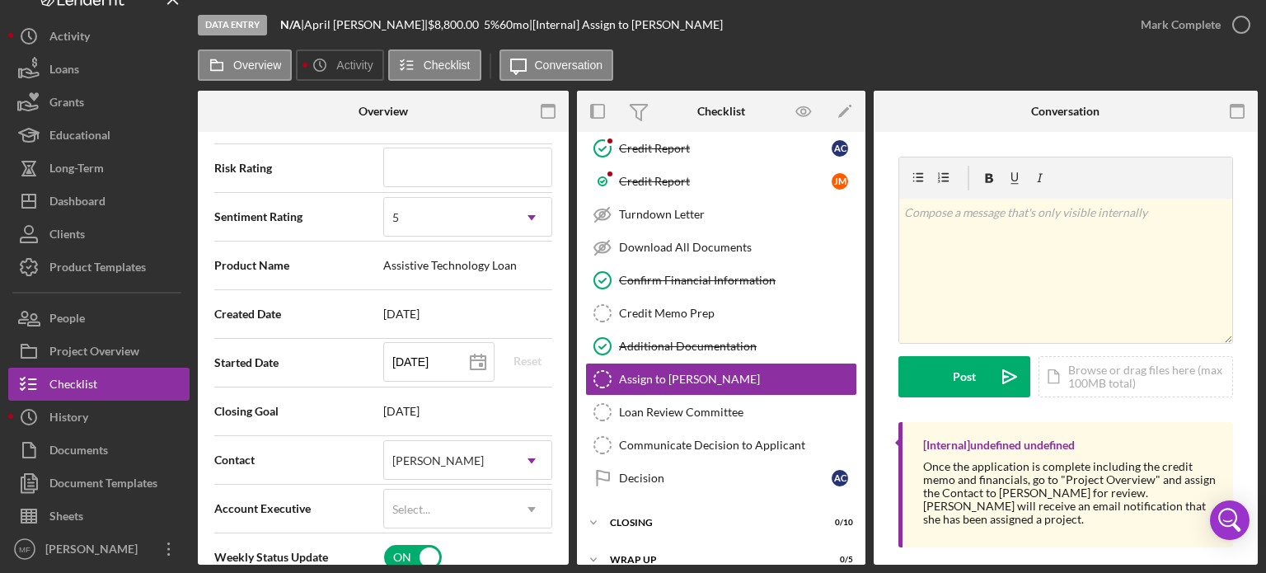
scroll to position [0, 0]
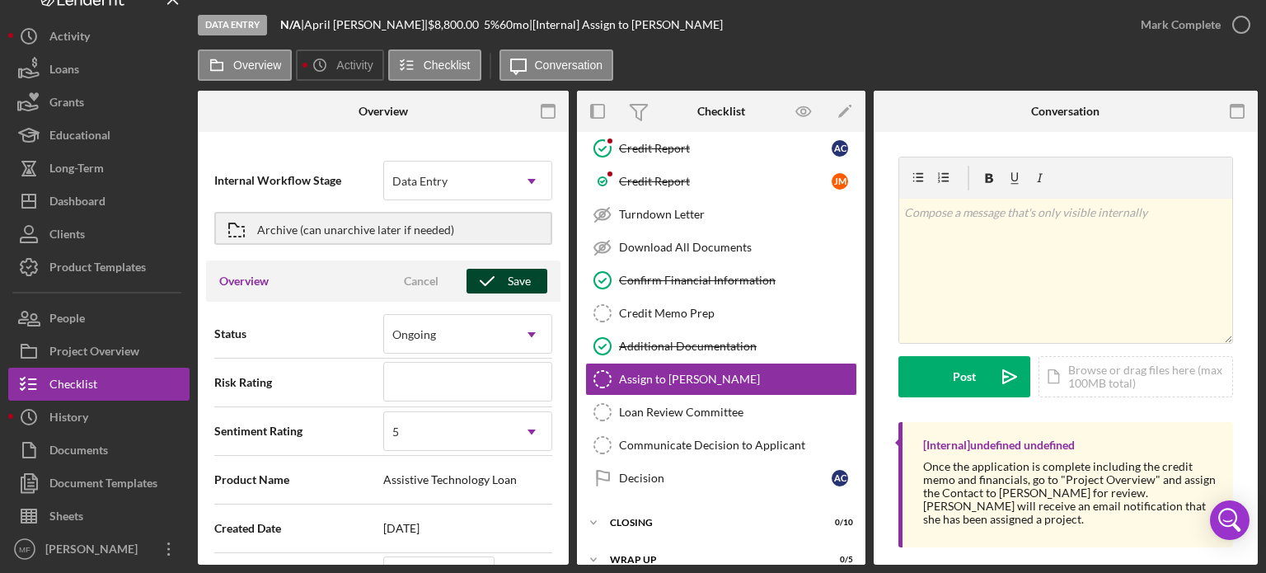
click at [508, 283] on div "Save" at bounding box center [519, 281] width 23 height 25
type textarea "Here's a snapshot of information that has been fully approved, as well as the i…"
type textarea "Hey there, we noticed you haven't made any progress on your application in the …"
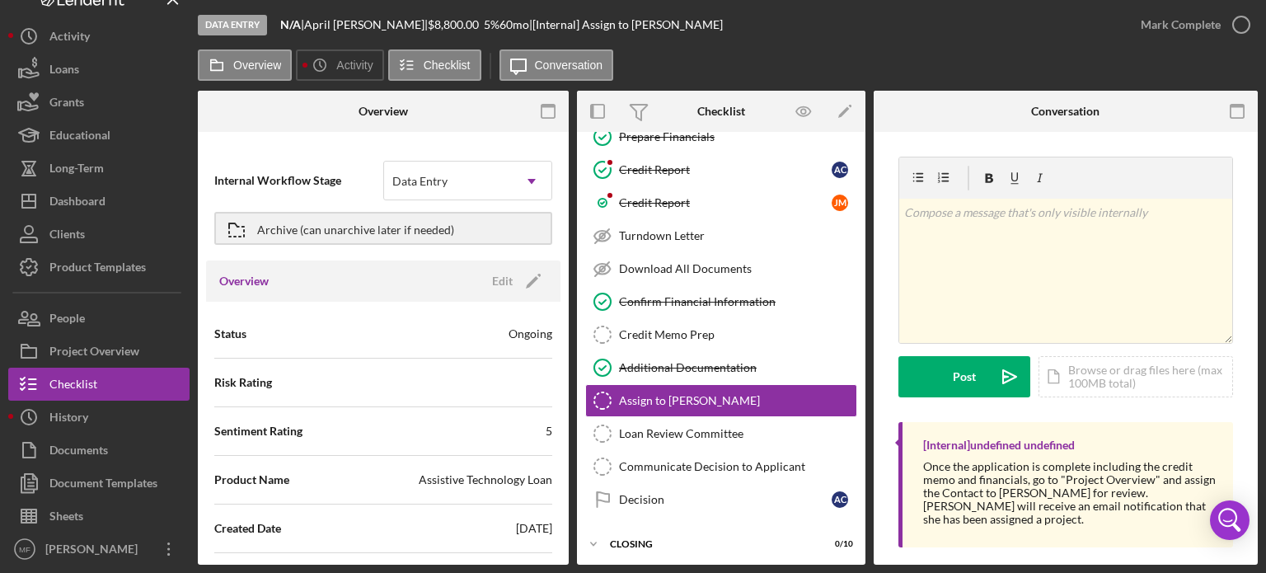
scroll to position [1525, 0]
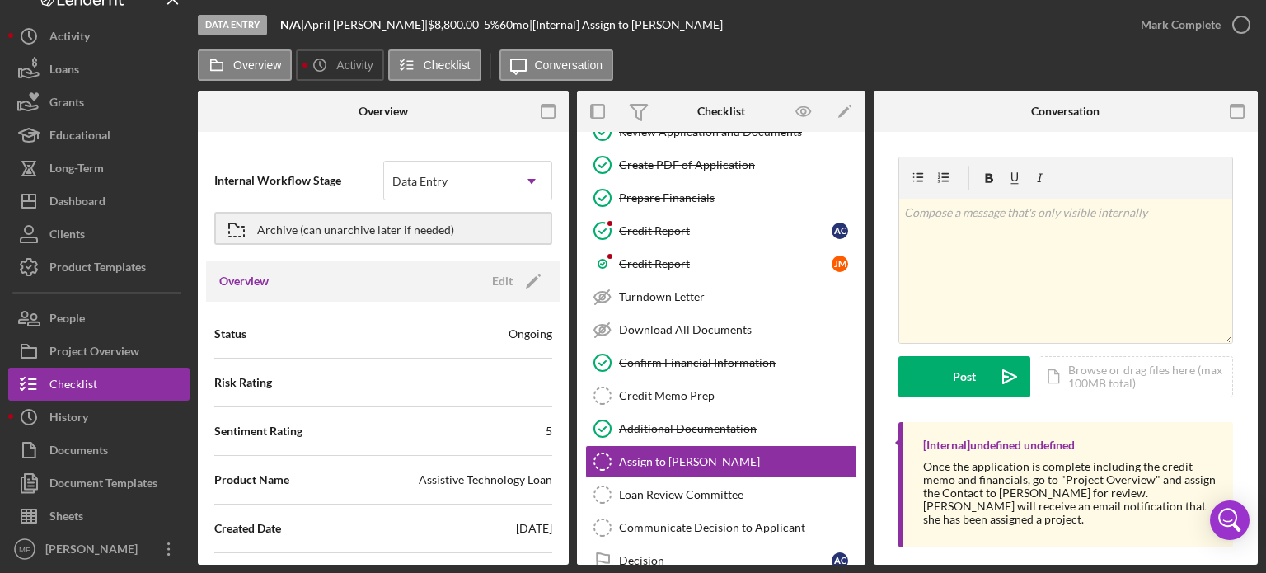
click at [1236, 409] on div "v Color teal Color pink Remove color Add row above Add row below Add column bef…" at bounding box center [1065, 356] width 384 height 448
drag, startPoint x: 953, startPoint y: 43, endPoint x: 893, endPoint y: 26, distance: 61.6
click at [893, 26] on div "Data Entry N/A | [PERSON_NAME] | $8,800.00 5 % 60 mo | [Internal] Assign to [PE…" at bounding box center [661, 24] width 926 height 49
click at [1244, 414] on div "v Color teal Color pink Remove color Add row above Add row below Add column bef…" at bounding box center [1065, 356] width 384 height 448
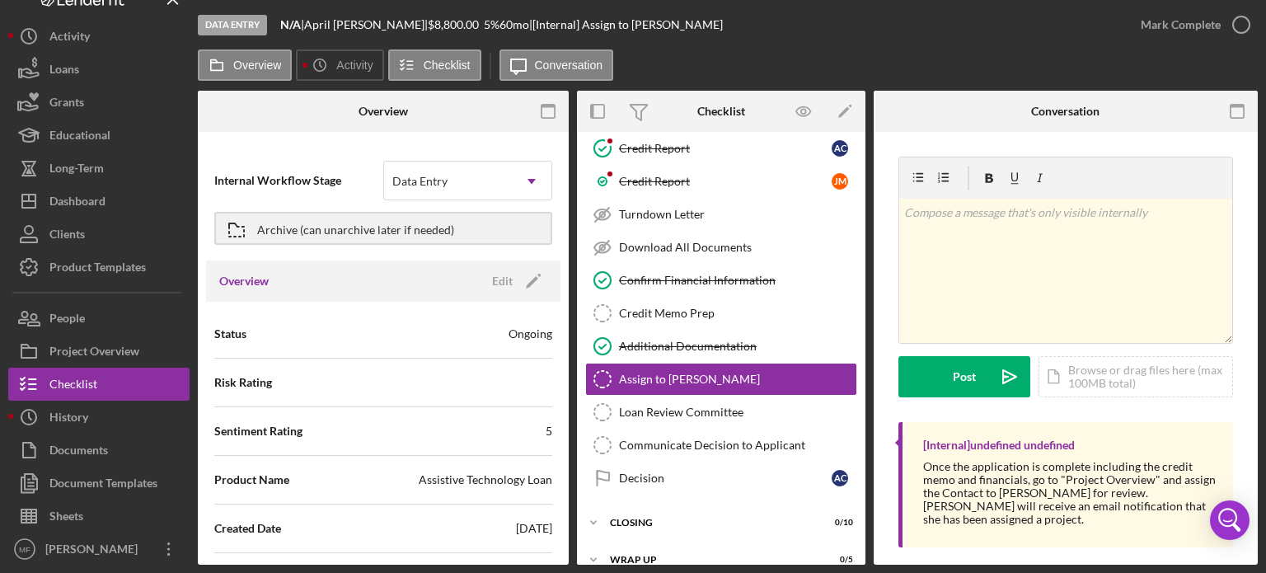
click at [1144, 147] on div "v Color teal Color pink Remove color Add row above Add row below Add column bef…" at bounding box center [1065, 356] width 384 height 448
click at [1132, 441] on div "[Internal] undefined undefined" at bounding box center [1069, 444] width 293 height 13
click at [1177, 433] on div "[Internal] undefined undefined Once the application is complete including the c…" at bounding box center [1065, 484] width 335 height 125
click at [1207, 405] on div "v Color teal Color pink Remove color Add row above Add row below Add column bef…" at bounding box center [1065, 289] width 335 height 265
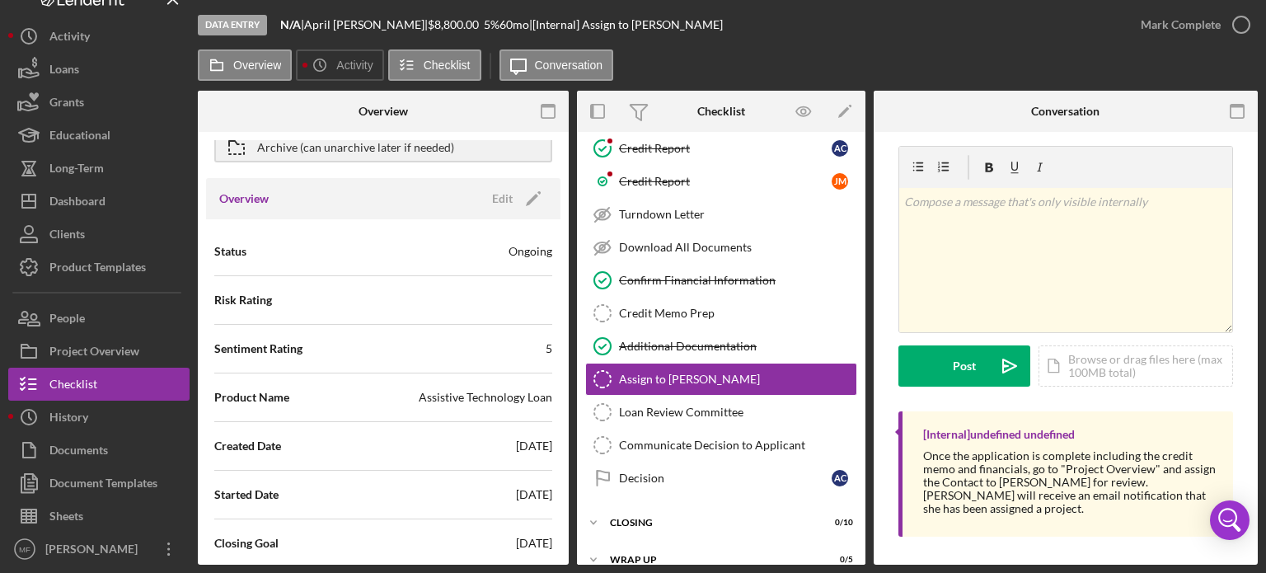
scroll to position [14, 0]
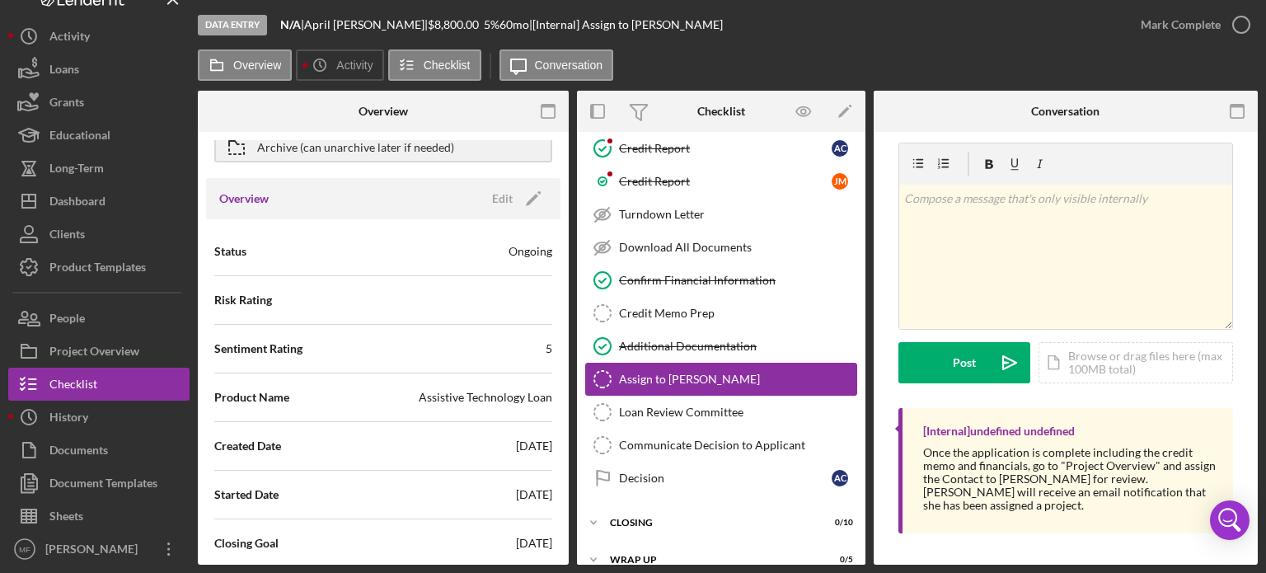
click at [692, 372] on div "Assign to [PERSON_NAME]" at bounding box center [737, 378] width 237 height 13
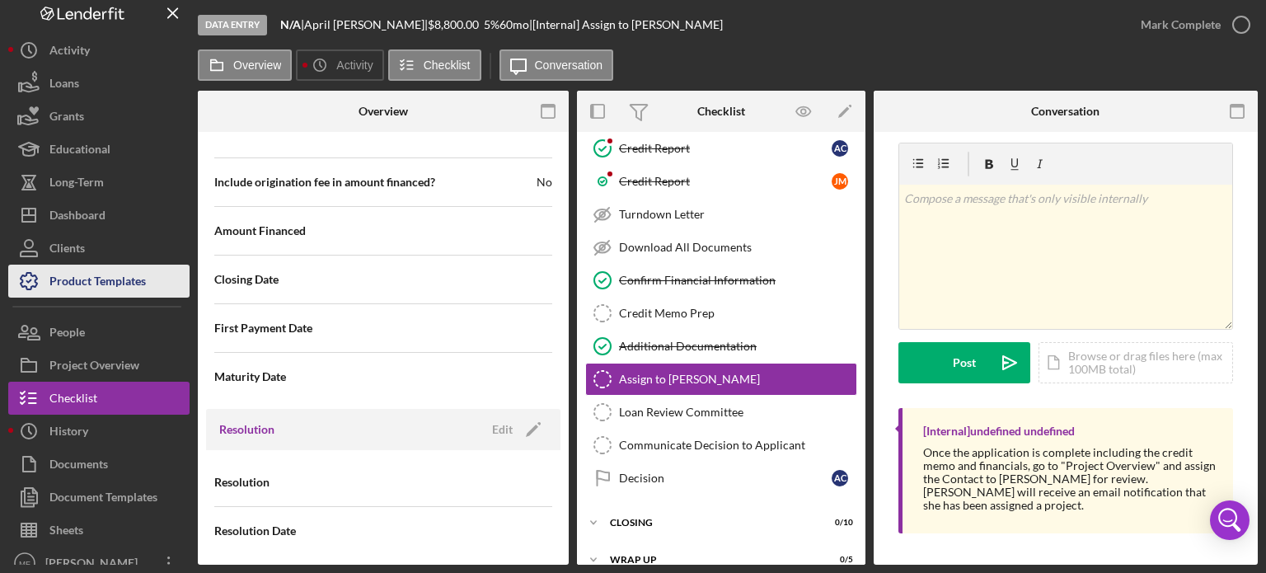
scroll to position [0, 0]
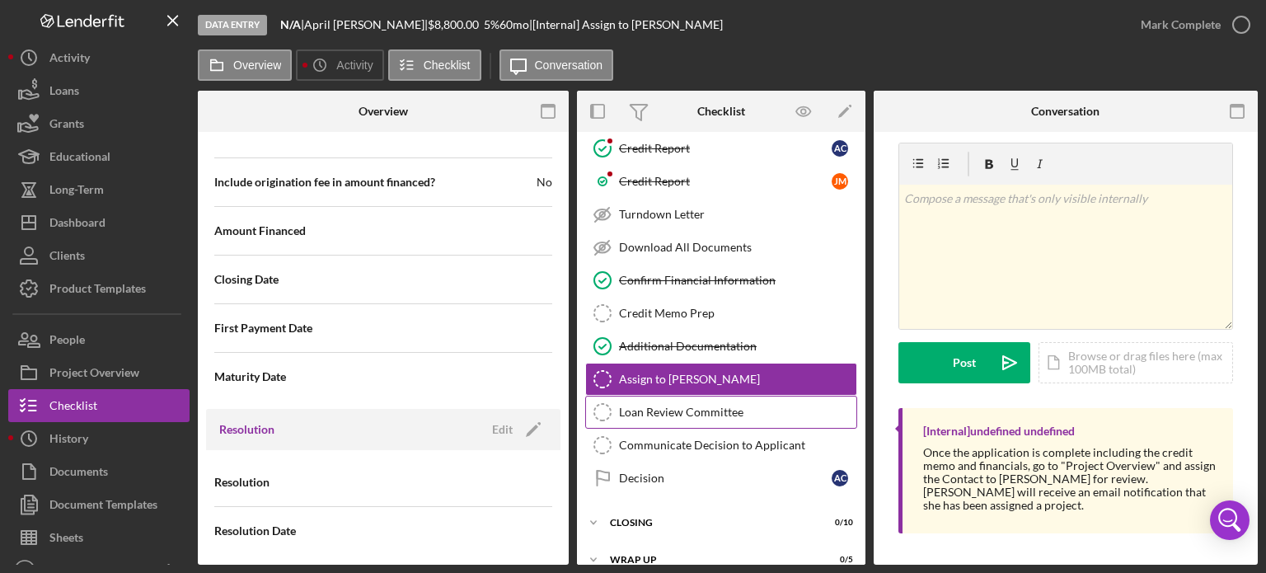
click at [699, 405] on div "Loan Review Committee" at bounding box center [737, 411] width 237 height 13
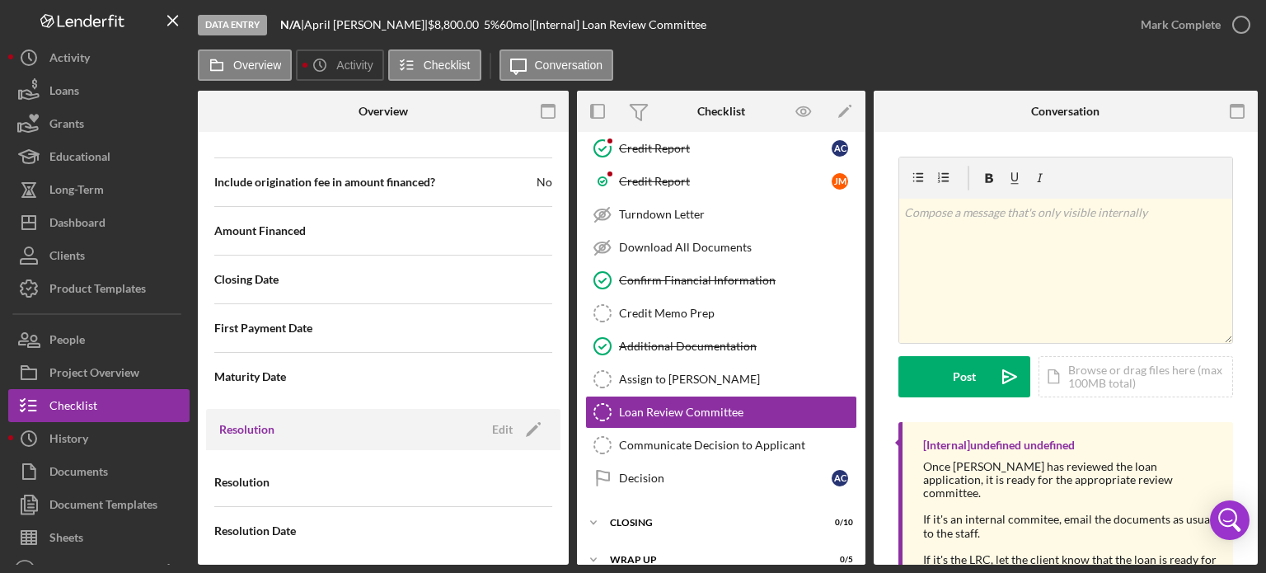
scroll to position [68, 0]
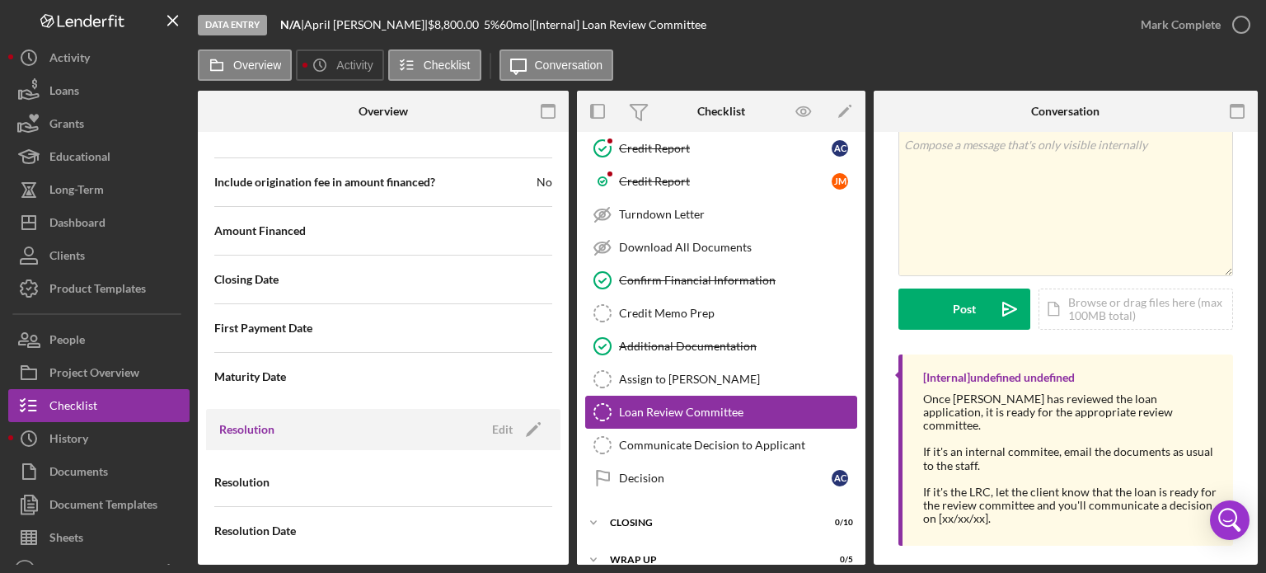
click at [732, 405] on div "Loan Review Committee" at bounding box center [737, 411] width 237 height 13
click at [712, 405] on div "Loan Review Committee" at bounding box center [737, 411] width 237 height 13
click at [89, 405] on div "Checklist" at bounding box center [73, 407] width 48 height 37
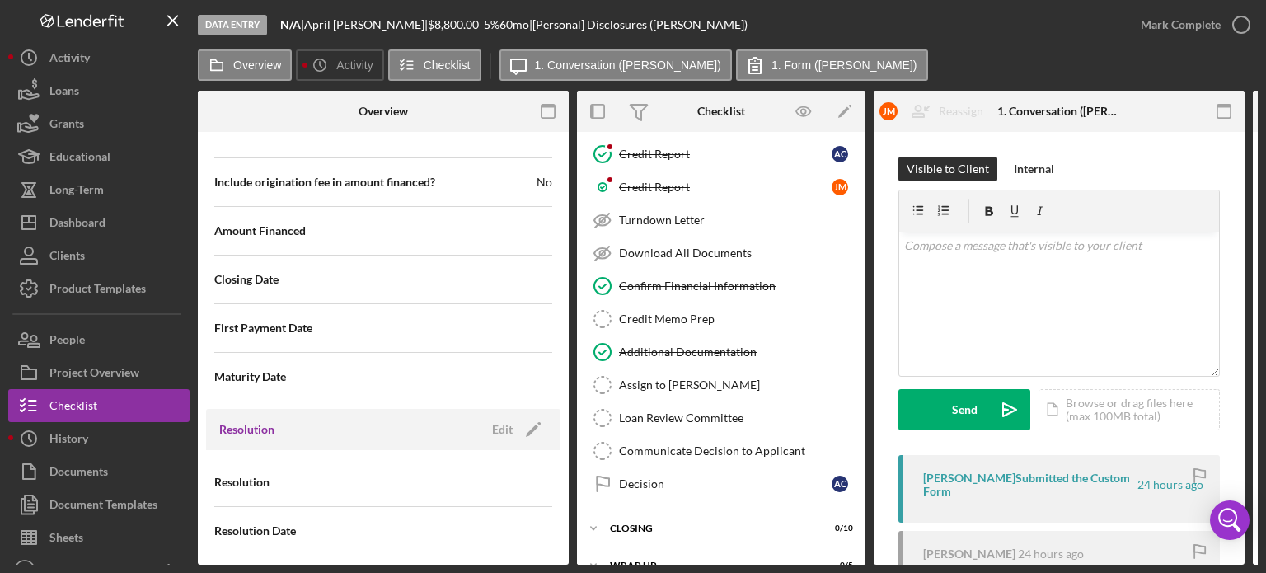
scroll to position [1612, 0]
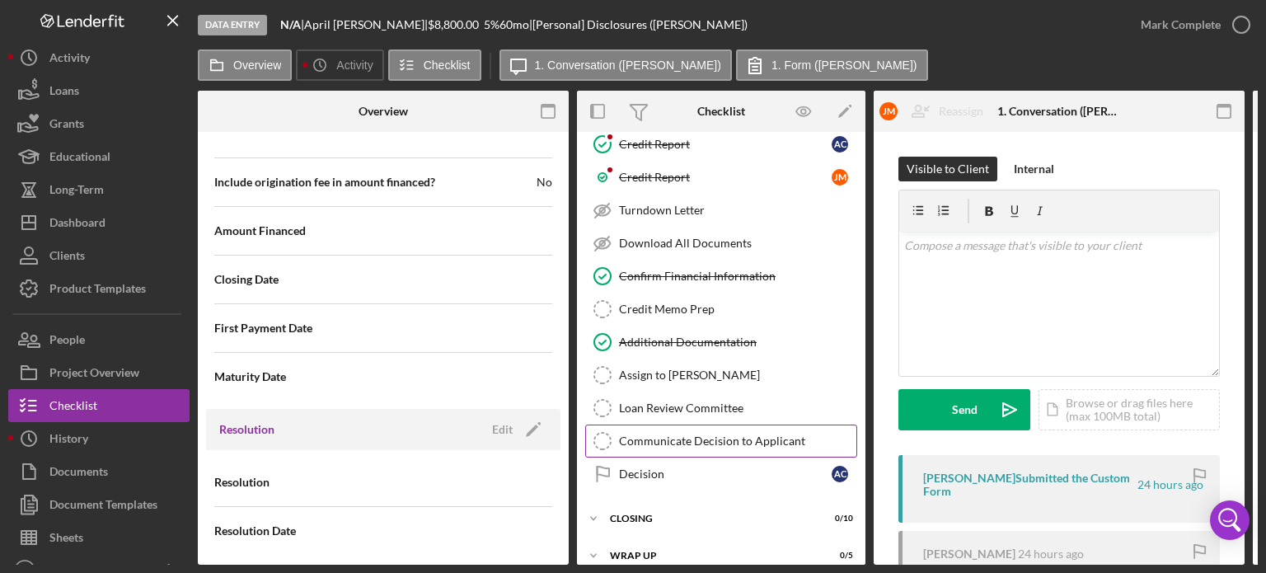
click at [733, 434] on div "Communicate Decision to Applicant" at bounding box center [737, 440] width 237 height 13
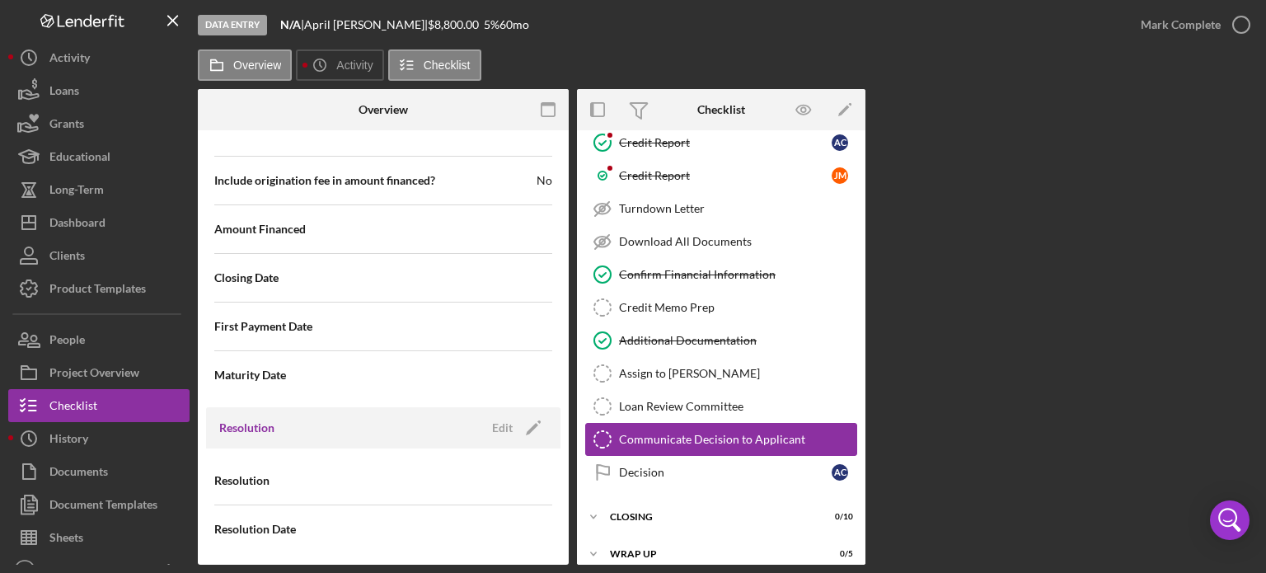
scroll to position [1608, 0]
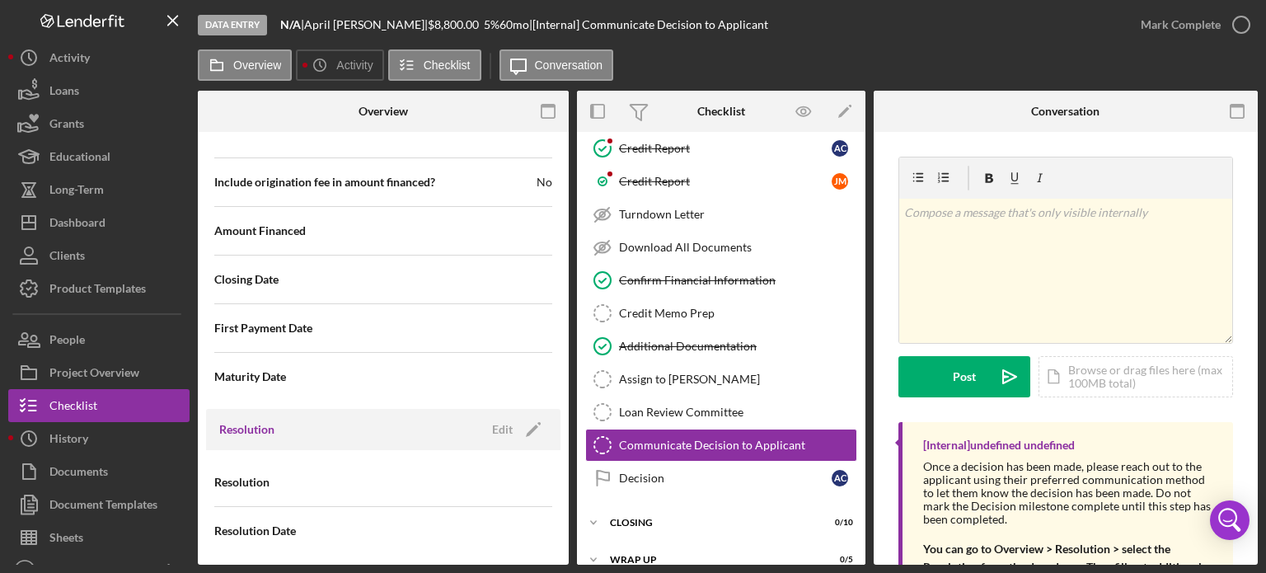
click at [551, 107] on rect "button" at bounding box center [547, 106] width 13 height 3
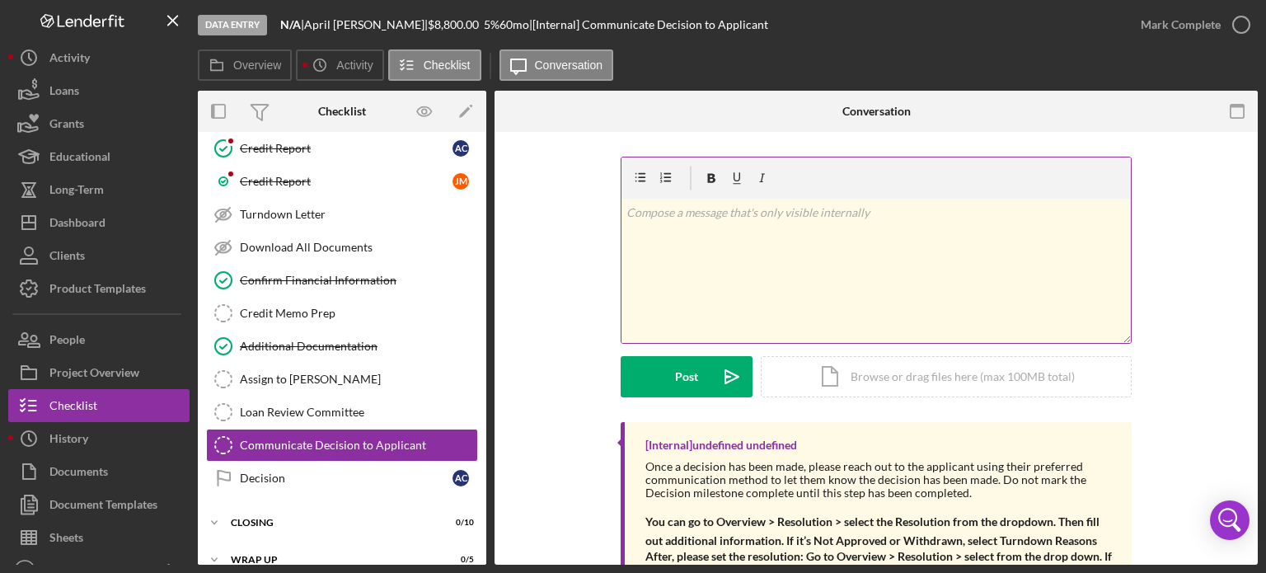
click at [752, 211] on p at bounding box center [876, 213] width 500 height 18
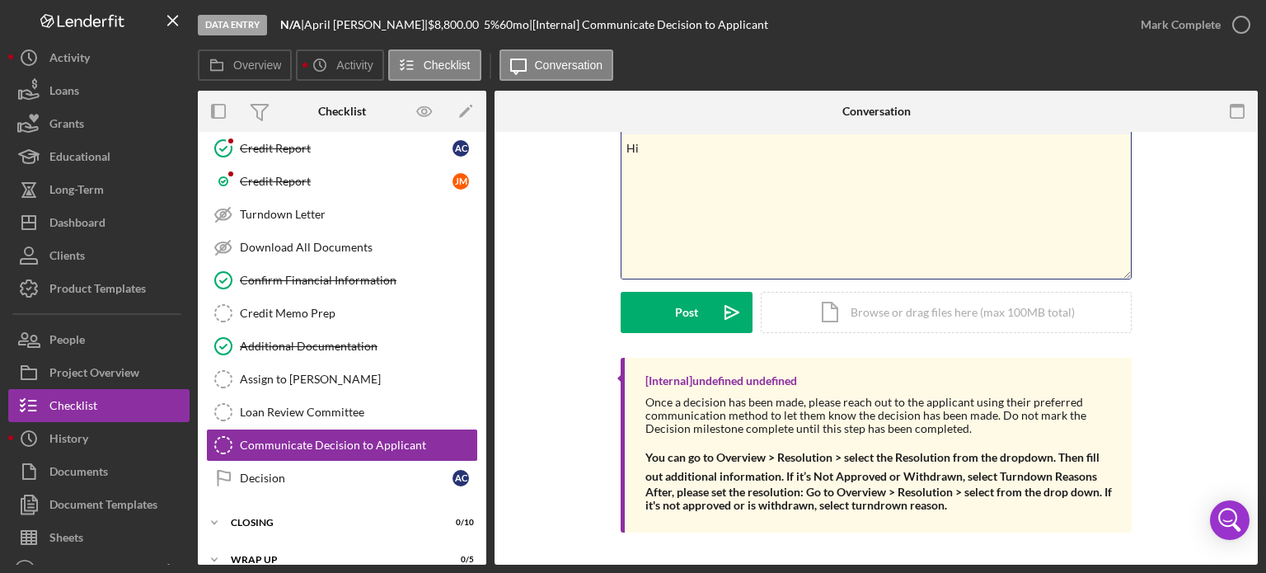
scroll to position [0, 0]
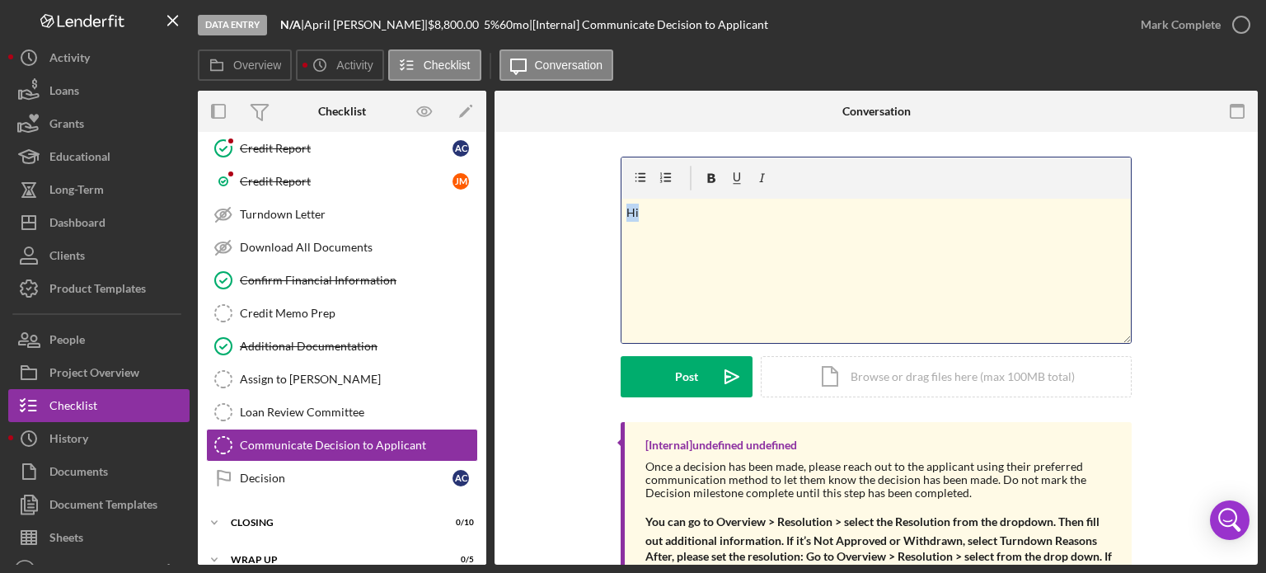
drag, startPoint x: 653, startPoint y: 218, endPoint x: 488, endPoint y: 225, distance: 165.8
click at [488, 225] on div "Overview Internal Workflow Stage Data Entry Icon/Dropdown Arrow Archive (can un…" at bounding box center [728, 328] width 1060 height 474
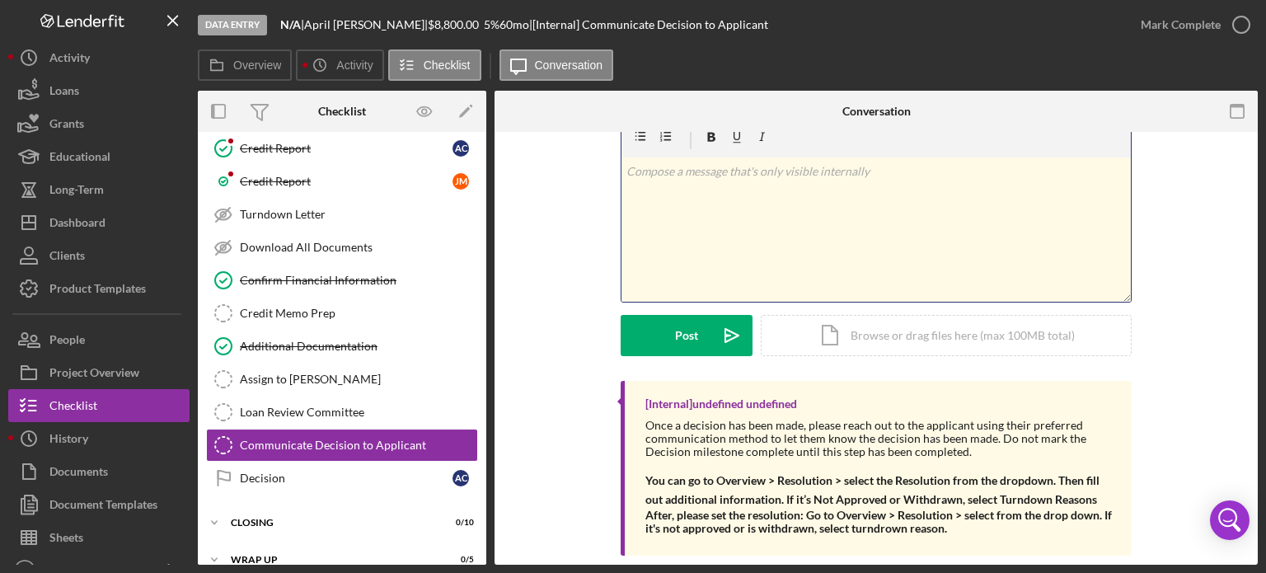
scroll to position [64, 0]
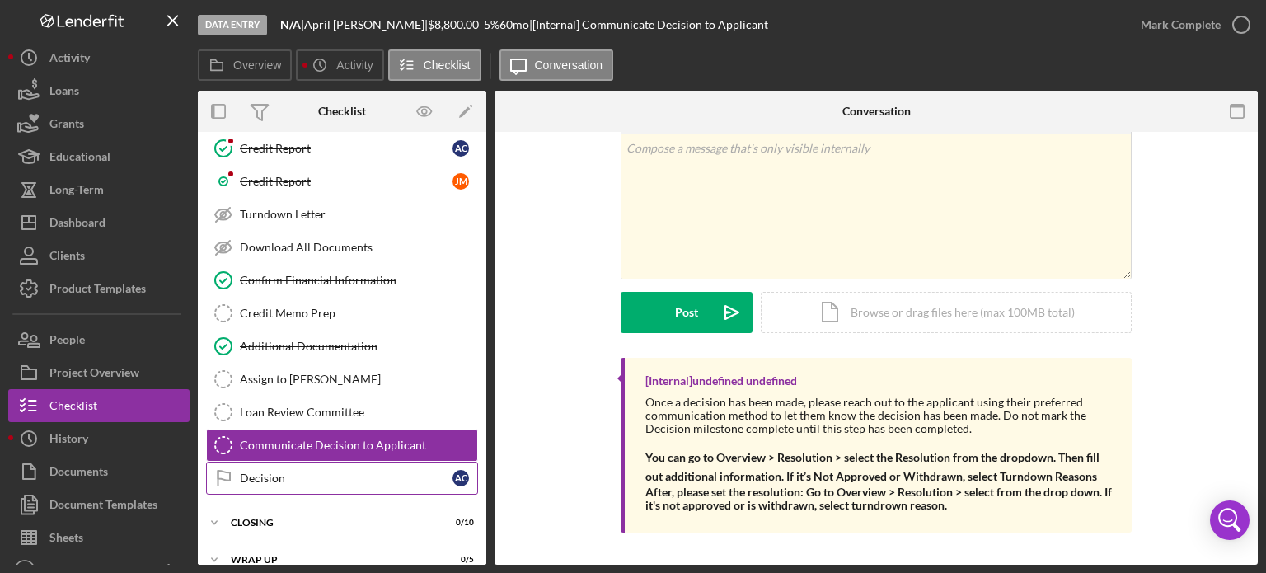
click at [274, 471] on div "Decision" at bounding box center [346, 477] width 213 height 13
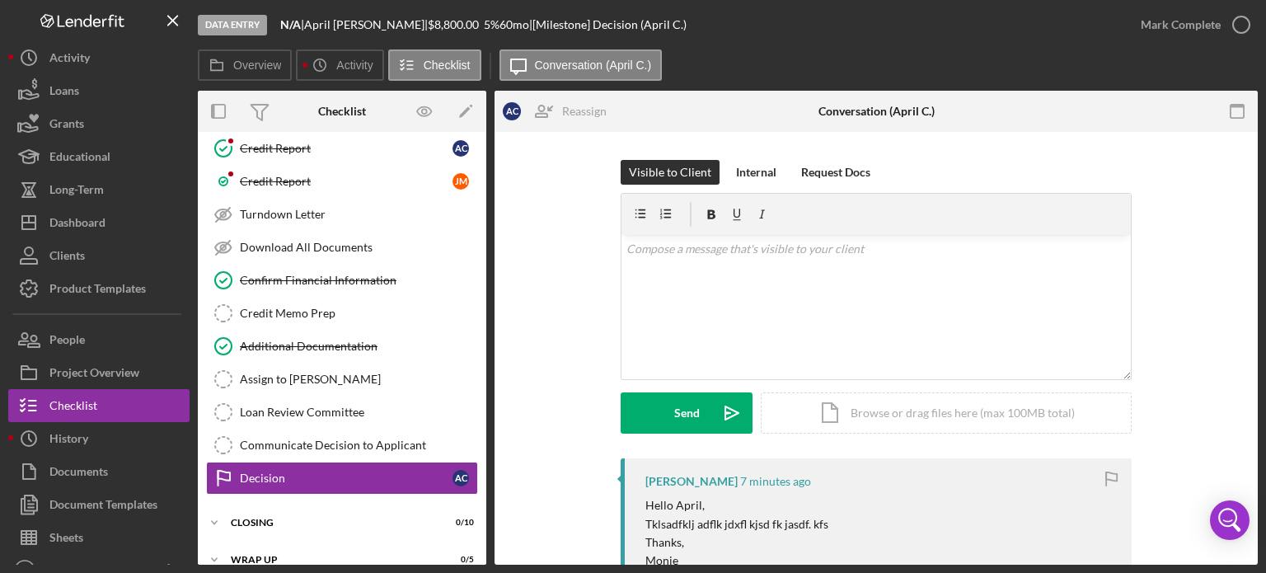
scroll to position [247, 0]
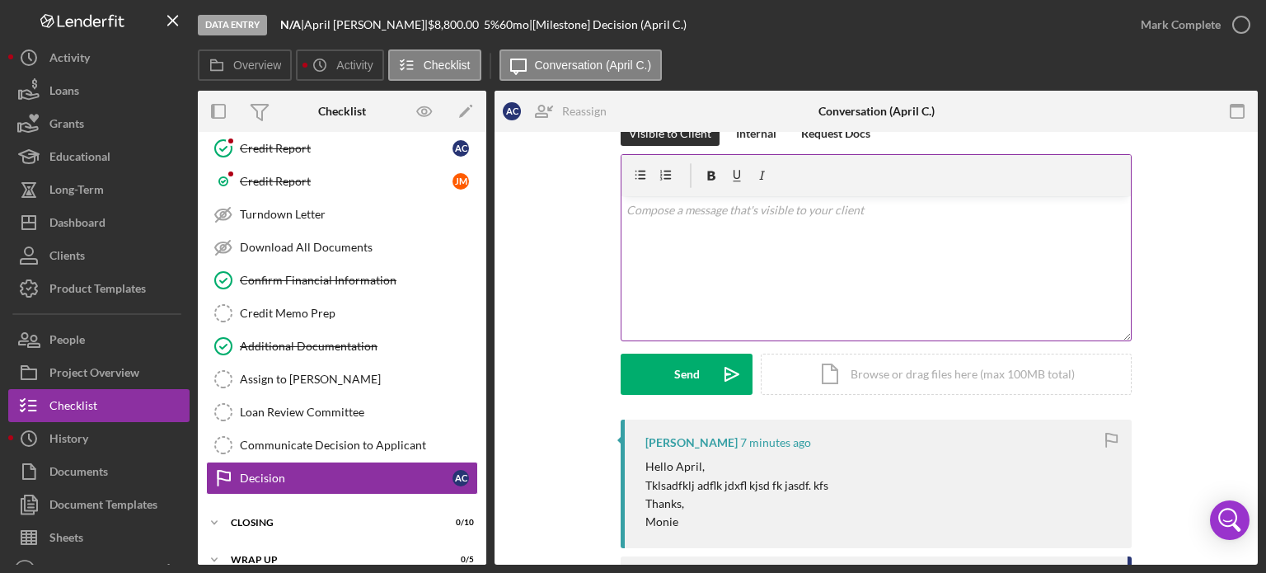
click at [709, 220] on div "v Color teal Color pink Remove color Add row above Add row below Add column bef…" at bounding box center [875, 268] width 509 height 144
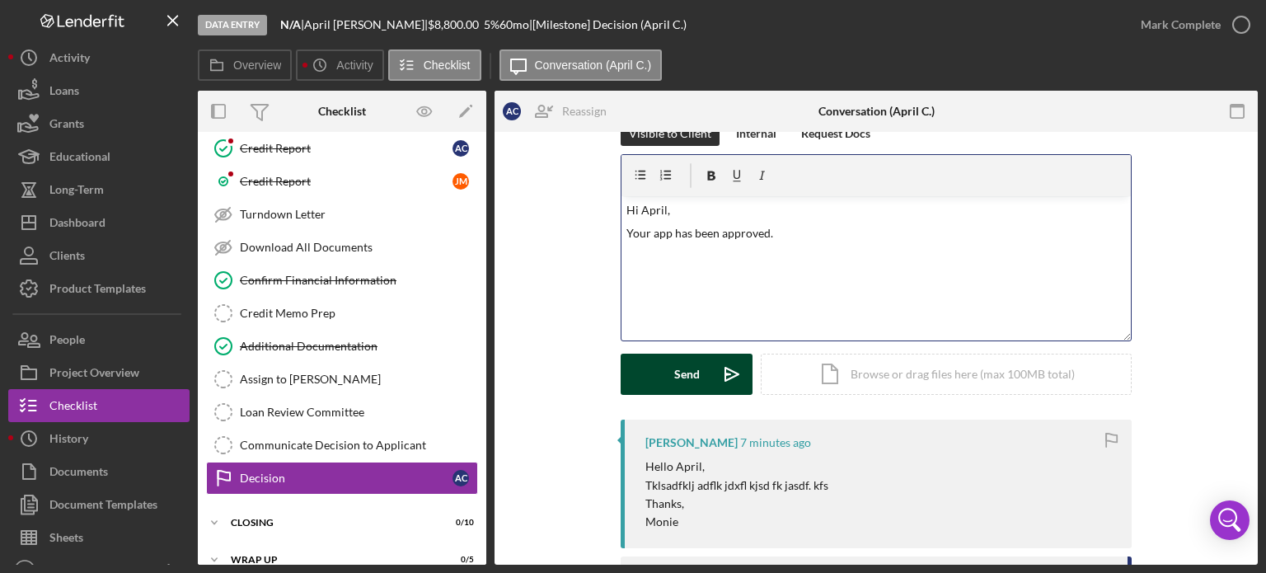
click at [683, 379] on div "Send" at bounding box center [687, 374] width 26 height 41
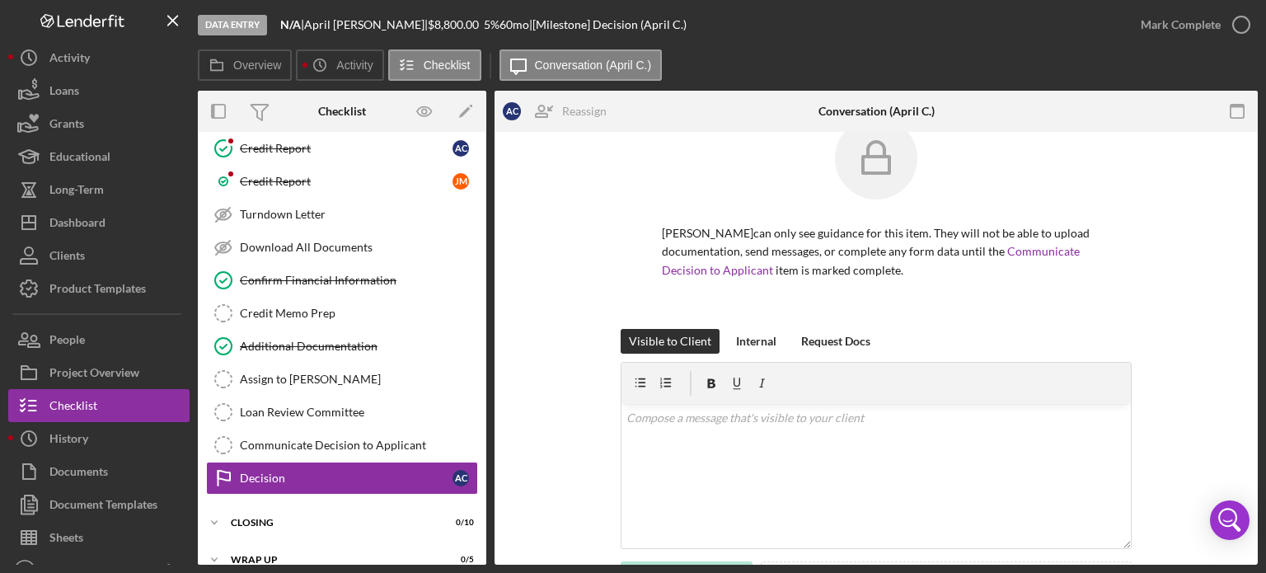
scroll to position [0, 0]
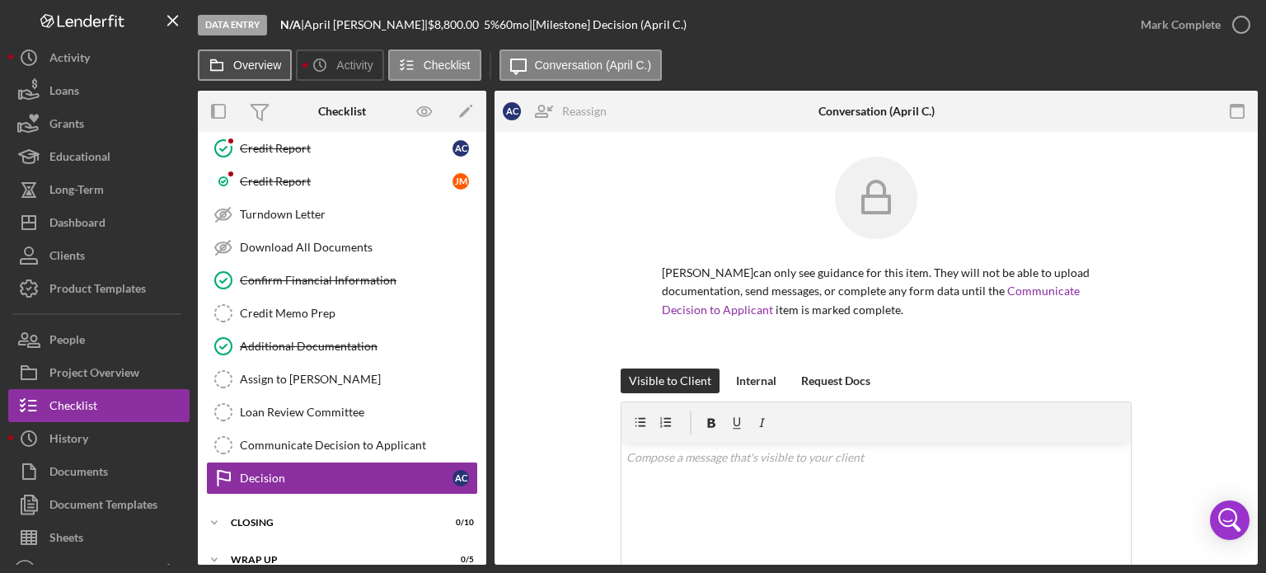
click at [244, 63] on label "Overview" at bounding box center [257, 65] width 48 height 13
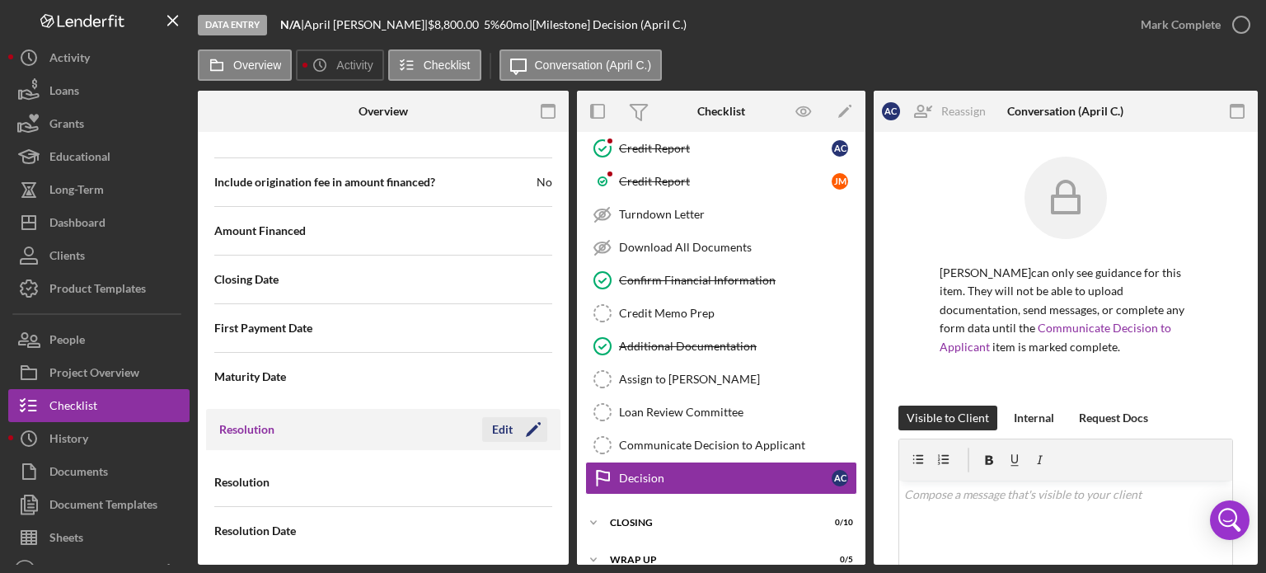
click at [498, 420] on div "Edit" at bounding box center [502, 429] width 21 height 25
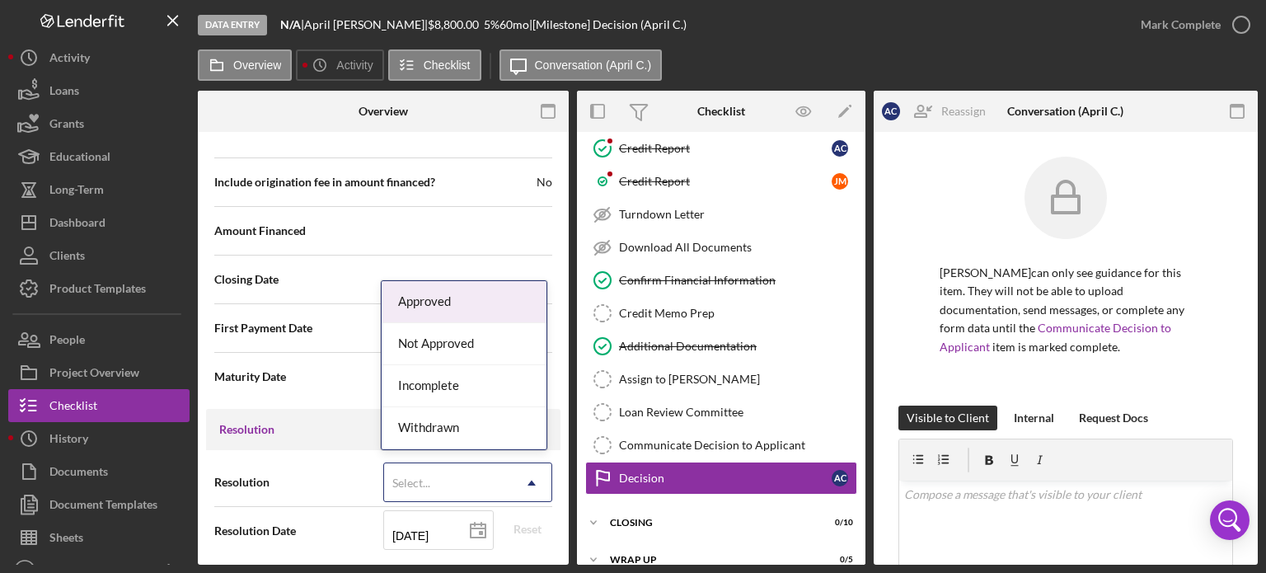
click at [529, 474] on icon "Icon/Dropdown Arrow" at bounding box center [532, 483] width 40 height 40
click at [459, 294] on div "Approved" at bounding box center [464, 302] width 165 height 42
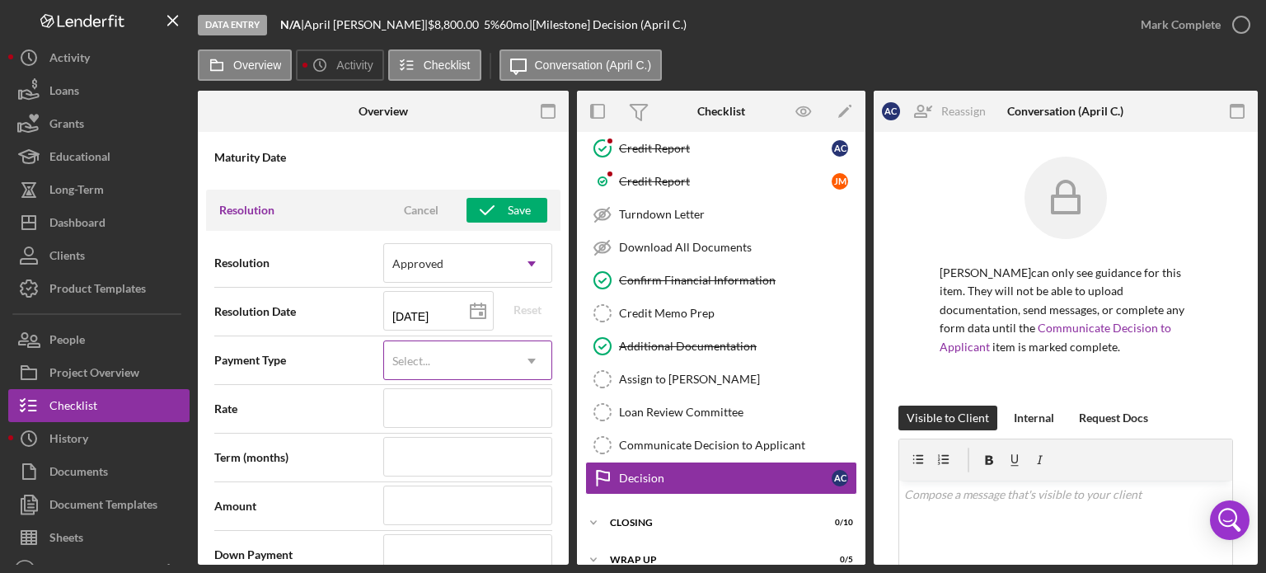
scroll to position [2266, 0]
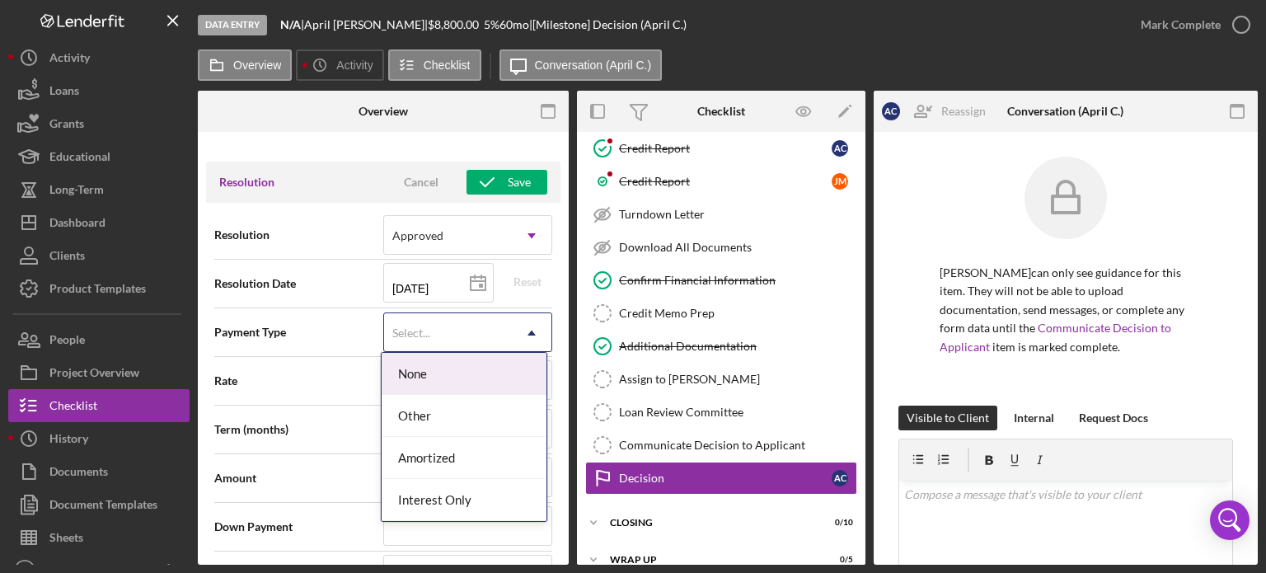
click at [514, 323] on icon "Icon/Dropdown Arrow" at bounding box center [532, 333] width 40 height 40
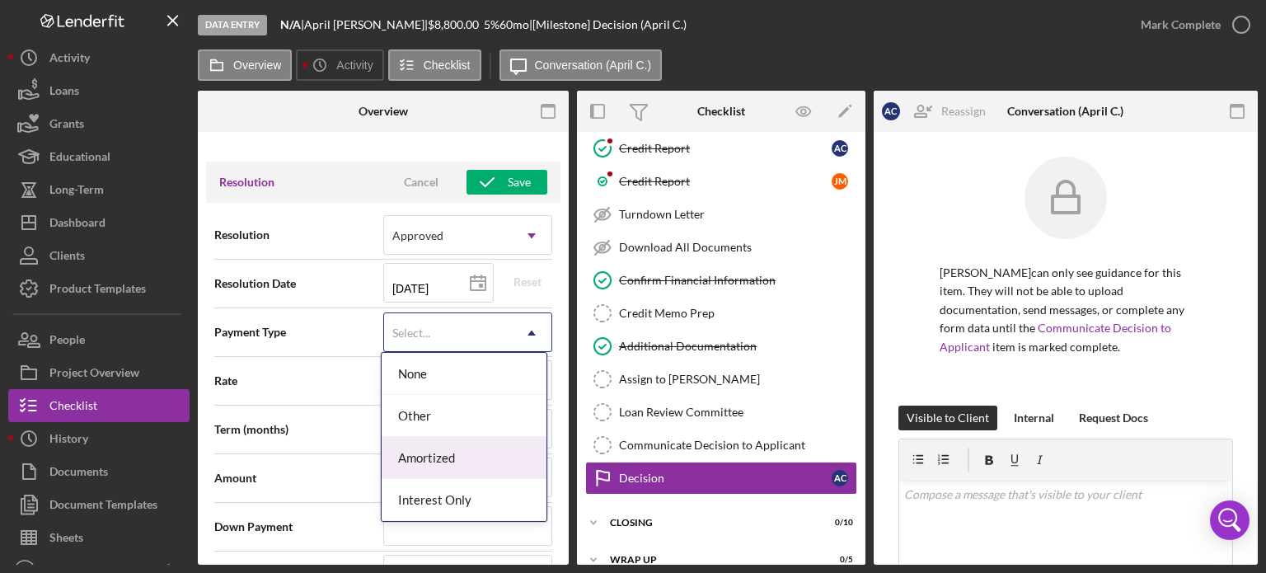
click at [455, 464] on div "Amortized" at bounding box center [464, 458] width 165 height 42
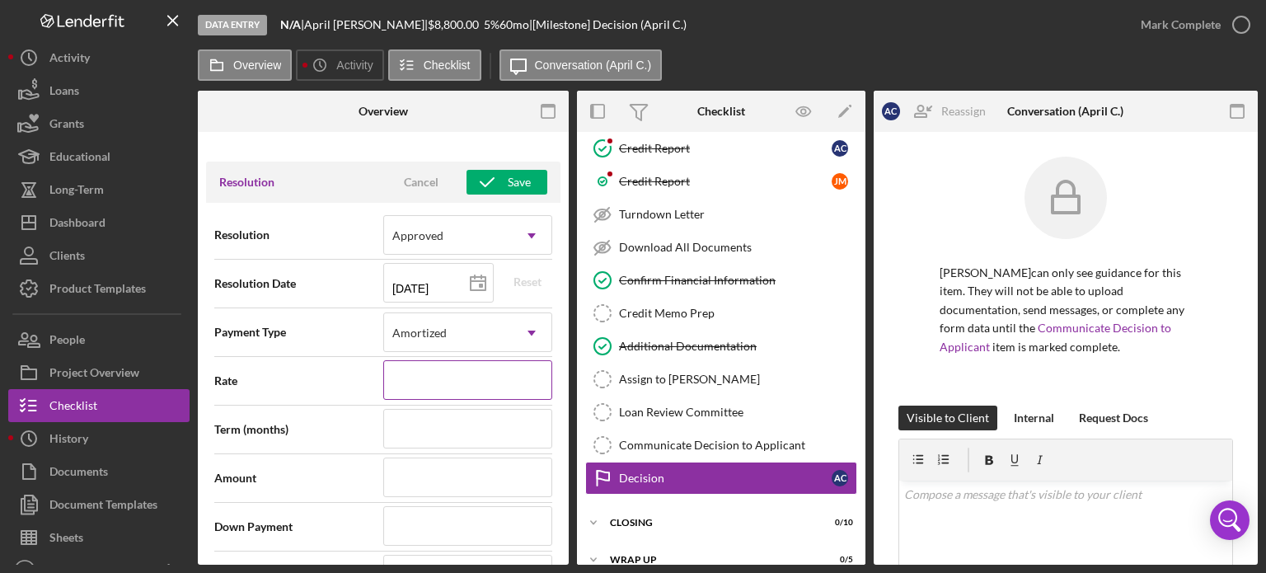
click at [438, 368] on input at bounding box center [467, 380] width 169 height 40
type input "5%"
type input "5.%"
type input "5.0%"
type input "5.000%"
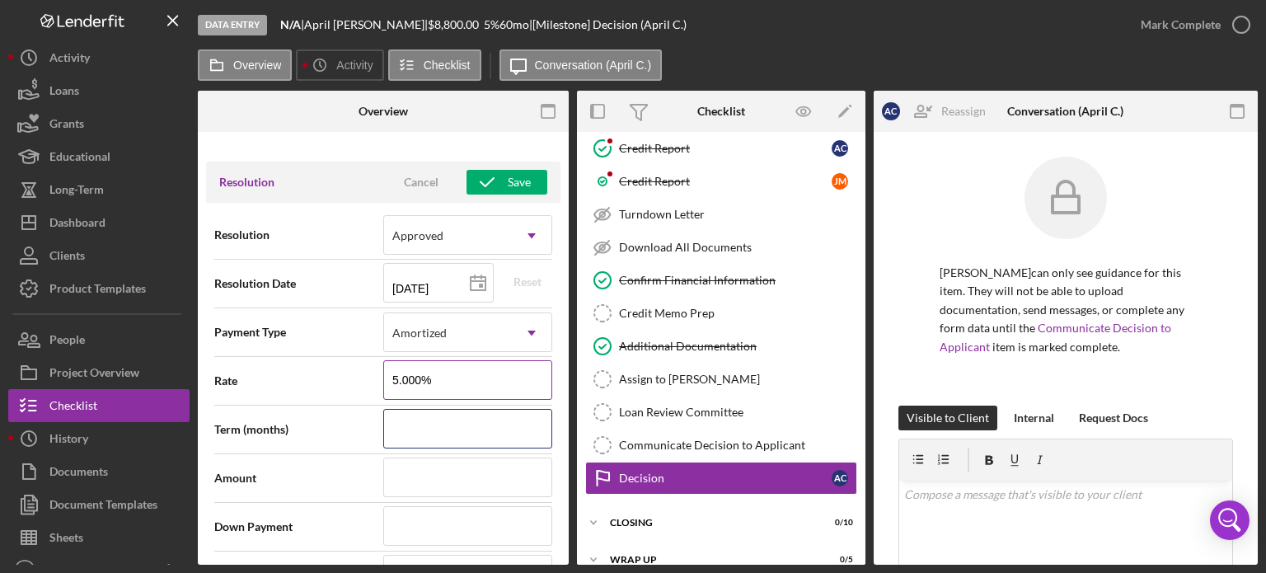
type input "3"
type input "36"
type input "$5"
type input "$50"
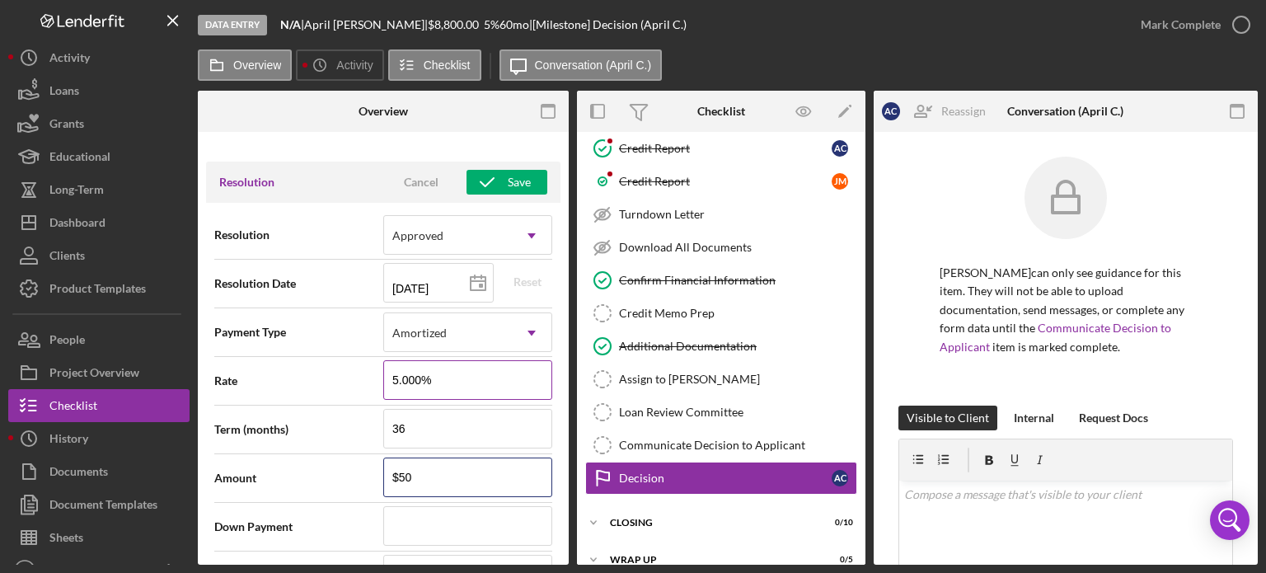
type input "$500"
type input "$5,000"
type input "$3"
type input "$38"
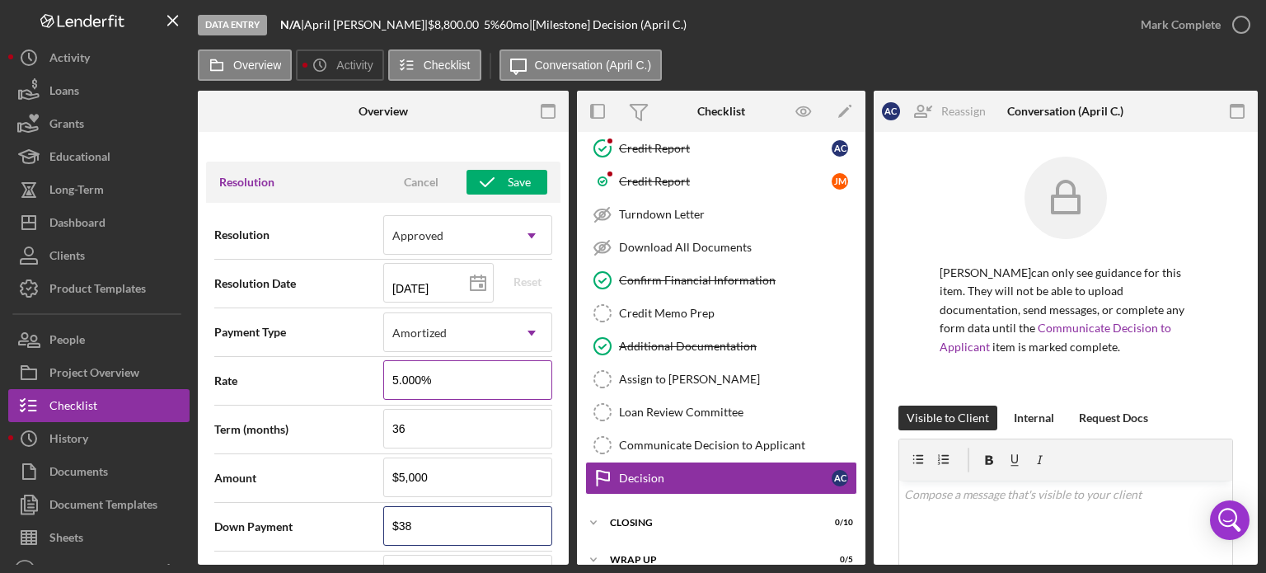
type input "$380"
type input "$3,800"
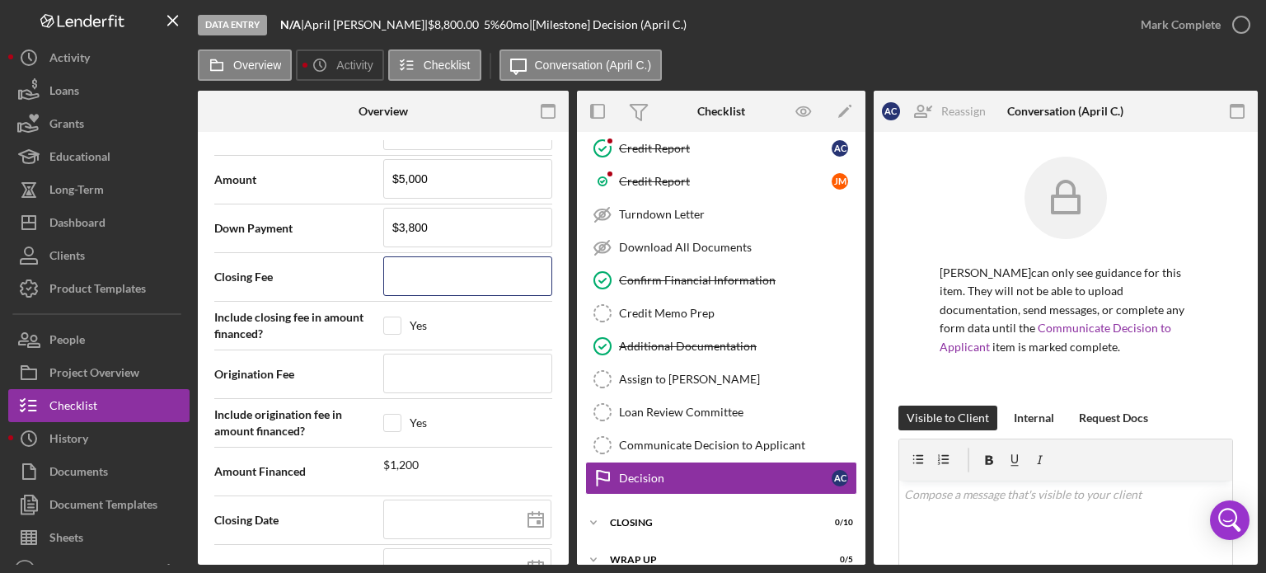
scroll to position [2536, 0]
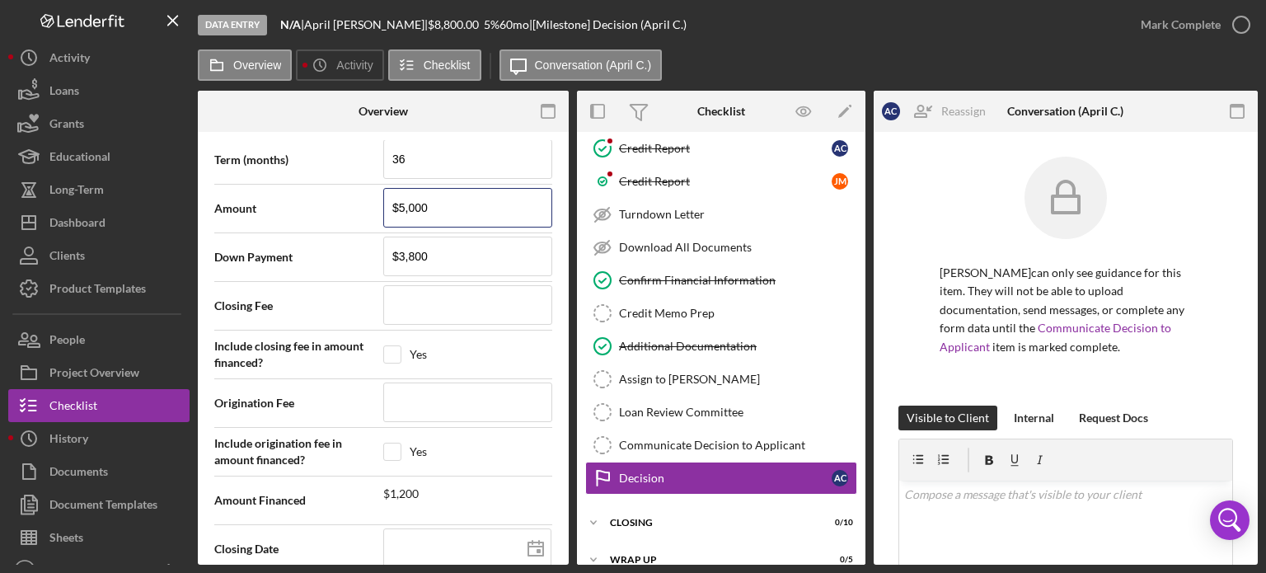
drag, startPoint x: 437, startPoint y: 199, endPoint x: 320, endPoint y: 205, distance: 117.2
click at [320, 205] on div "Amount $5,000" at bounding box center [383, 208] width 338 height 41
type input "$8"
type input "$80"
type input "$800"
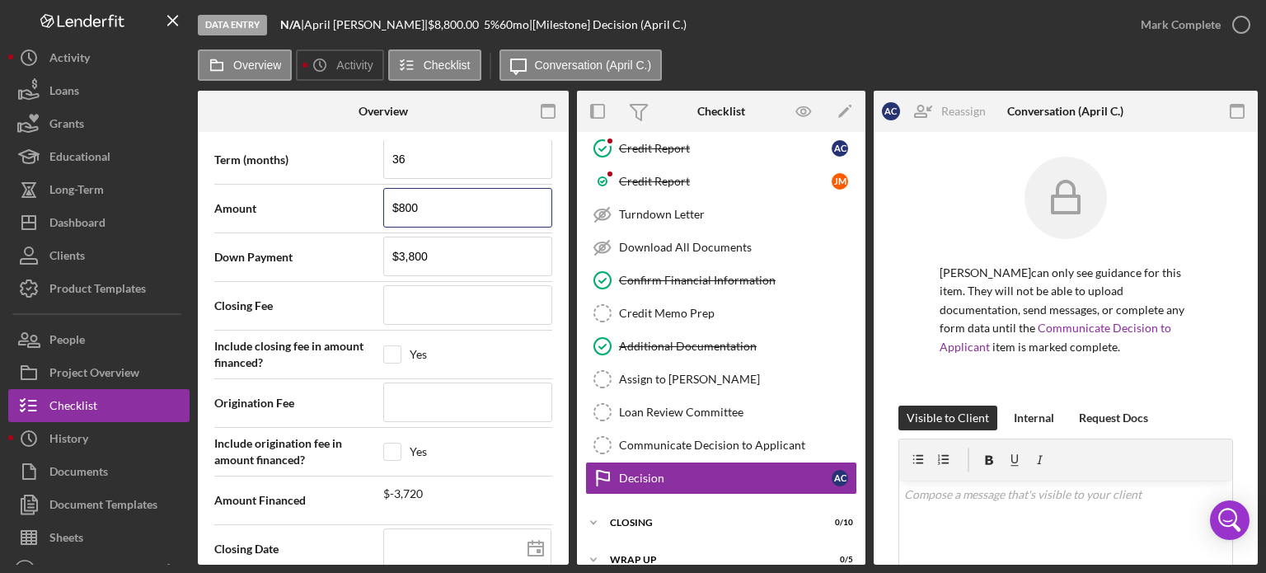
type input "$8,000"
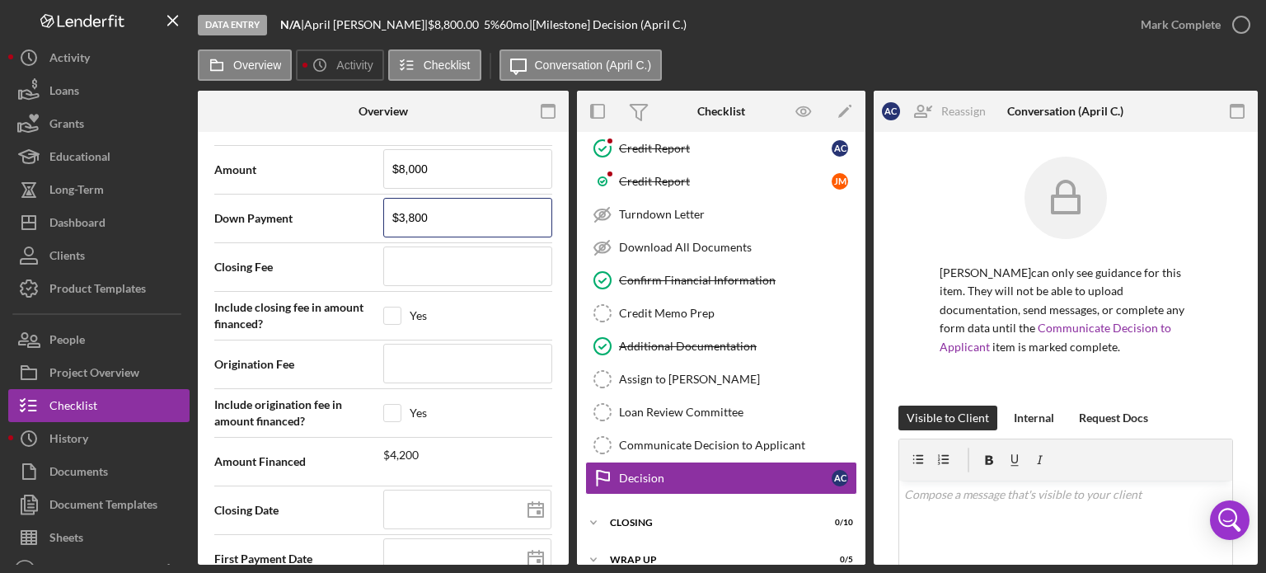
scroll to position [2453, 0]
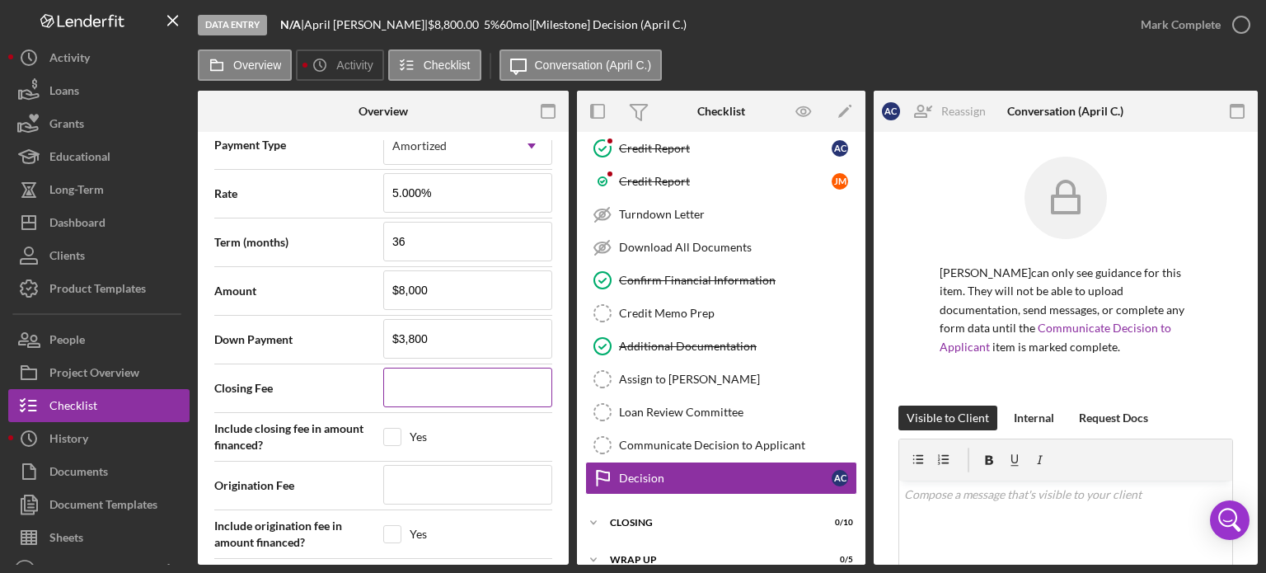
click at [479, 378] on input at bounding box center [467, 388] width 169 height 40
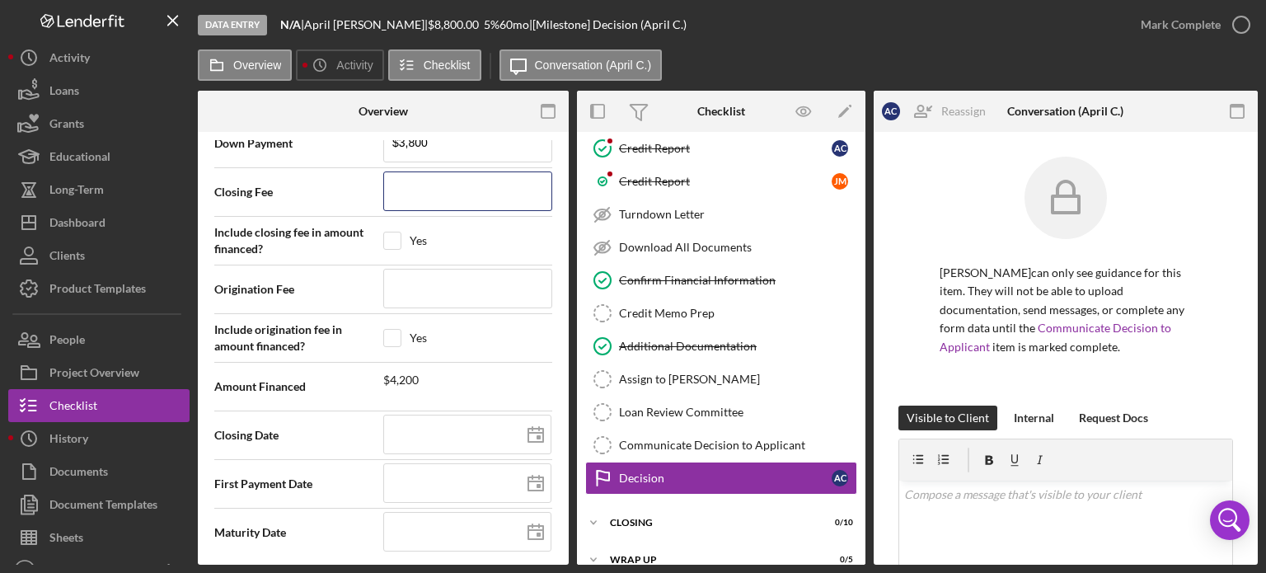
scroll to position [2567, 0]
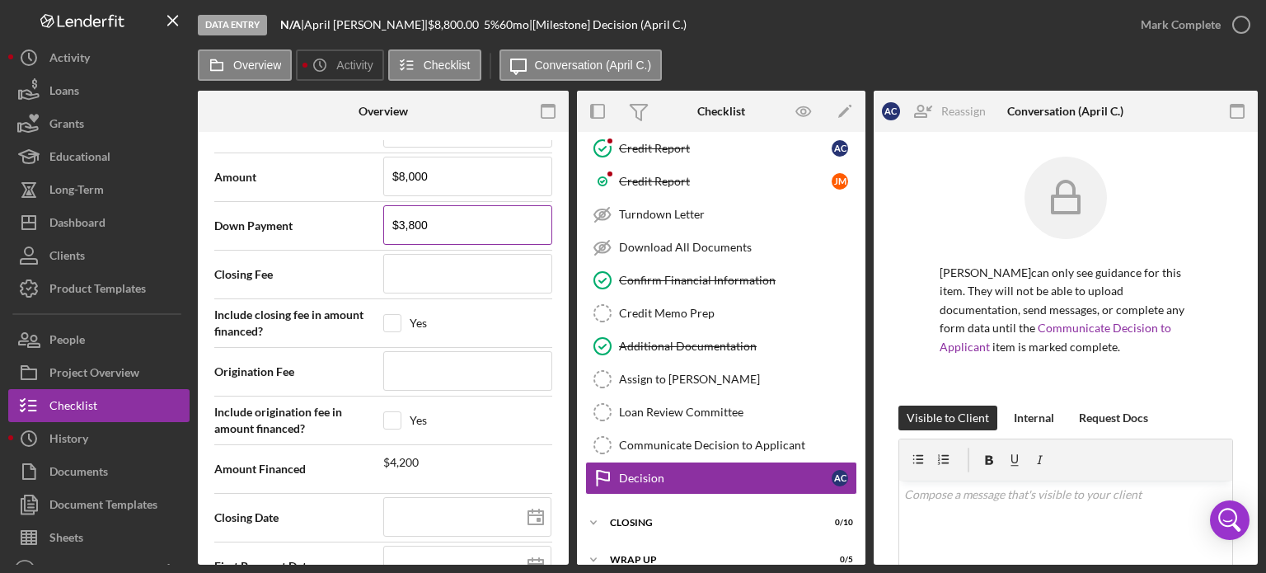
drag, startPoint x: 443, startPoint y: 215, endPoint x: 408, endPoint y: 223, distance: 35.6
click at [408, 223] on input "$3,800" at bounding box center [467, 225] width 169 height 40
type input "$30"
type input "$300"
type input "$3,000"
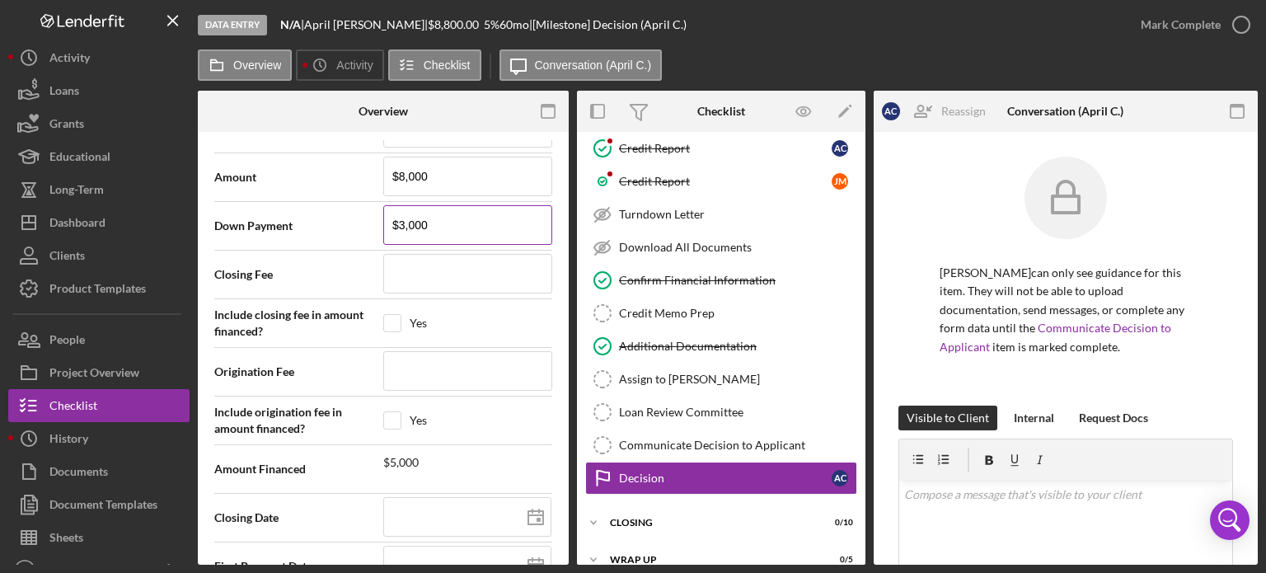
type input "$3,000"
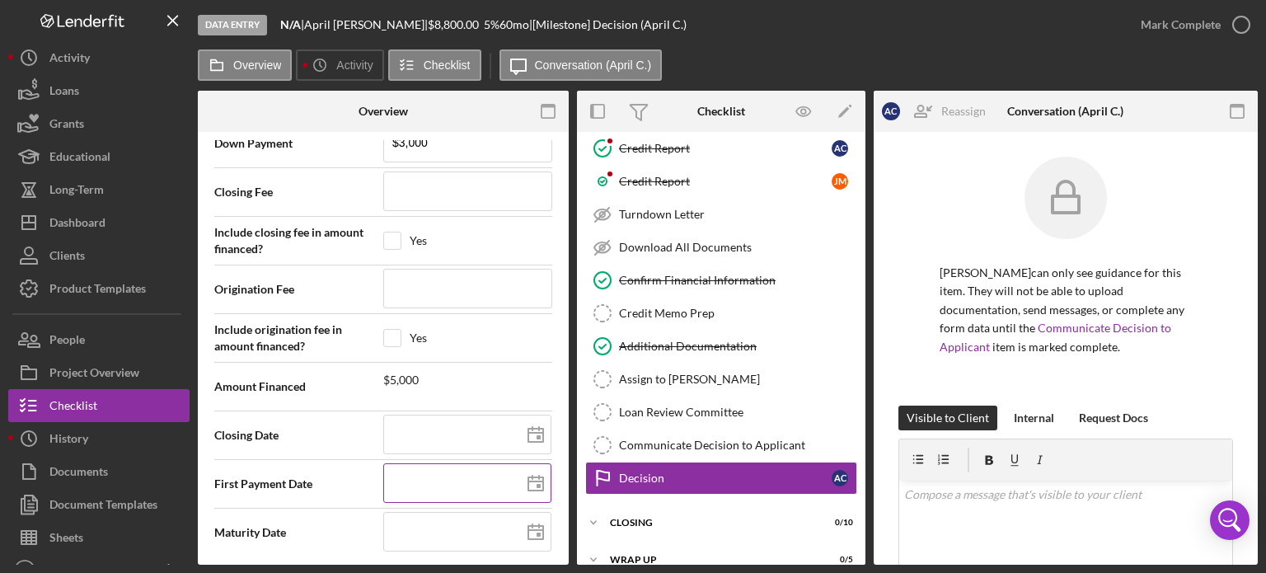
click at [531, 477] on polygon at bounding box center [535, 483] width 15 height 13
click at [453, 526] on input at bounding box center [467, 532] width 168 height 40
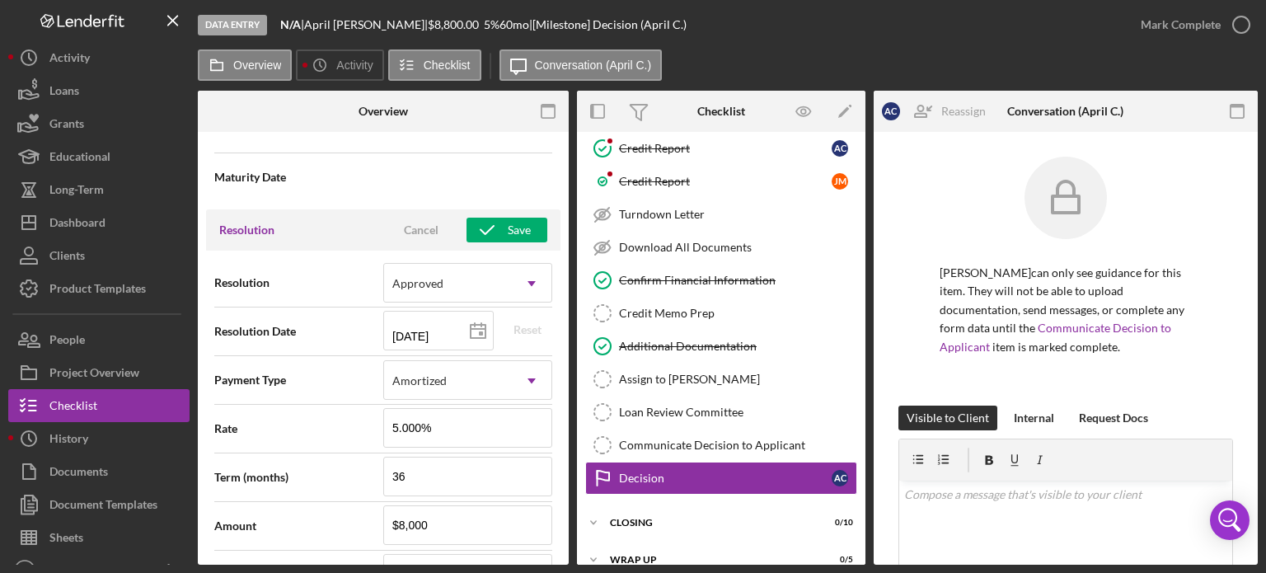
scroll to position [2225, 0]
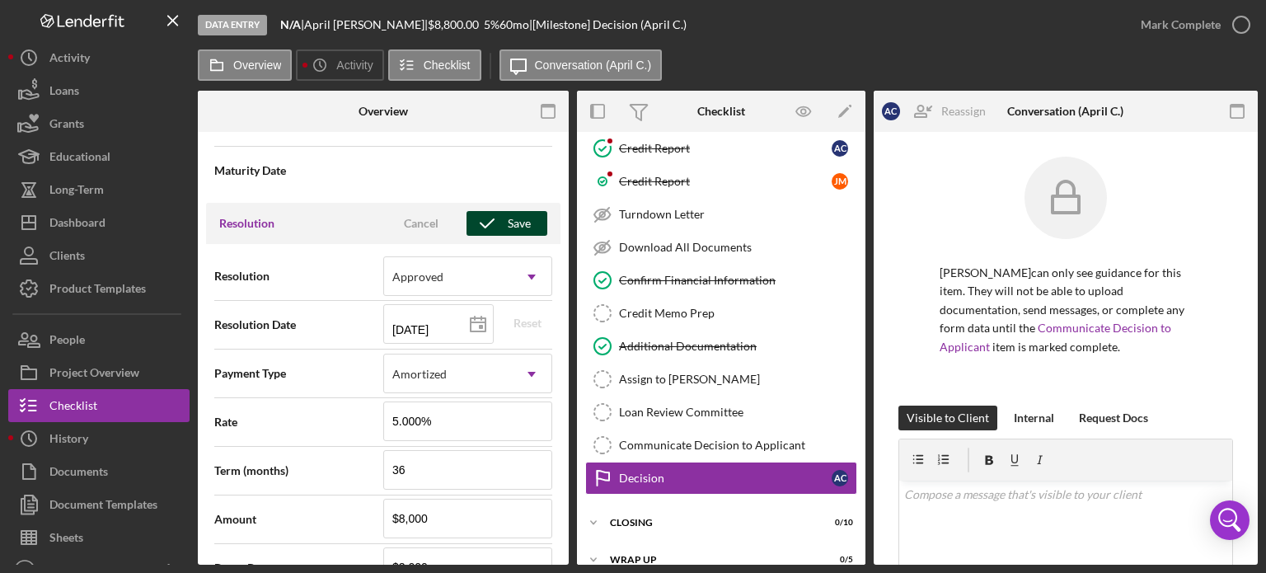
click at [491, 220] on icon "button" at bounding box center [486, 223] width 41 height 41
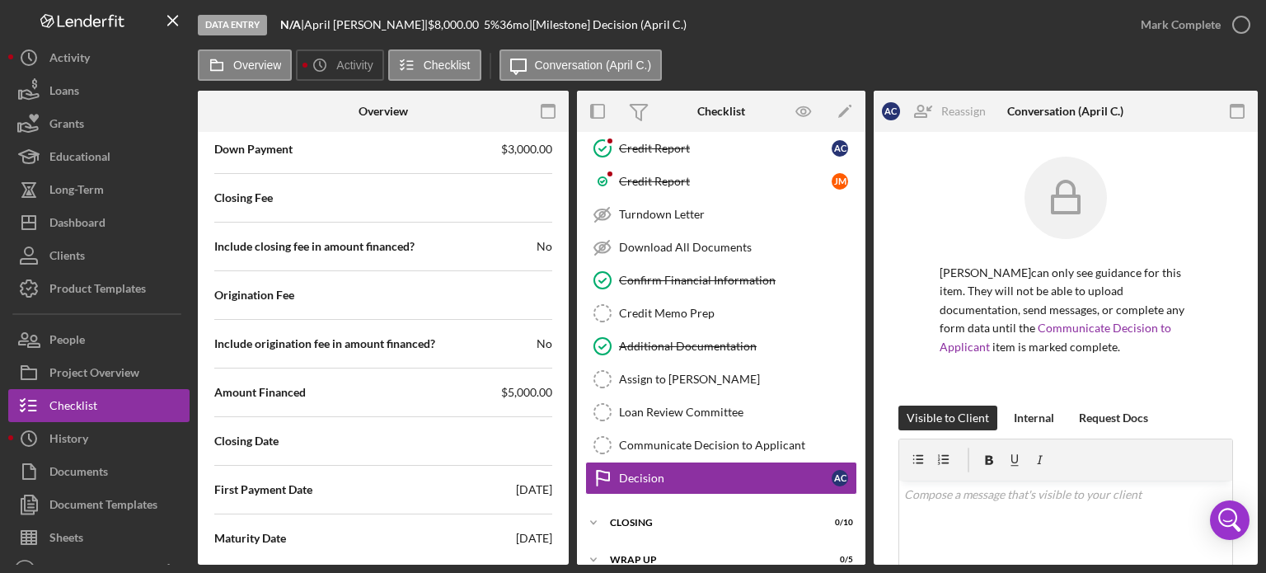
scroll to position [2649, 0]
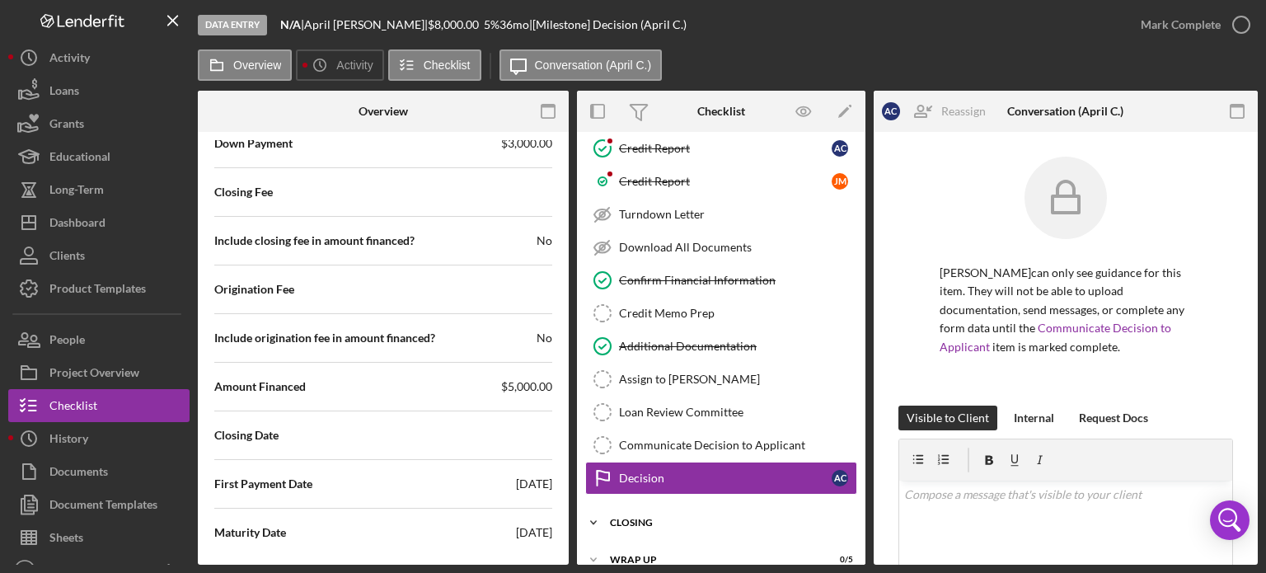
click at [653, 517] on div "Closing" at bounding box center [727, 522] width 235 height 10
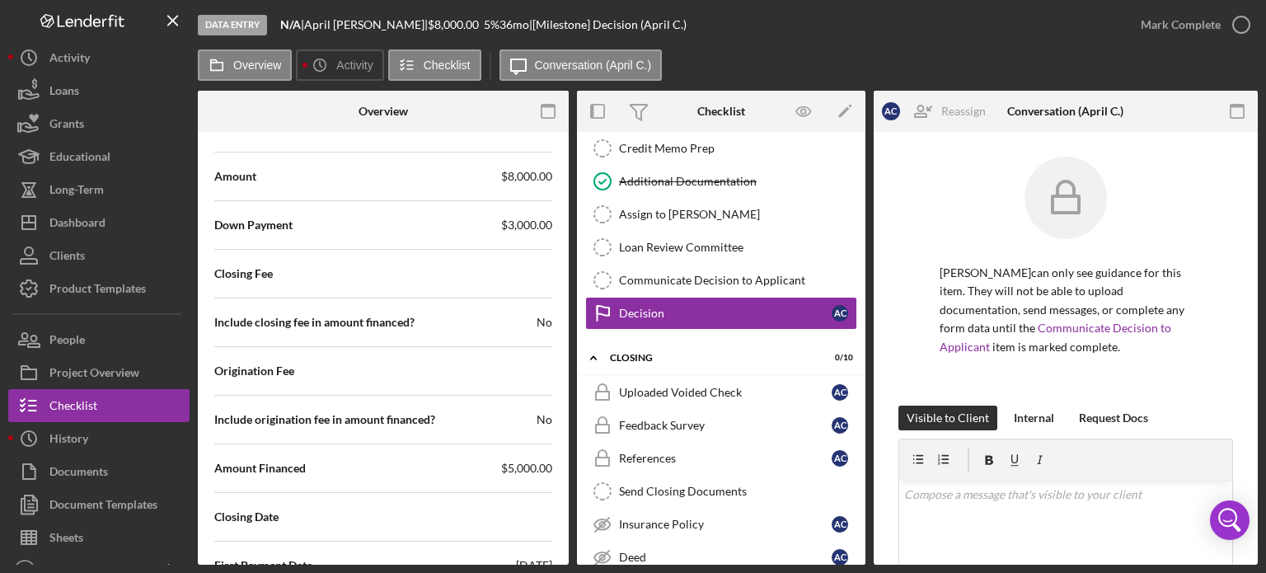
scroll to position [2567, 0]
click at [1237, 21] on icon "button" at bounding box center [1240, 24] width 41 height 41
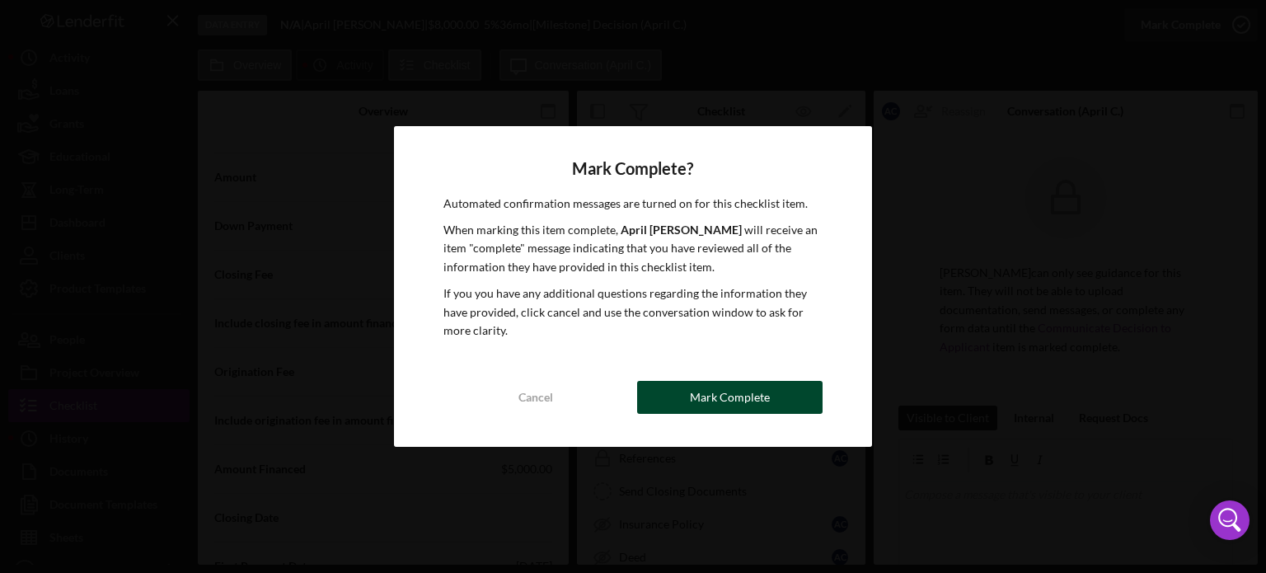
click at [733, 391] on div "Mark Complete" at bounding box center [730, 397] width 80 height 33
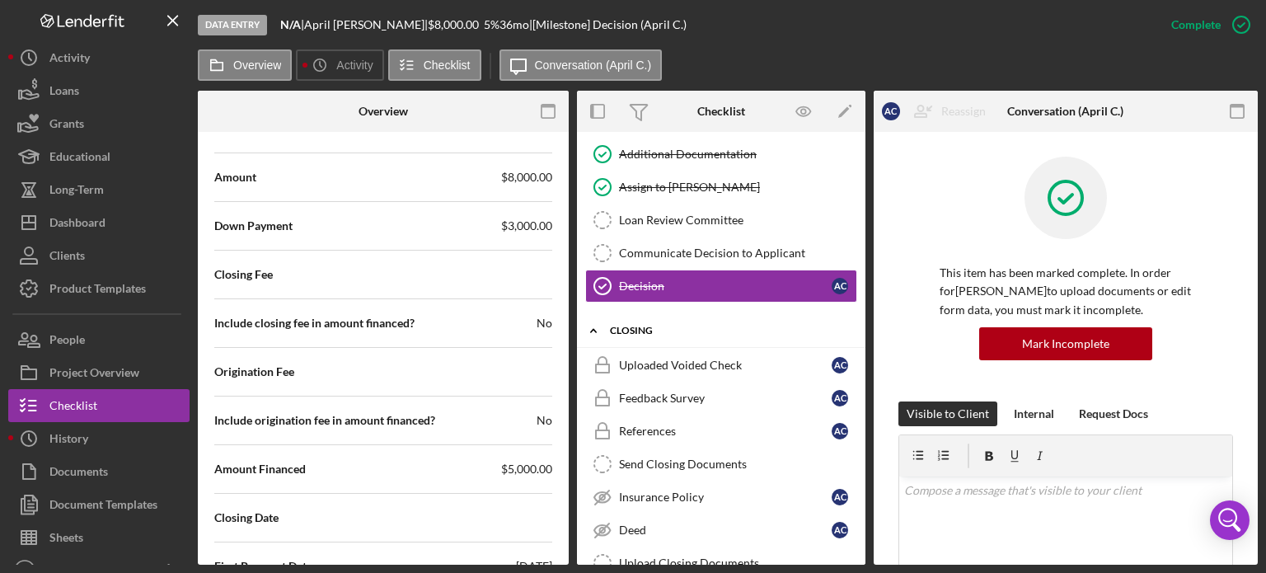
scroll to position [1690, 0]
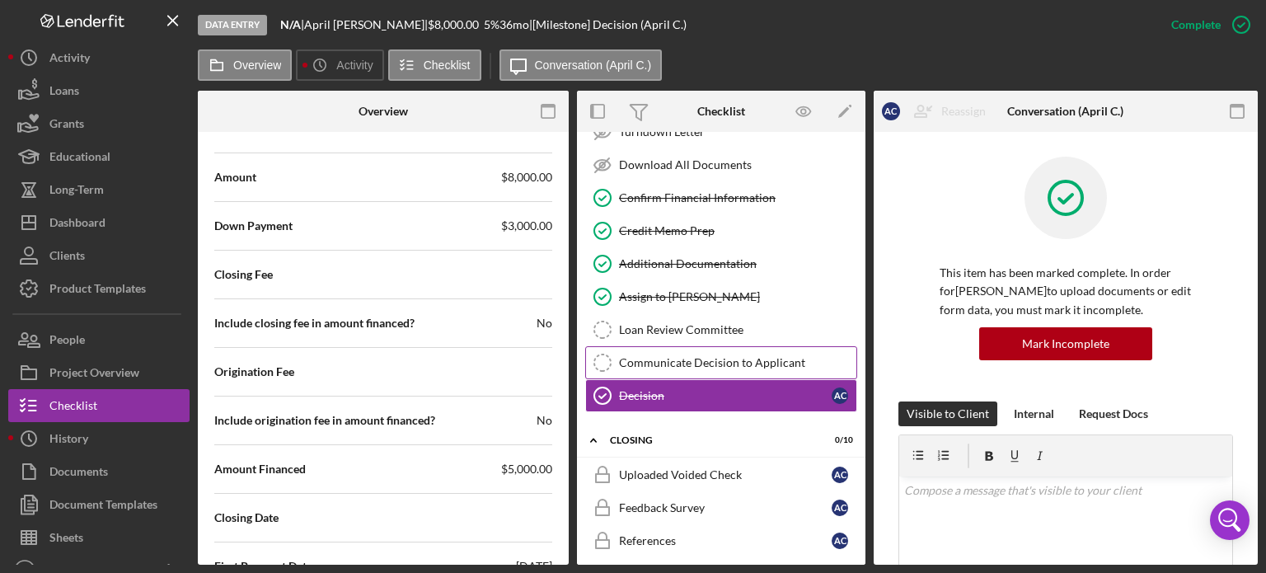
click at [719, 356] on div "Communicate Decision to Applicant" at bounding box center [737, 362] width 237 height 13
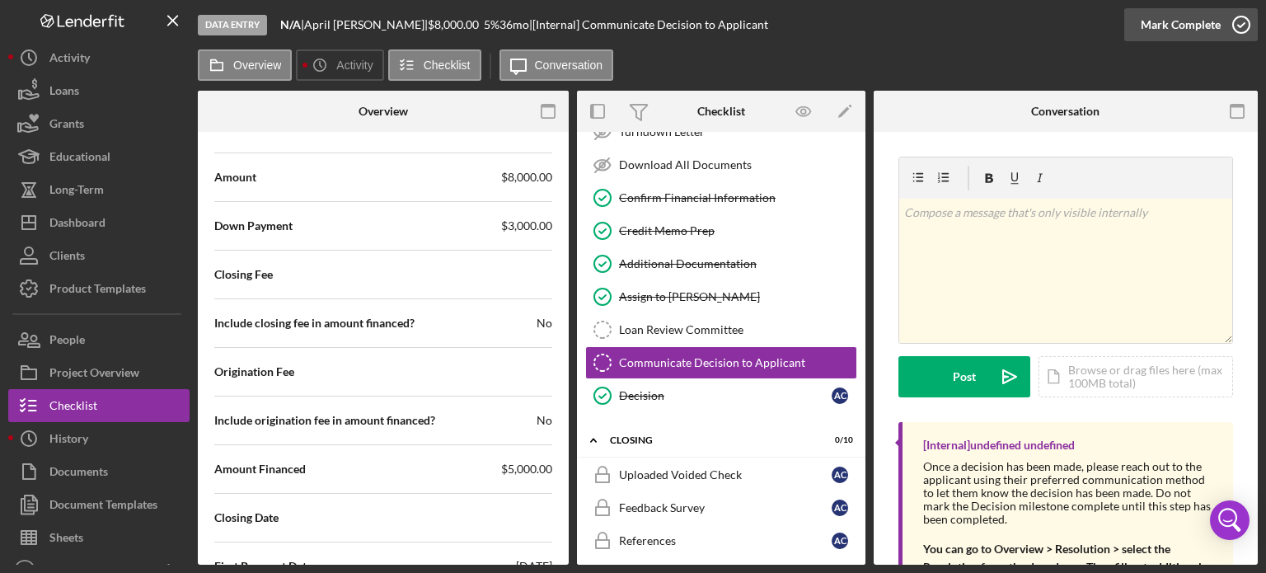
click at [1235, 19] on icon "button" at bounding box center [1240, 24] width 41 height 41
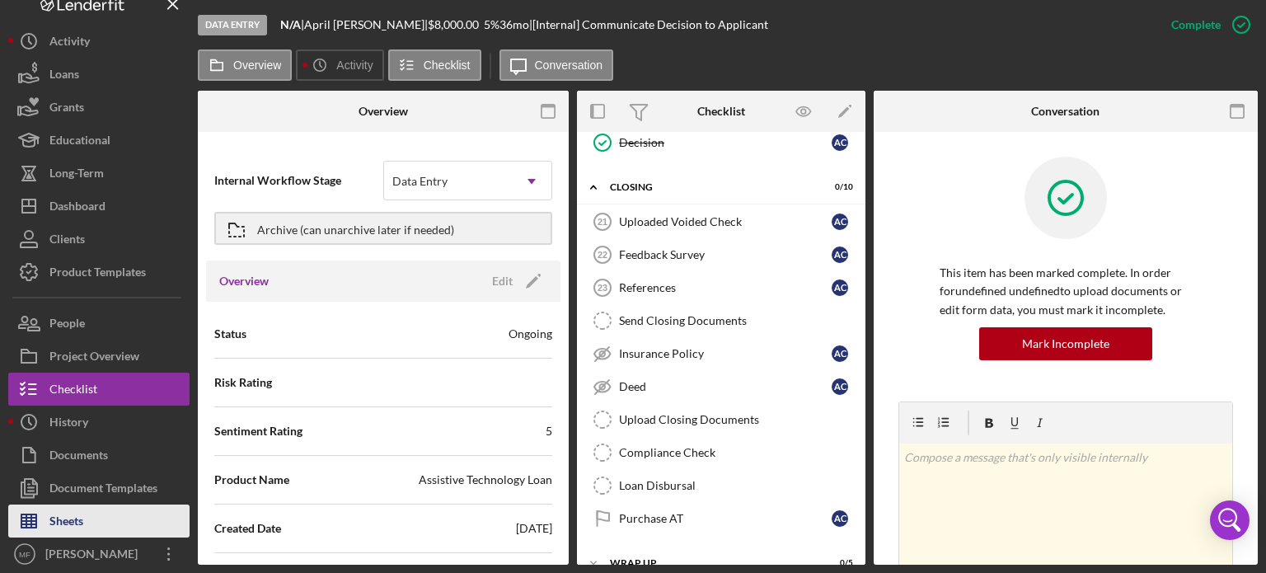
scroll to position [21, 0]
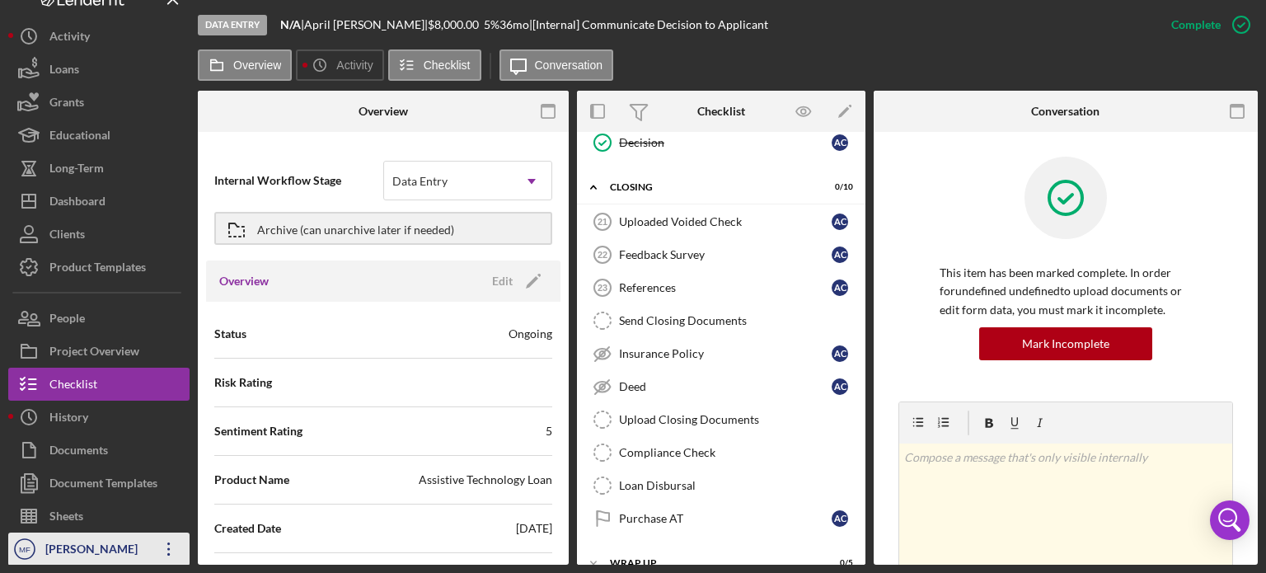
click at [64, 553] on div "[PERSON_NAME]" at bounding box center [94, 550] width 107 height 37
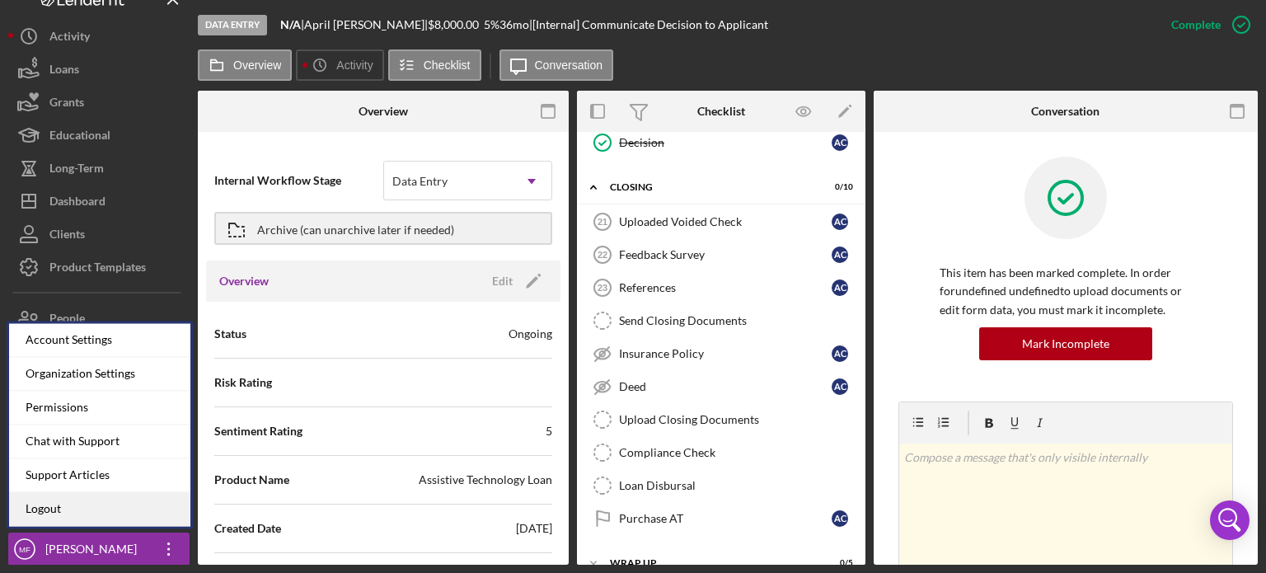
click at [86, 504] on link "Logout" at bounding box center [99, 509] width 181 height 34
